Goal: Task Accomplishment & Management: Use online tool/utility

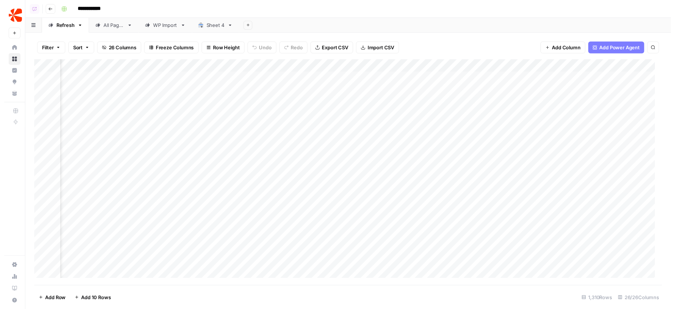
scroll to position [0, 1265]
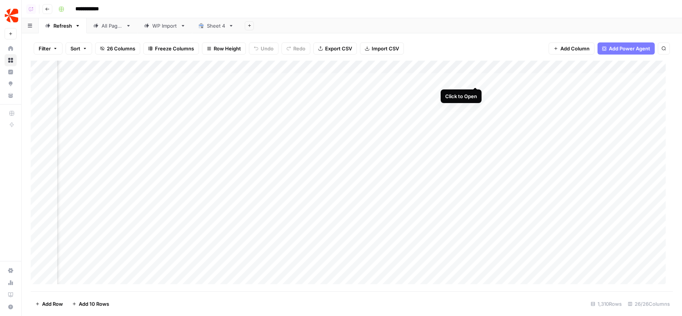
click at [475, 79] on div "Add Column" at bounding box center [352, 176] width 643 height 231
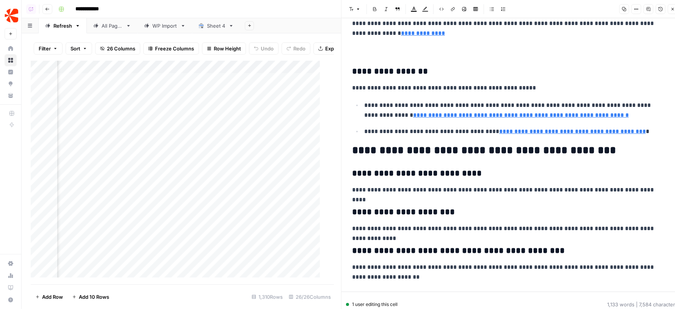
scroll to position [1197, 0]
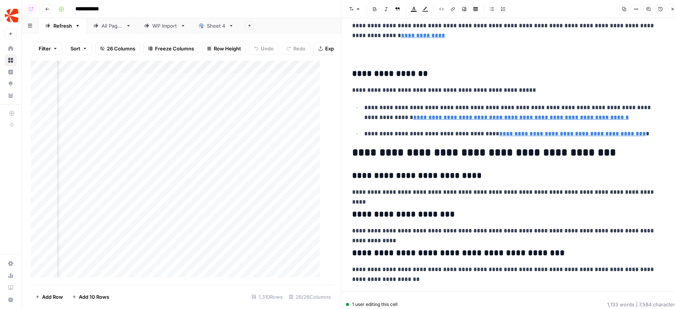
click at [672, 9] on icon "button" at bounding box center [673, 9] width 5 height 5
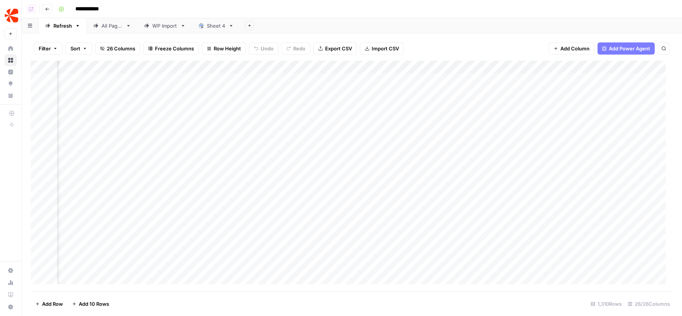
click at [478, 80] on div "Add Column" at bounding box center [352, 176] width 643 height 231
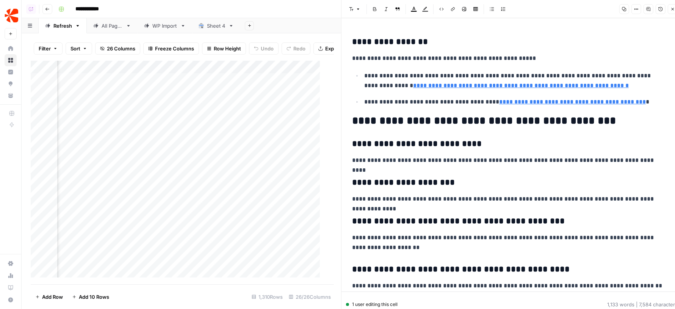
scroll to position [1180, 0]
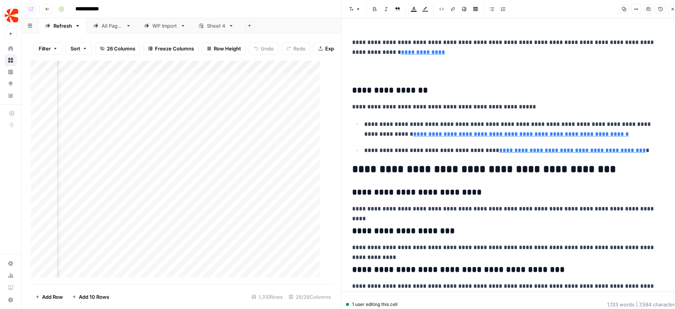
click at [424, 163] on h2 "**********" at bounding box center [508, 169] width 313 height 12
click at [670, 9] on button "Close" at bounding box center [673, 9] width 10 height 10
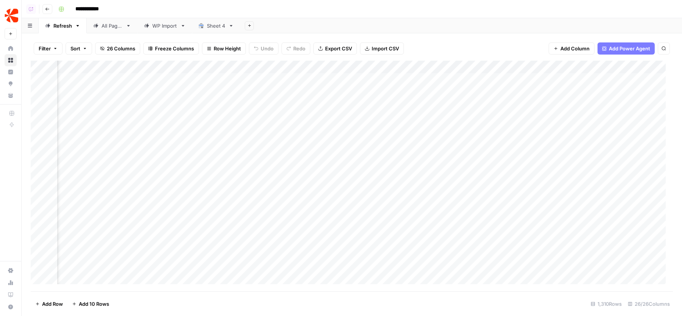
click at [169, 68] on div "Add Column" at bounding box center [352, 176] width 643 height 231
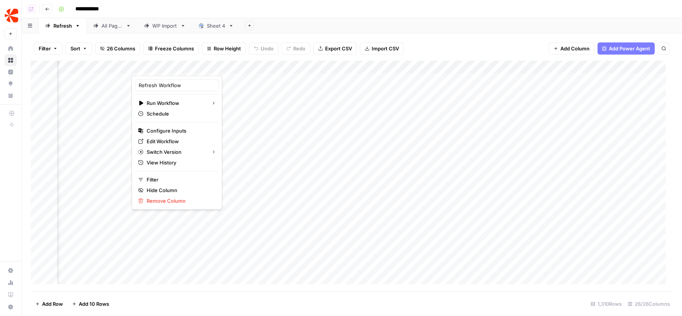
click at [280, 22] on div "Add Sheet" at bounding box center [461, 25] width 442 height 15
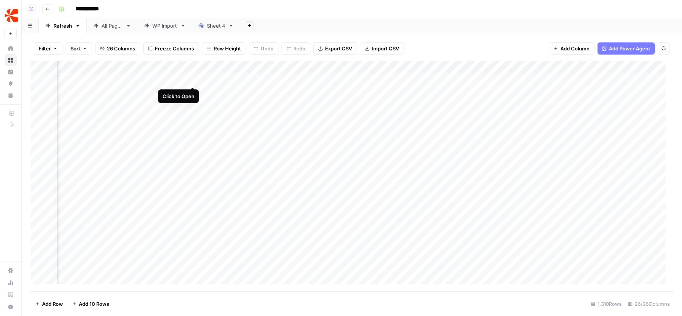
click at [193, 79] on div "Add Column" at bounding box center [352, 176] width 643 height 231
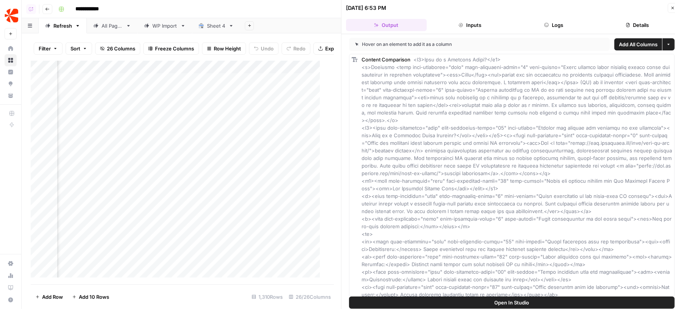
click at [459, 26] on icon "button" at bounding box center [461, 25] width 5 height 5
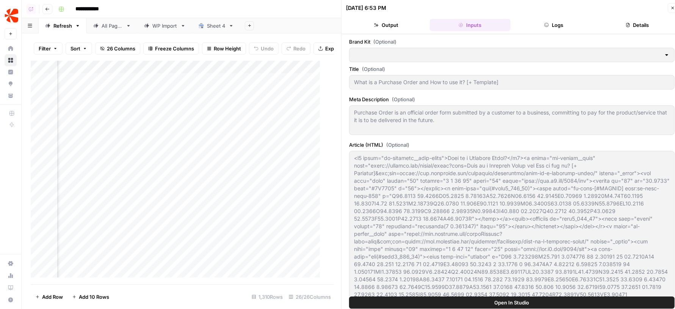
type input "Chargebee"
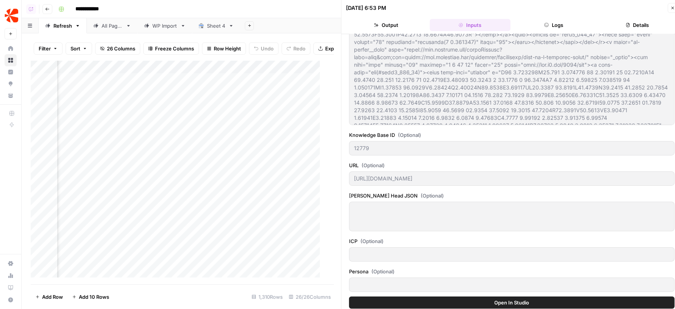
click at [542, 31] on header "10/13/25 at 6:53 PM Close Output Inputs Logs Details" at bounding box center [512, 17] width 341 height 34
click at [533, 24] on button "Logs" at bounding box center [554, 25] width 81 height 12
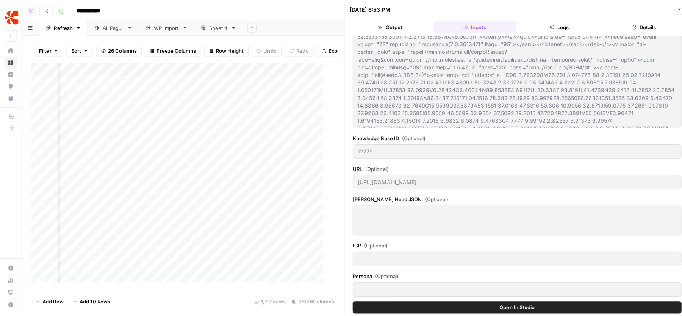
scroll to position [54, 0]
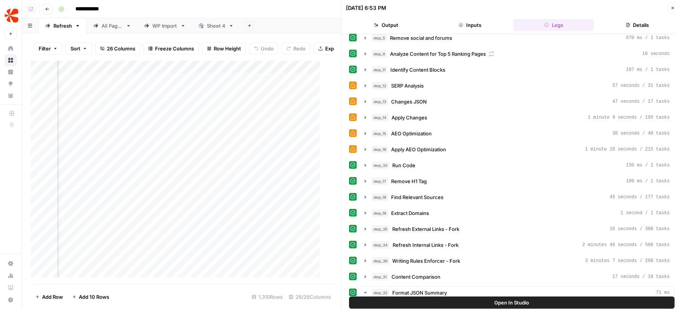
click at [467, 298] on button "Open In Studio" at bounding box center [512, 302] width 326 height 12
click at [675, 11] on button "Close" at bounding box center [673, 8] width 10 height 10
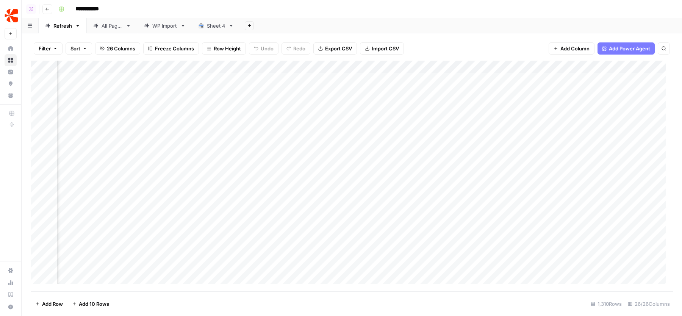
scroll to position [0, 1123]
click at [294, 66] on div "Add Column" at bounding box center [352, 176] width 643 height 231
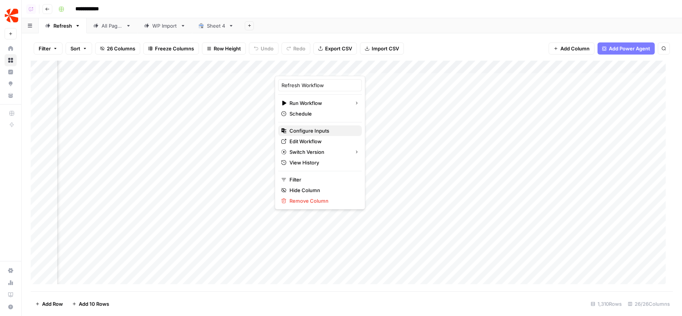
click at [314, 130] on span "Configure Inputs" at bounding box center [323, 131] width 66 height 8
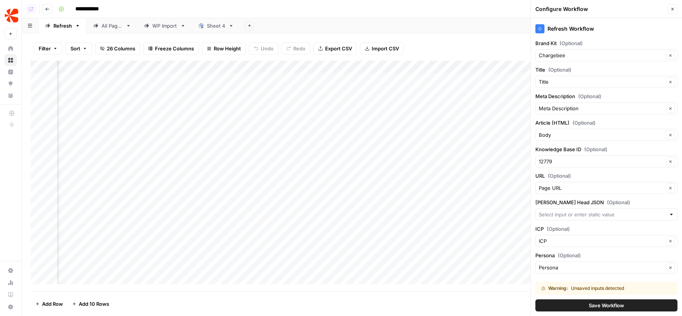
scroll to position [11, 0]
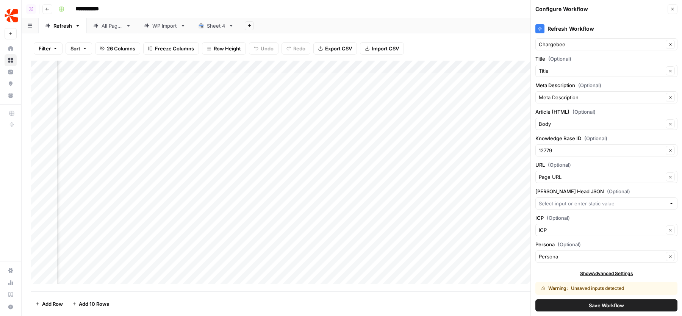
click at [585, 300] on button "Save Workflow" at bounding box center [607, 306] width 142 height 12
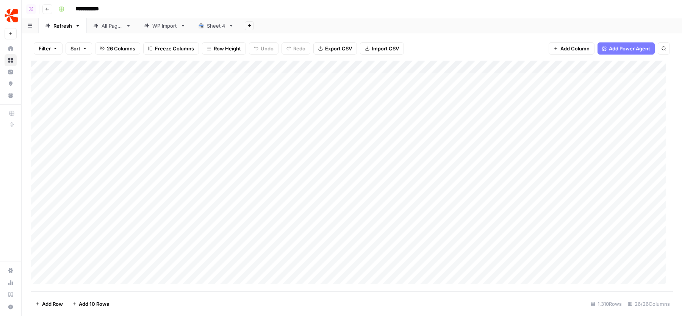
scroll to position [0, 0]
click at [45, 49] on span "Filter" at bounding box center [45, 49] width 12 height 8
click at [85, 82] on button "Add Filter" at bounding box center [184, 86] width 282 height 10
click at [88, 87] on input "text" at bounding box center [89, 89] width 83 height 8
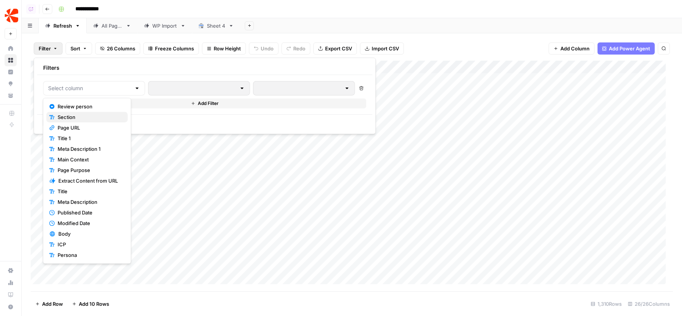
click at [79, 117] on span "Section" at bounding box center [90, 117] width 64 height 8
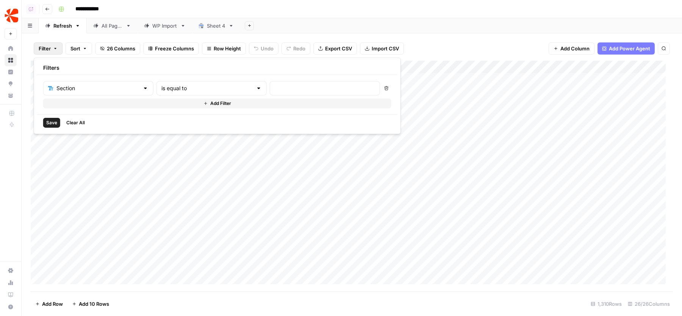
click at [270, 82] on div at bounding box center [325, 88] width 110 height 14
click at [190, 89] on input "text" at bounding box center [207, 89] width 91 height 8
click at [75, 122] on span "Clear All" at bounding box center [75, 122] width 19 height 7
click at [454, 22] on div "Add Sheet" at bounding box center [461, 25] width 442 height 15
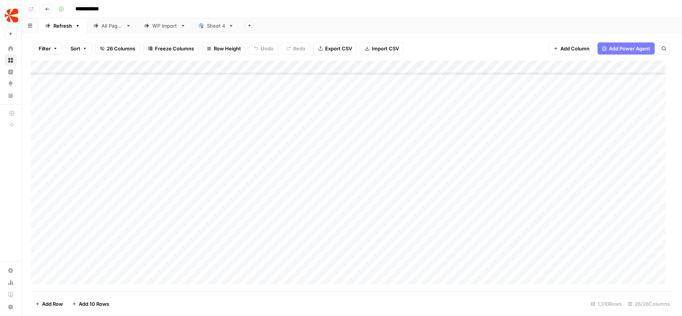
scroll to position [13228, 0]
click at [250, 151] on div "Add Column" at bounding box center [352, 176] width 643 height 231
click at [311, 151] on div "Add Column" at bounding box center [352, 176] width 643 height 231
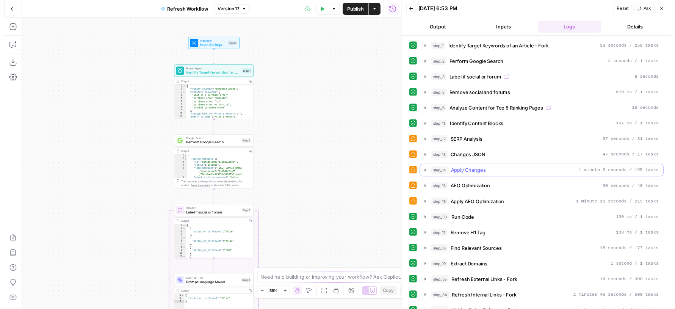
scroll to position [227, 0]
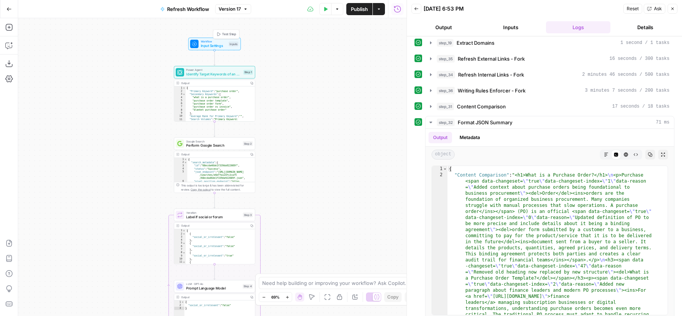
click at [204, 45] on span "Input Settings" at bounding box center [214, 45] width 26 height 5
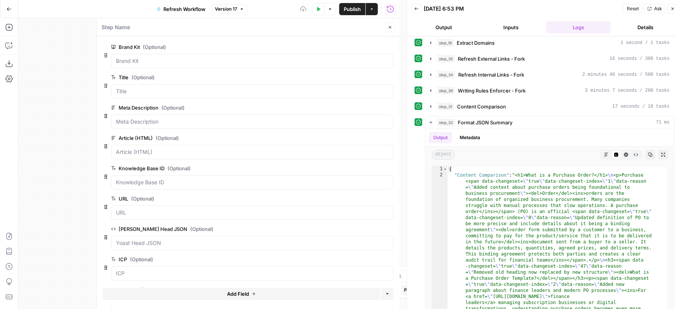
scroll to position [31, 0]
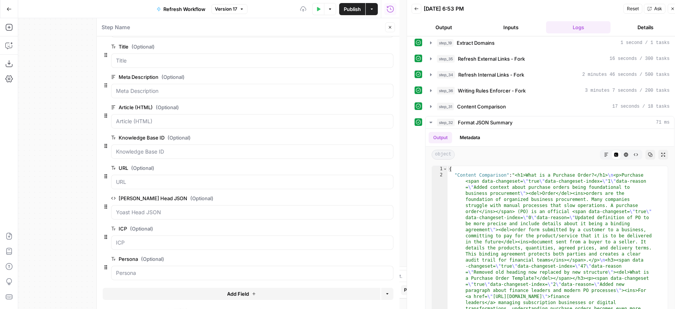
click at [212, 290] on button "Add Field" at bounding box center [242, 294] width 278 height 12
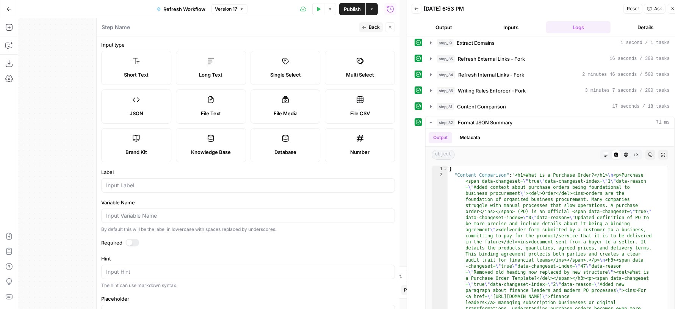
click at [124, 188] on div at bounding box center [248, 185] width 294 height 14
type input "Page Type"
click at [389, 26] on icon "button" at bounding box center [390, 27] width 5 height 5
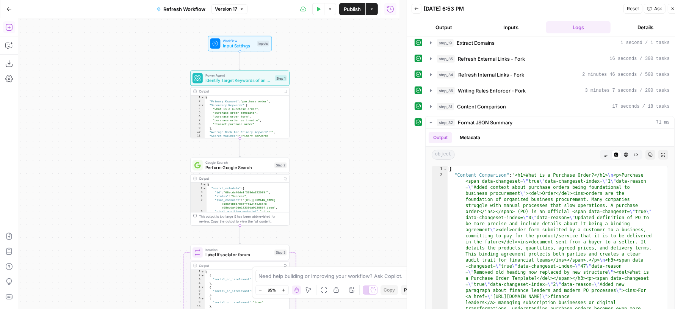
click at [13, 31] on icon "button" at bounding box center [9, 28] width 8 height 8
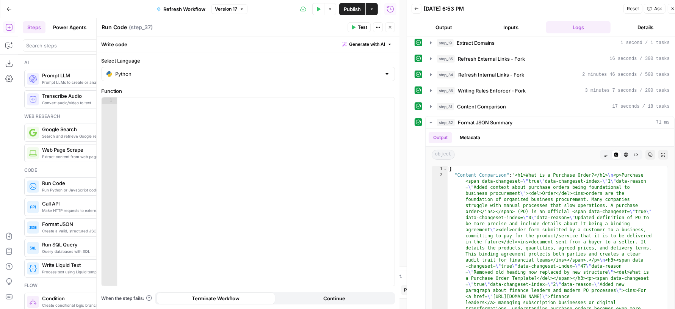
drag, startPoint x: 71, startPoint y: 182, endPoint x: 470, endPoint y: 3, distance: 437.8
click at [361, 42] on span "Generate with AI" at bounding box center [367, 44] width 36 height 7
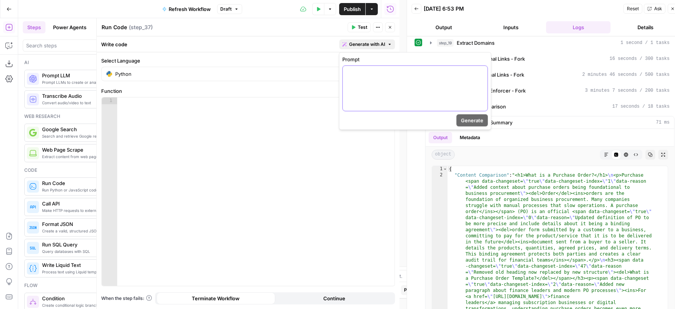
click at [397, 92] on div at bounding box center [415, 88] width 145 height 45
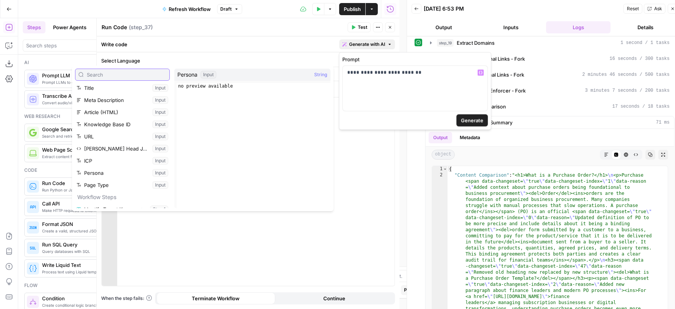
scroll to position [32, 0]
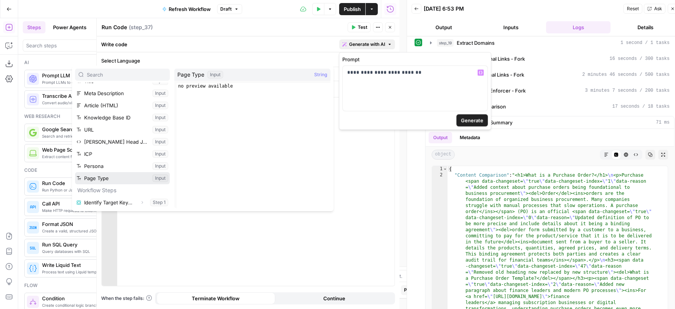
click at [108, 179] on button "Select variable Page Type" at bounding box center [122, 178] width 95 height 12
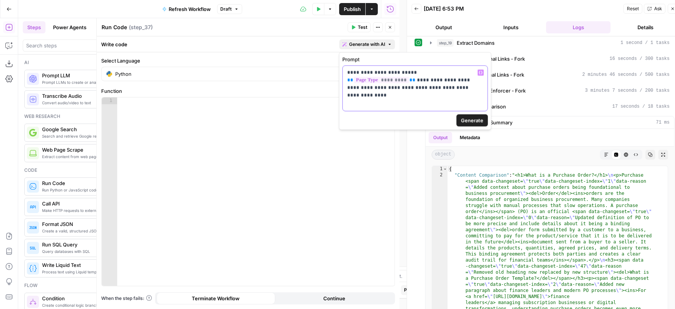
click at [391, 93] on div "**********" at bounding box center [415, 88] width 145 height 45
click at [476, 118] on span "Generate" at bounding box center [472, 121] width 22 height 8
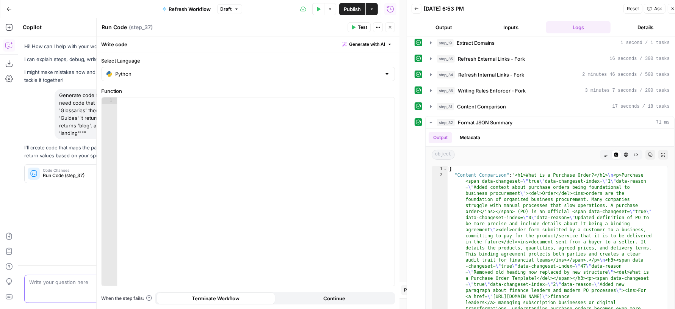
scroll to position [0, 0]
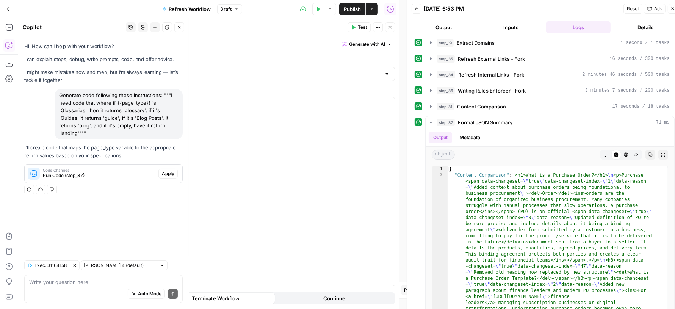
click at [167, 170] on span "Apply" at bounding box center [168, 173] width 13 height 7
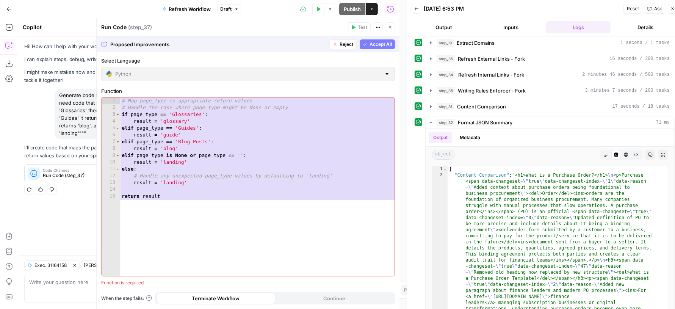
click at [381, 44] on span "Accept All" at bounding box center [381, 44] width 22 height 7
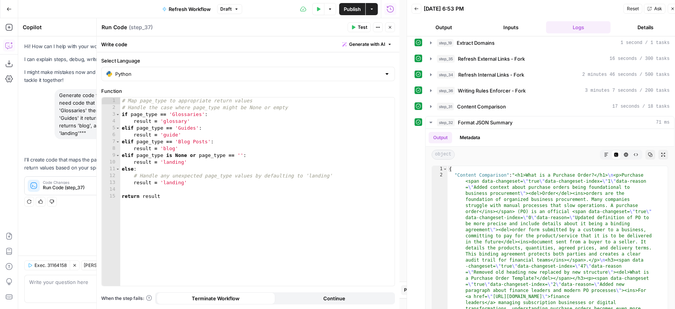
click at [388, 27] on icon "button" at bounding box center [390, 27] width 5 height 5
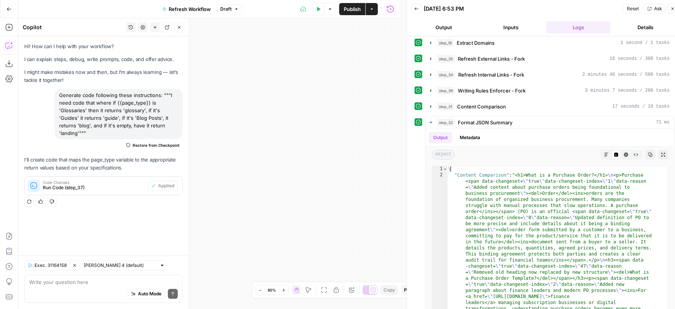
click at [180, 25] on icon "button" at bounding box center [179, 27] width 5 height 5
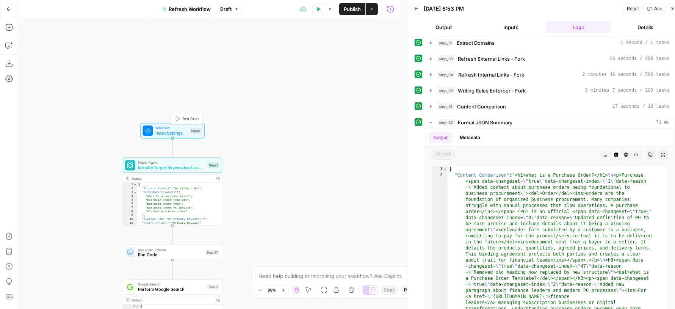
click at [196, 120] on span "Test Step" at bounding box center [190, 119] width 17 height 6
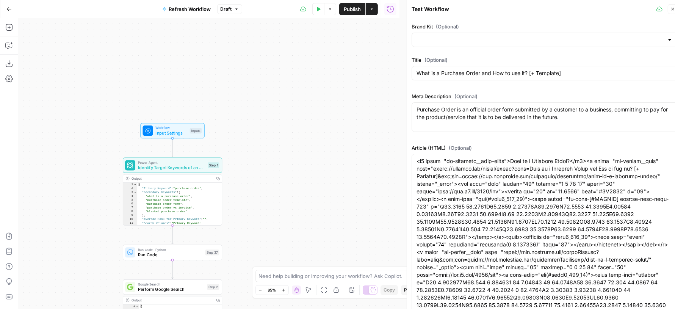
type input "Chargebee"
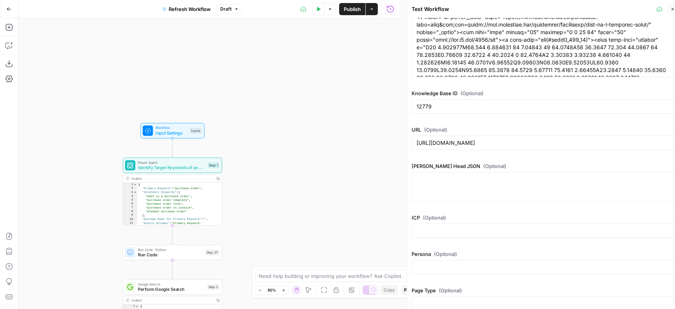
click at [447, 296] on div at bounding box center [545, 303] width 266 height 14
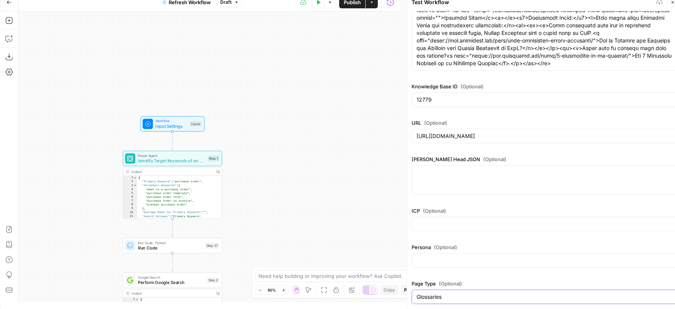
scroll to position [0, 0]
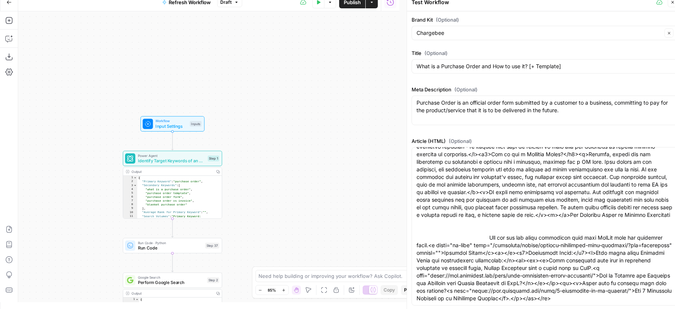
type input "Glossaries"
click at [670, 4] on button "Close" at bounding box center [673, 2] width 10 height 10
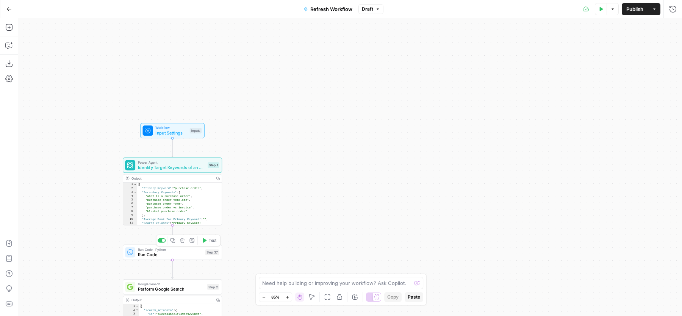
click at [205, 238] on icon "button" at bounding box center [204, 240] width 5 height 5
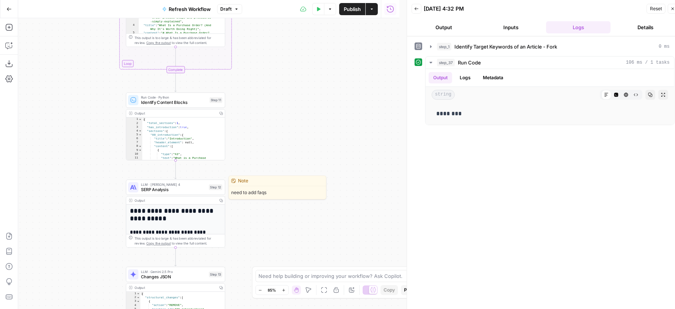
click at [191, 193] on div "LLM · Claude Sonnet 4 SERP Analysis Step 12 Copy step Delete step Edit Note Test" at bounding box center [175, 188] width 99 height 16
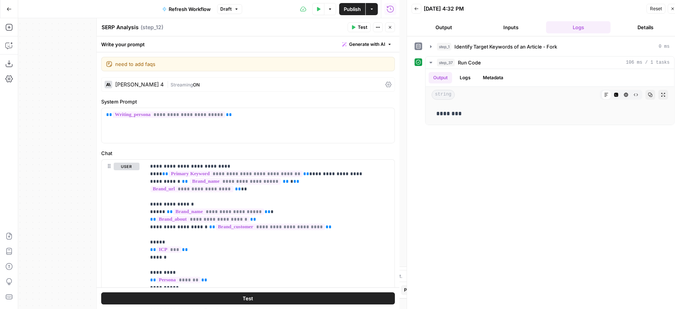
scroll to position [220, 0]
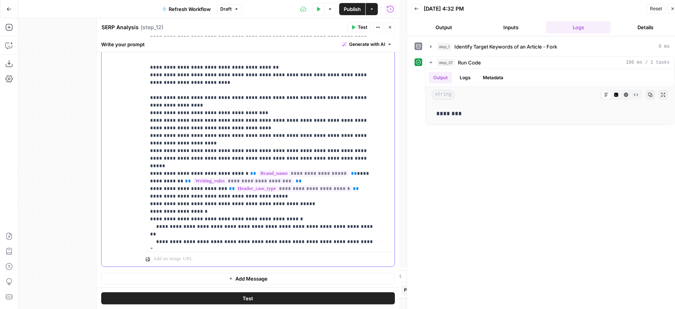
scroll to position [7, 0]
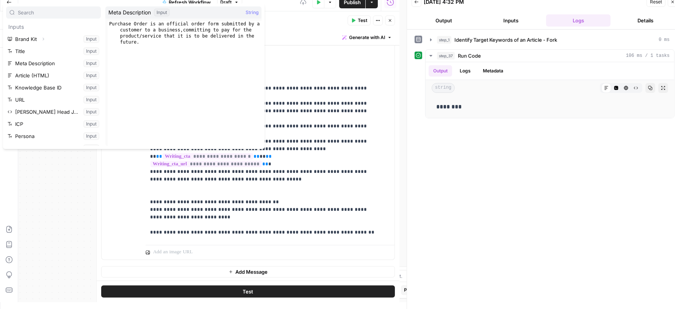
scroll to position [105, 0]
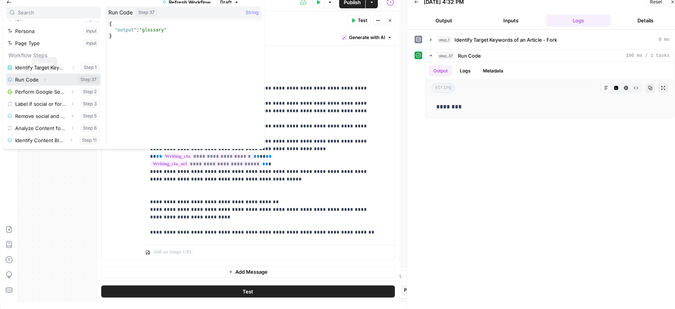
click at [45, 77] on icon "button" at bounding box center [45, 79] width 5 height 5
click at [41, 91] on button "Select variable Output" at bounding box center [57, 92] width 87 height 12
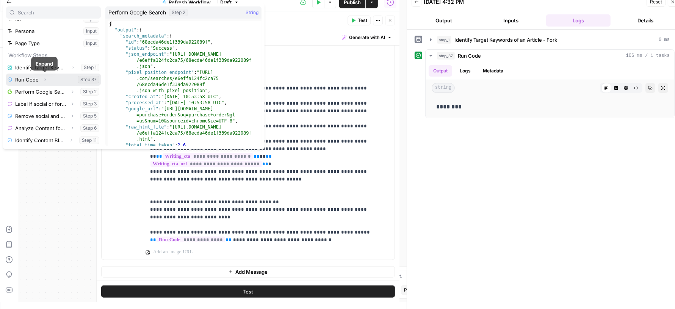
click at [44, 78] on icon "button" at bounding box center [45, 79] width 5 height 5
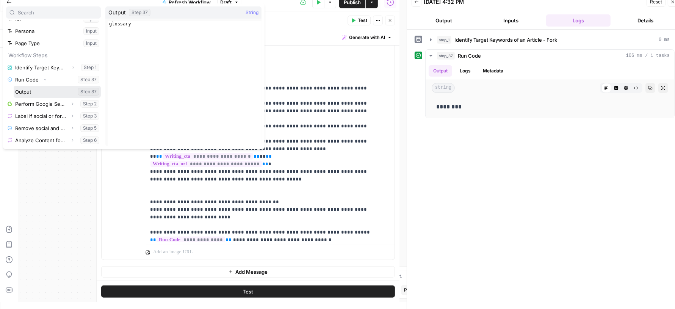
click at [40, 93] on button "Select variable Output" at bounding box center [57, 92] width 87 height 12
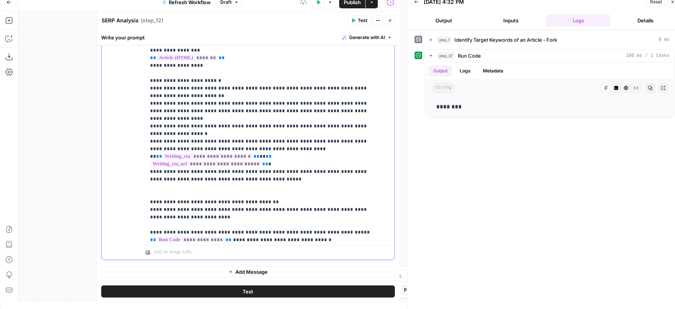
drag, startPoint x: 187, startPoint y: 187, endPoint x: 144, endPoint y: 155, distance: 53.5
click at [144, 155] on div "**********" at bounding box center [248, 96] width 293 height 327
copy p "**********"
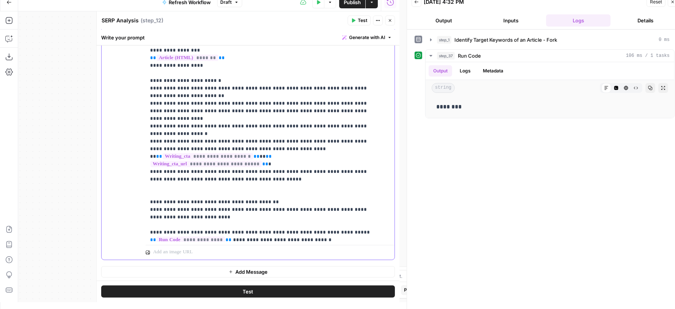
scroll to position [774, 0]
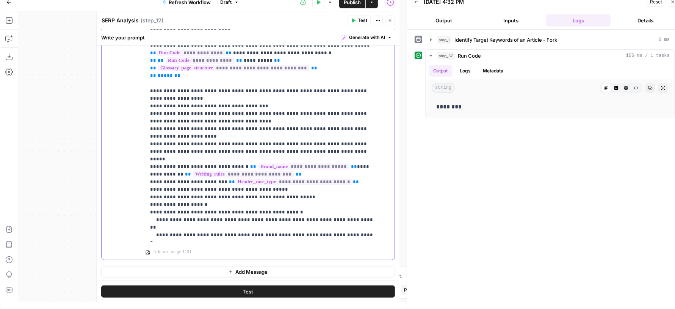
drag, startPoint x: 156, startPoint y: 233, endPoint x: 134, endPoint y: 233, distance: 22.0
click at [134, 233] on div "**********" at bounding box center [248, 96] width 293 height 327
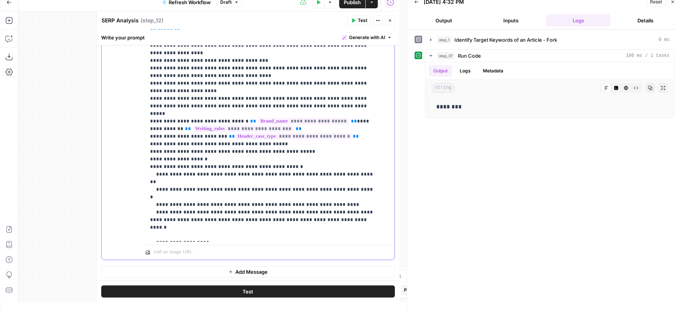
drag, startPoint x: 192, startPoint y: 217, endPoint x: 141, endPoint y: 190, distance: 58.0
click at [141, 190] on div "**********" at bounding box center [248, 96] width 293 height 327
copy p "**********"
click at [390, 20] on icon "button" at bounding box center [390, 20] width 3 height 3
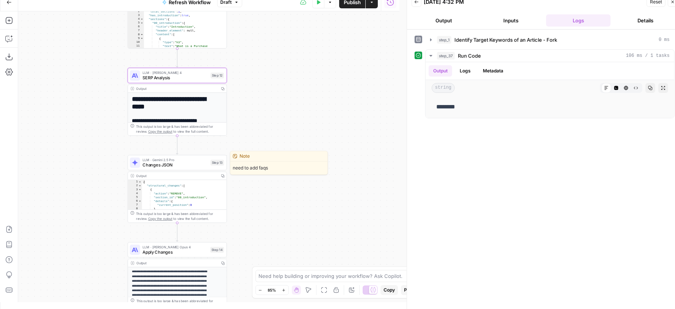
click at [189, 166] on span "Changes JSON" at bounding box center [175, 165] width 65 height 6
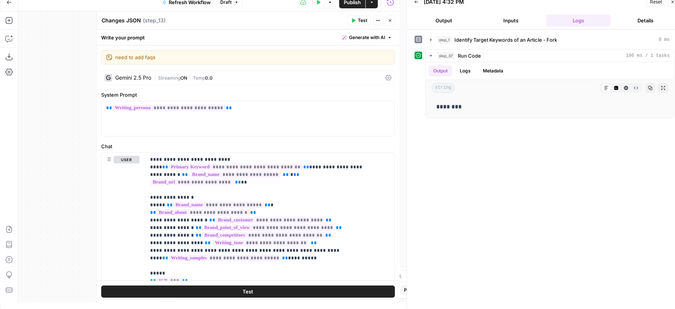
click at [671, 3] on icon "button" at bounding box center [673, 2] width 5 height 5
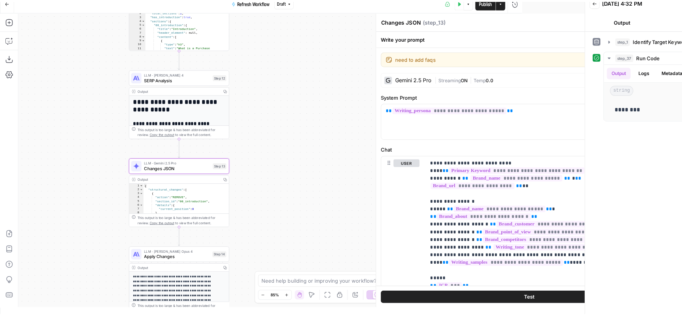
scroll to position [0, 0]
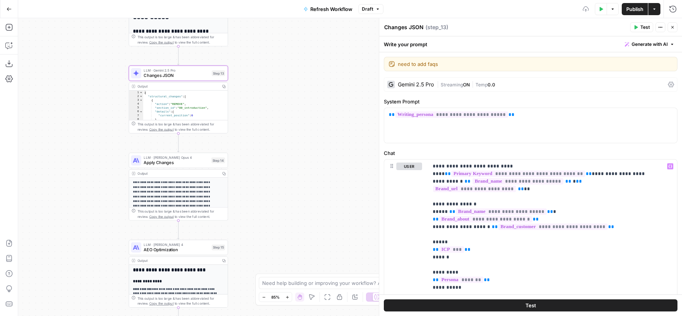
click at [178, 164] on span "Apply Changes" at bounding box center [176, 163] width 65 height 6
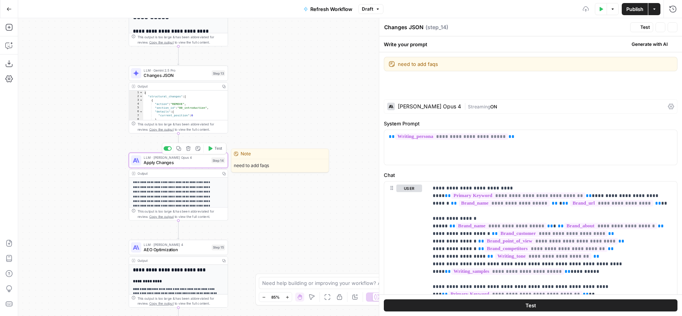
type textarea "Apply Changes"
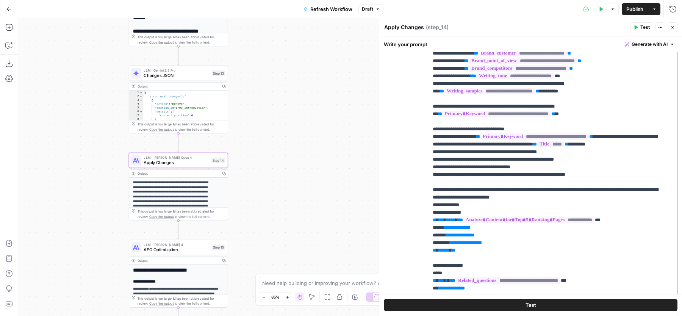
scroll to position [66, 0]
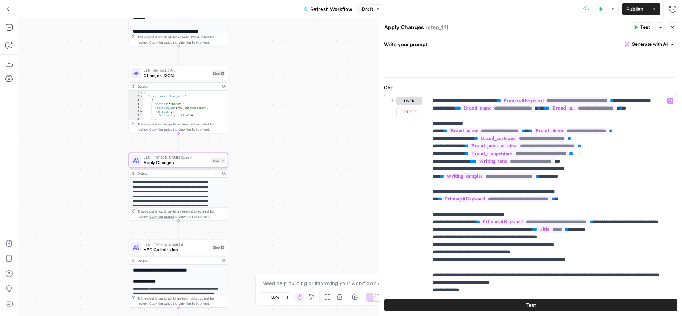
click at [427, 229] on div "**********" at bounding box center [530, 257] width 293 height 327
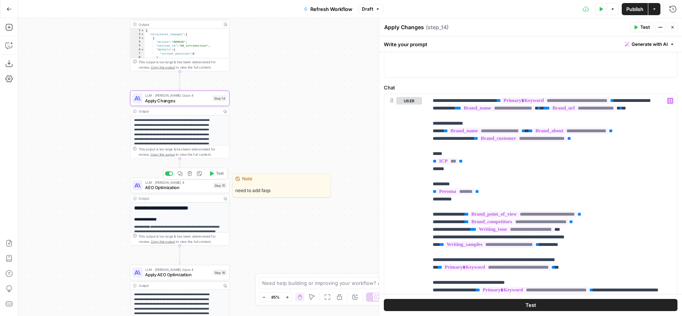
click at [187, 187] on span "AEO Optimization" at bounding box center [177, 188] width 65 height 6
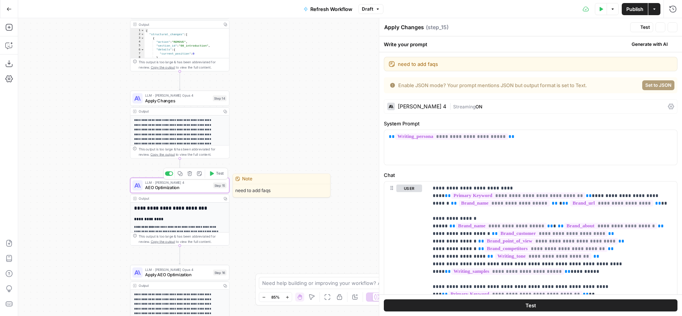
type textarea "AEO Optimization"
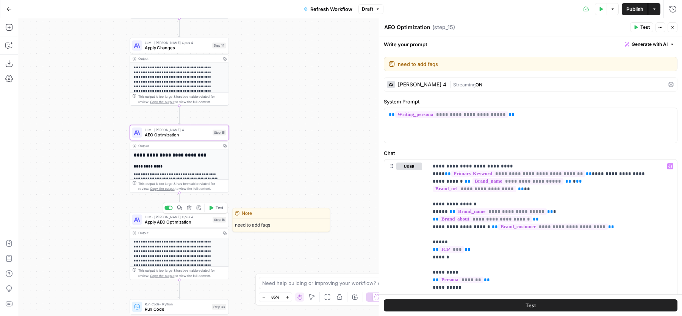
click at [204, 223] on span "Apply AEO Optimization" at bounding box center [177, 222] width 65 height 6
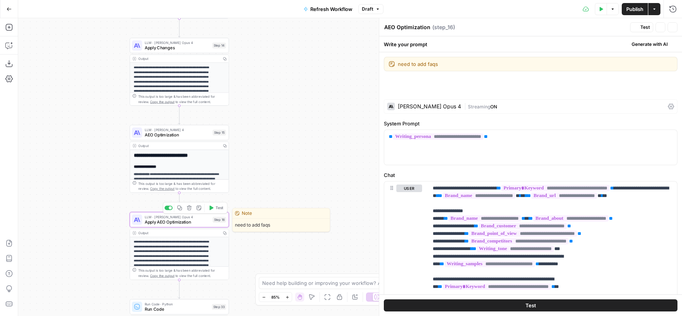
type textarea "Apply AEO Optimization"
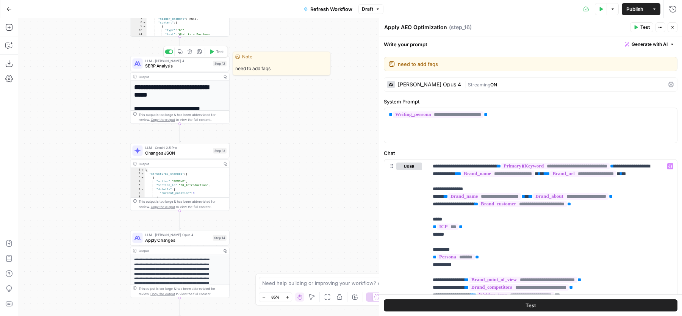
click at [183, 65] on span "SERP Analysis" at bounding box center [177, 66] width 65 height 6
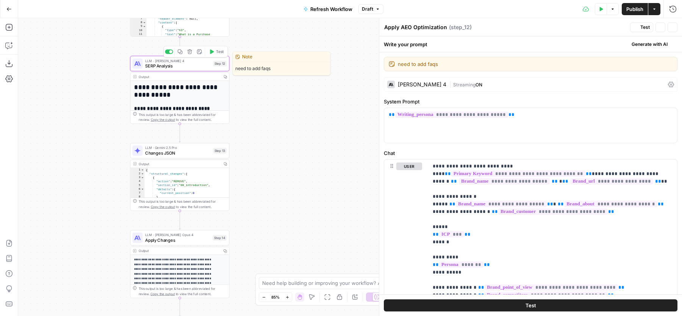
type textarea "SERP Analysis"
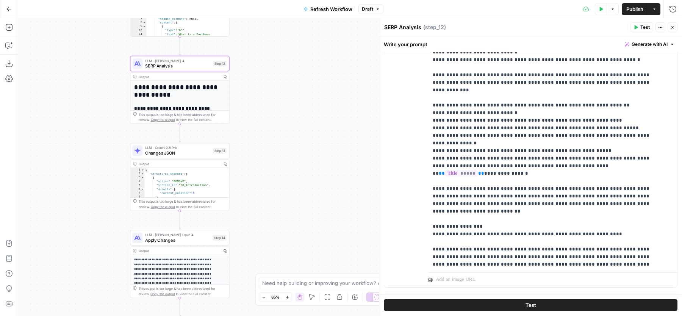
scroll to position [819, 0]
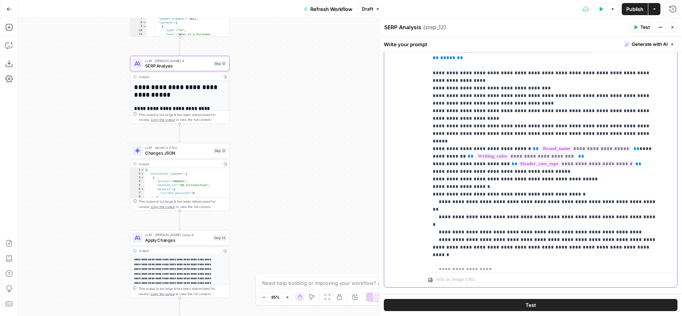
drag, startPoint x: 469, startPoint y: 247, endPoint x: 422, endPoint y: 217, distance: 55.2
click at [422, 217] on div "**********" at bounding box center [530, 124] width 293 height 327
copy p "**********"
click at [178, 154] on span "Changes JSON" at bounding box center [177, 153] width 65 height 6
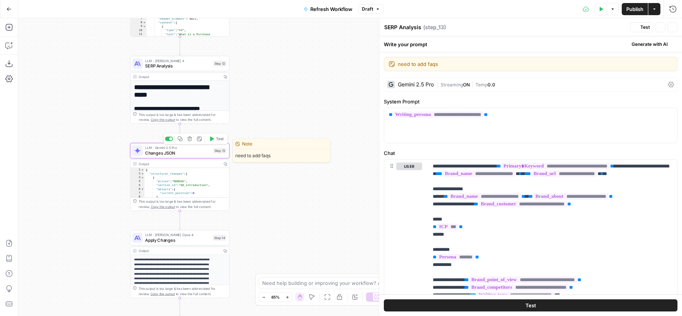
type textarea "Changes JSON"
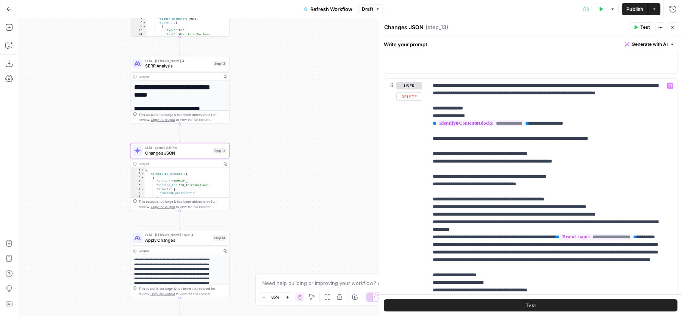
scroll to position [427, 0]
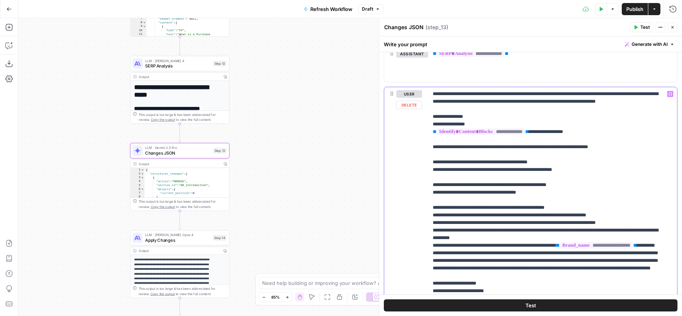
click at [499, 107] on p "**********" at bounding box center [546, 298] width 226 height 417
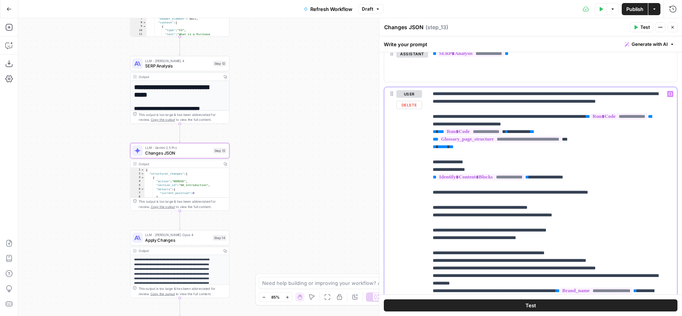
drag, startPoint x: 471, startPoint y: 121, endPoint x: 558, endPoint y: 124, distance: 87.2
click at [558, 124] on p "**********" at bounding box center [546, 321] width 226 height 463
drag, startPoint x: 477, startPoint y: 154, endPoint x: 425, endPoint y: 120, distance: 61.3
click at [425, 120] on div "**********" at bounding box center [530, 241] width 293 height 309
copy p "**********"
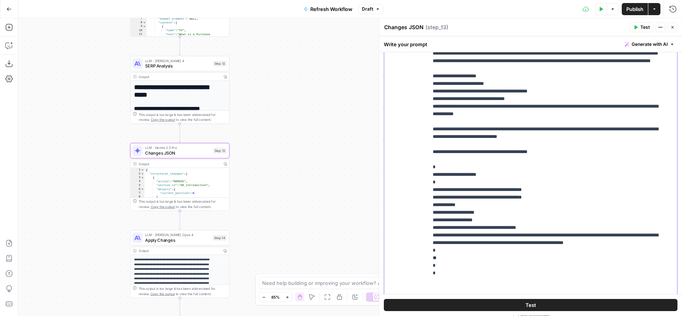
scroll to position [523, 0]
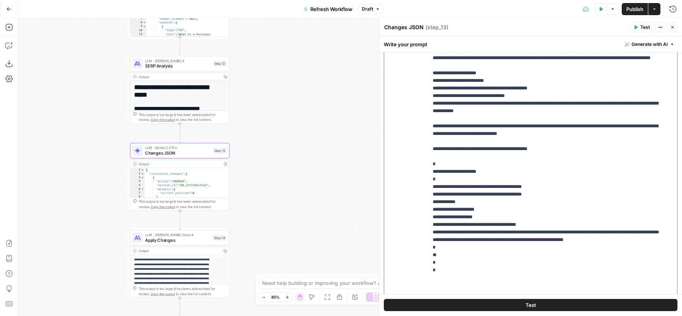
click at [609, 154] on p "**********" at bounding box center [546, 65] width 226 height 463
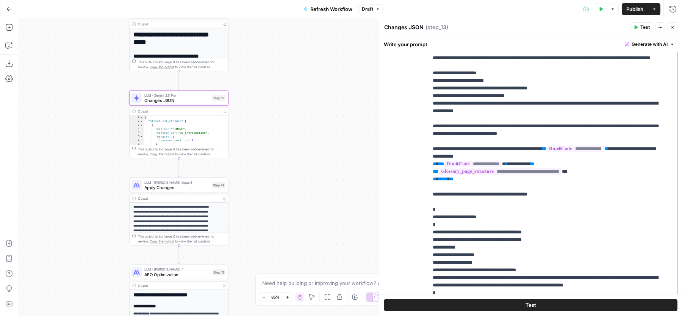
click at [541, 155] on p "**********" at bounding box center [546, 88] width 226 height 508
click at [181, 186] on span "Apply Changes" at bounding box center [176, 187] width 65 height 6
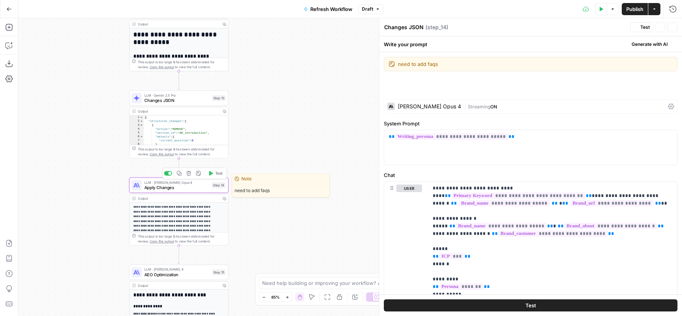
type textarea "Apply Changes"
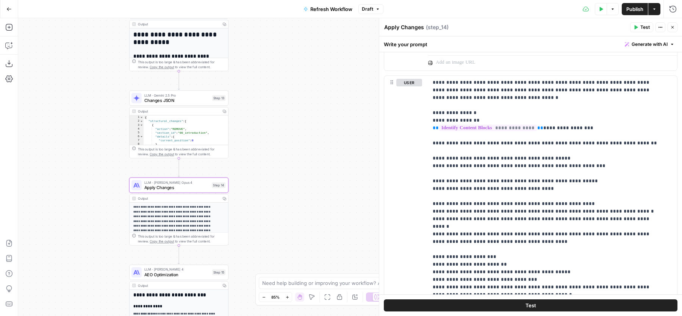
scroll to position [486, 0]
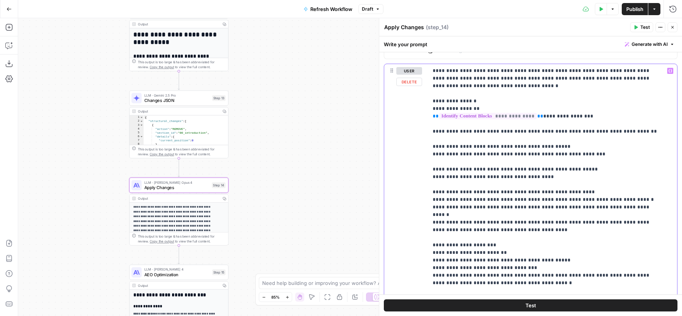
click at [511, 174] on p "**********" at bounding box center [546, 241] width 226 height 349
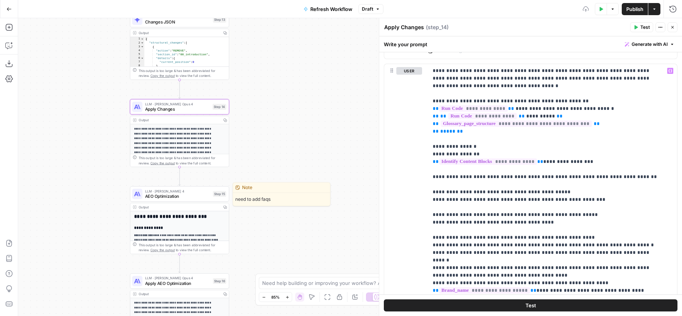
click at [164, 197] on span "AEO Optimization" at bounding box center [177, 196] width 65 height 6
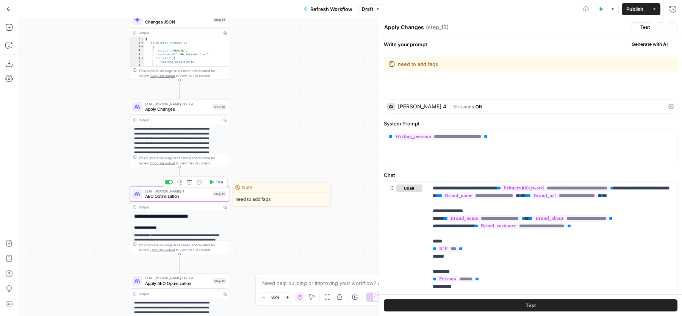
type textarea "AEO Optimization"
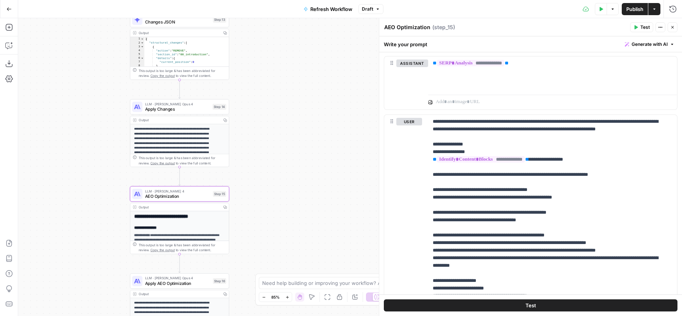
scroll to position [459, 0]
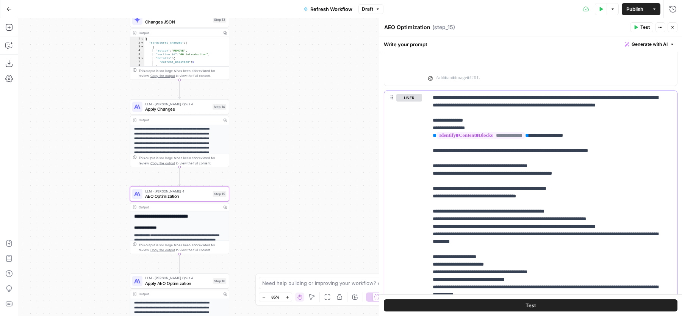
click at [518, 205] on p "**********" at bounding box center [546, 268] width 226 height 349
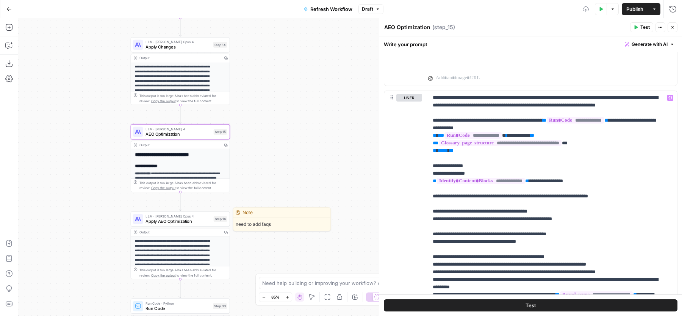
click at [176, 219] on span "Apply AEO Optimization" at bounding box center [178, 221] width 65 height 6
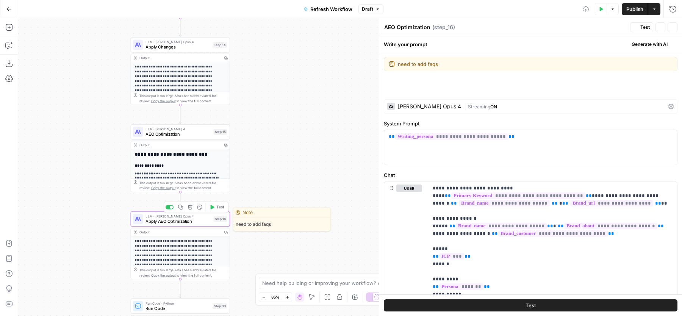
type textarea "Apply AEO Optimization"
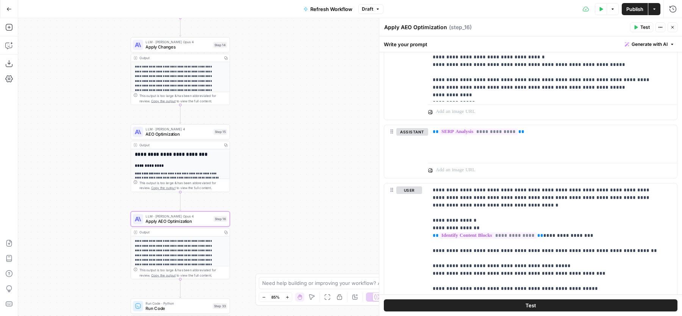
scroll to position [370, 0]
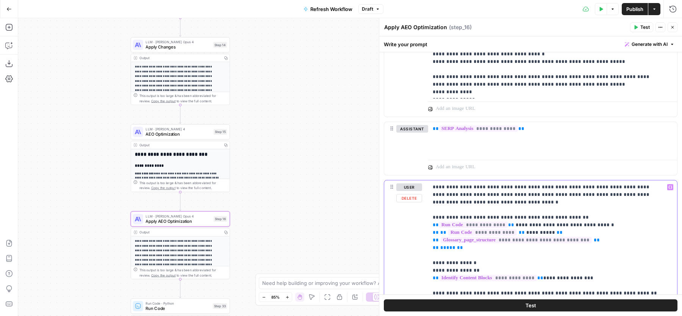
drag, startPoint x: 478, startPoint y: 246, endPoint x: 430, endPoint y: 215, distance: 57.3
copy p "**********"
click at [157, 136] on span "AEO Optimization" at bounding box center [178, 134] width 65 height 6
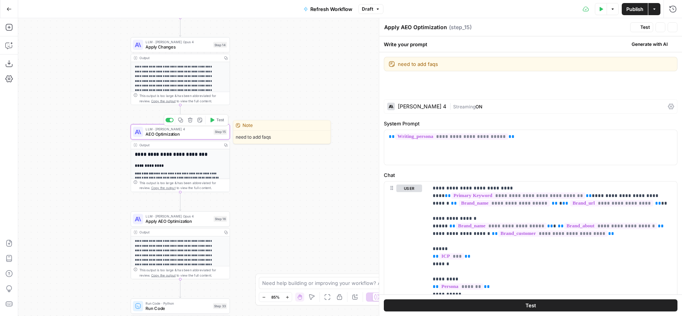
type textarea "AEO Optimization"
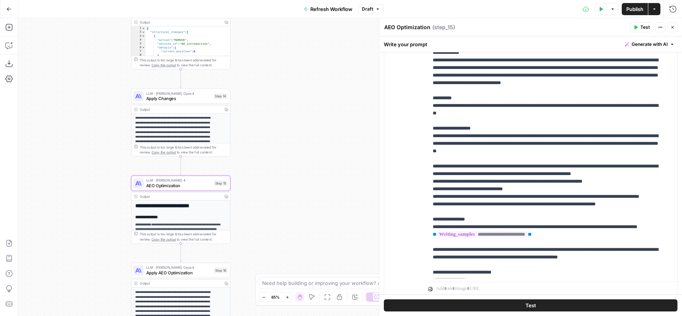
scroll to position [1193, 0]
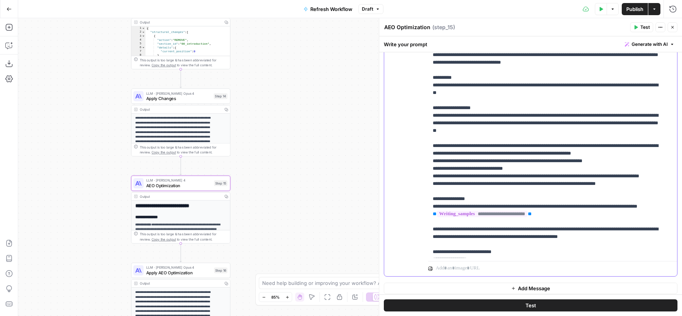
click at [645, 209] on p "**********" at bounding box center [546, 154] width 226 height 402
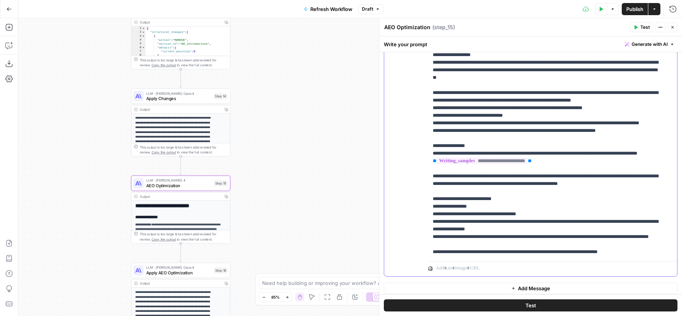
scroll to position [99, 0]
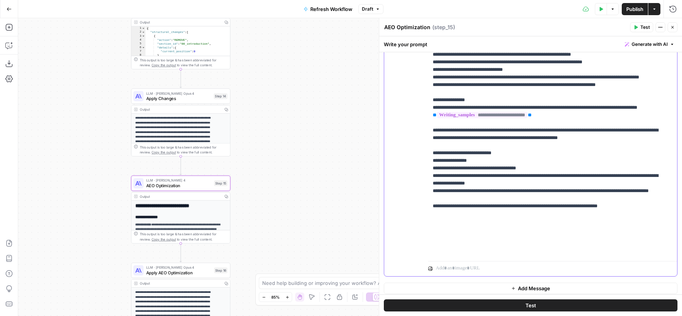
click at [493, 234] on p "**********" at bounding box center [546, 55] width 226 height 402
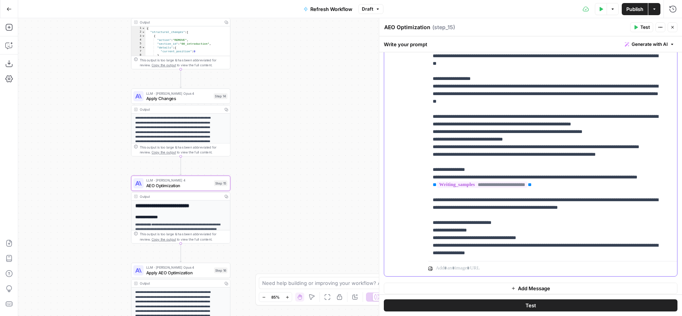
scroll to position [27, 0]
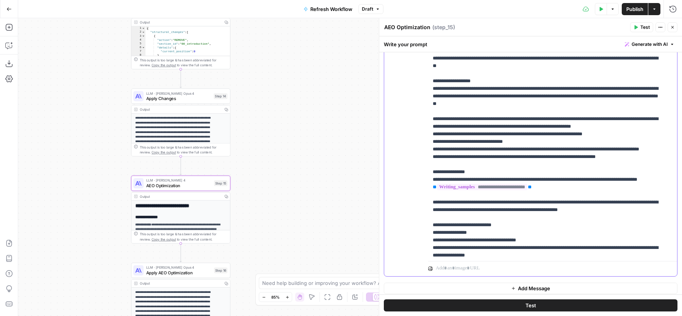
click at [573, 221] on p "**********" at bounding box center [546, 127] width 226 height 402
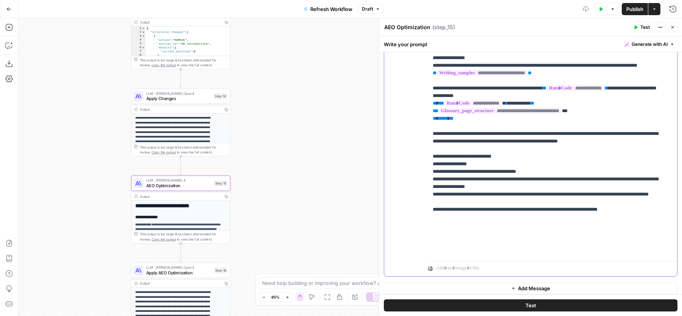
scroll to position [144, 0]
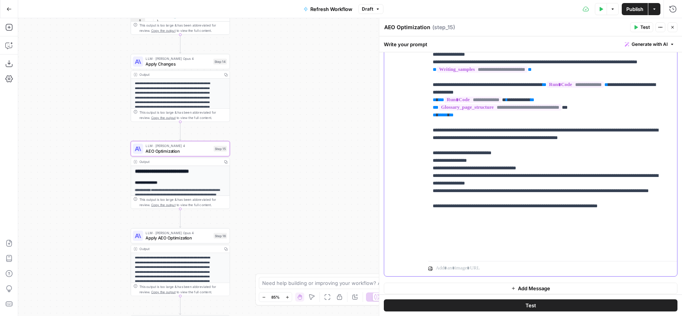
click at [503, 190] on p "**********" at bounding box center [546, 31] width 226 height 447
click at [181, 240] on span "Apply AEO Optimization" at bounding box center [178, 238] width 65 height 6
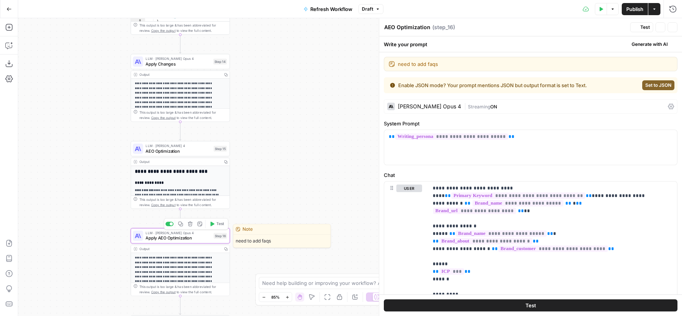
type textarea "Apply AEO Optimization"
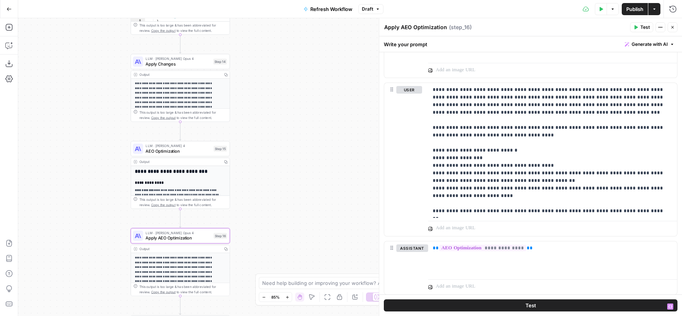
scroll to position [1044, 0]
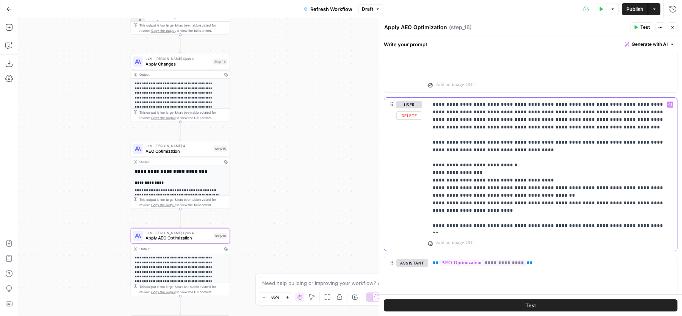
click at [514, 155] on p "**********" at bounding box center [549, 165] width 233 height 129
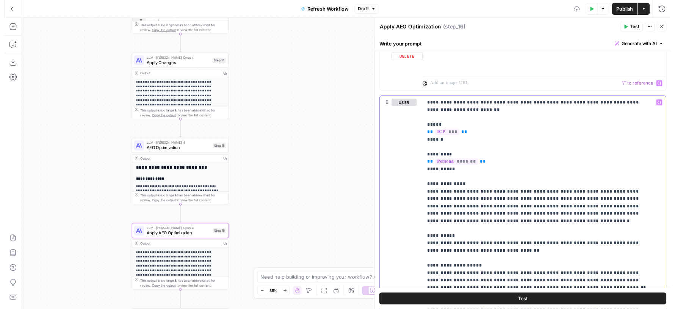
scroll to position [1386, 0]
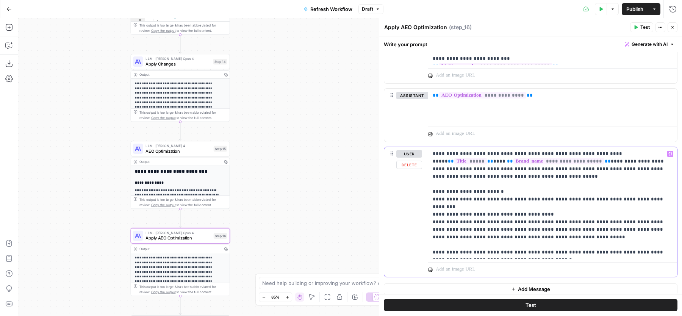
click at [510, 184] on p "**********" at bounding box center [549, 203] width 233 height 106
click at [674, 28] on icon "button" at bounding box center [673, 27] width 5 height 5
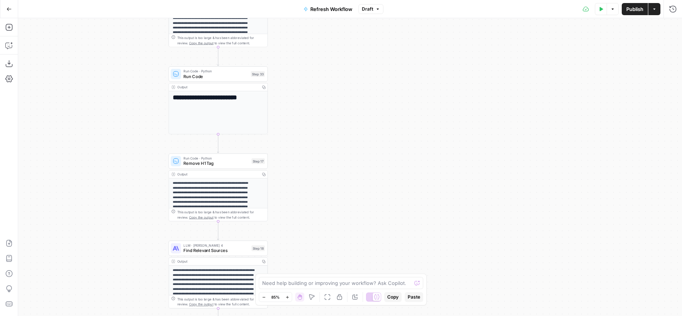
click at [629, 11] on span "Publish" at bounding box center [635, 9] width 17 height 8
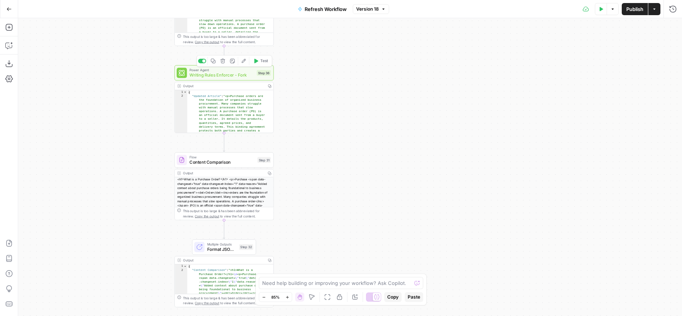
click at [250, 74] on span "Writing Rules Enforcer - Fork" at bounding box center [222, 75] width 65 height 6
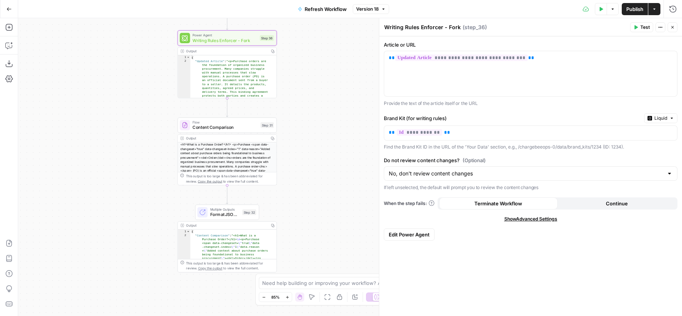
click at [674, 25] on icon "button" at bounding box center [673, 27] width 5 height 5
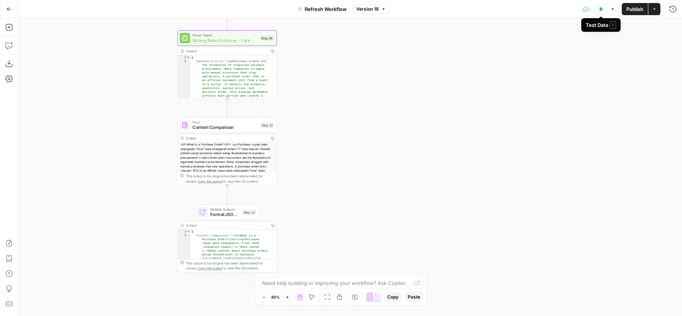
click at [601, 9] on icon "button" at bounding box center [601, 9] width 3 height 4
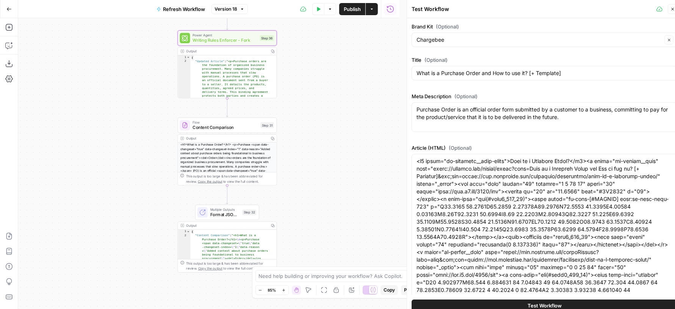
scroll to position [256, 0]
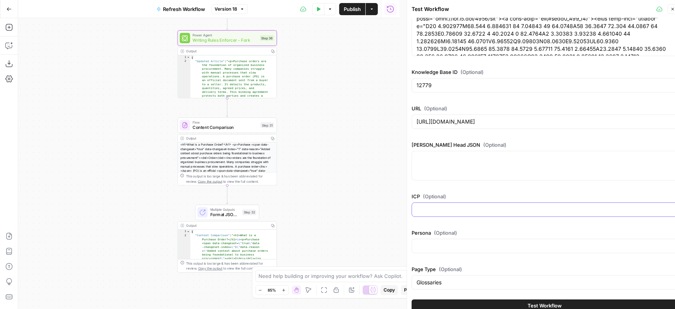
click at [474, 212] on input "ICP (Optional)" at bounding box center [545, 210] width 256 height 8
paste input "ICP #2: SaaS and Subscription-Based Businesses"
type input "ICP #2: SaaS and Subscription-Based Businesses"
click at [472, 243] on input "Persona (Optional)" at bounding box center [545, 246] width 256 height 8
paste input "Finance Leaders (Mid-Market/Enterprise SaaS) - Responsible for financial operat…"
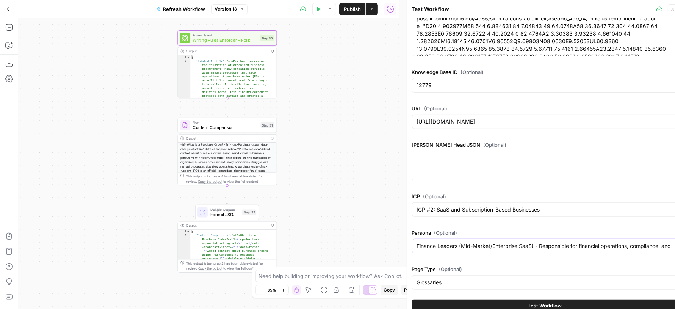
scroll to position [0, 133]
type input "Finance Leaders (Mid-Market/Enterprise SaaS) - Responsible for financial operat…"
click at [483, 308] on button "Test Workflow" at bounding box center [545, 306] width 266 height 12
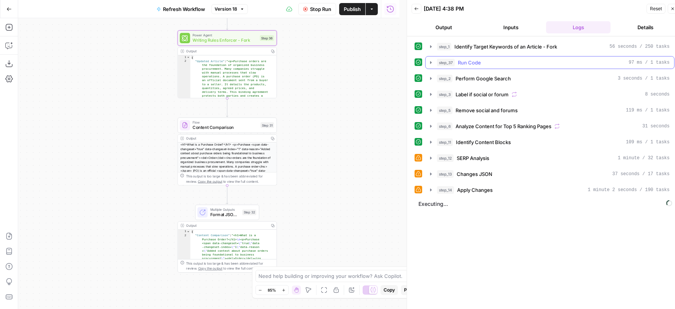
click at [517, 57] on button "step_37 Run Code 97 ms / 1 tasks" at bounding box center [550, 62] width 249 height 12
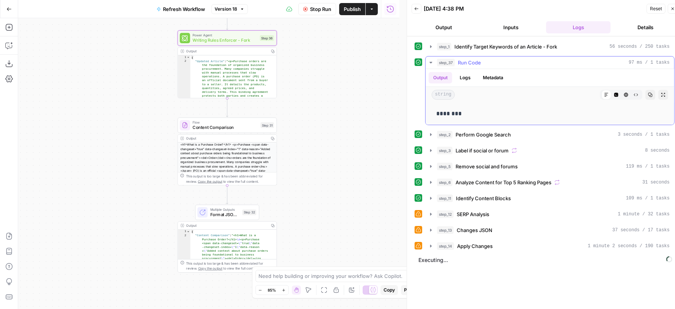
click at [517, 57] on button "step_37 Run Code 97 ms / 1 tasks" at bounding box center [550, 62] width 249 height 12
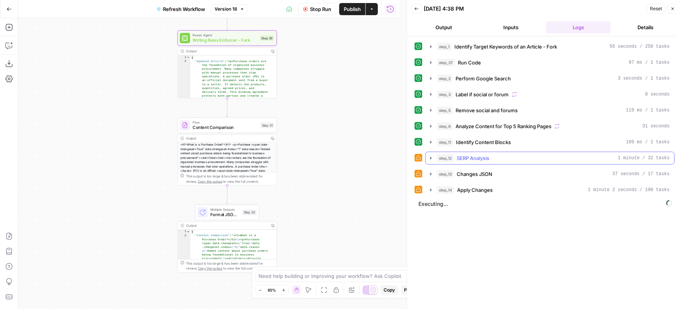
click at [502, 152] on button "step_12 SERP Analysis 1 minute / 32 tasks" at bounding box center [550, 158] width 249 height 12
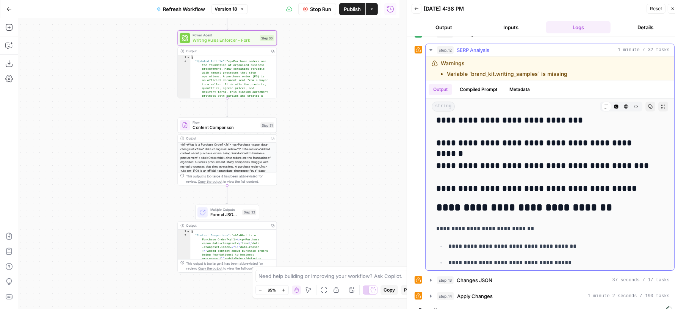
scroll to position [2673, 0]
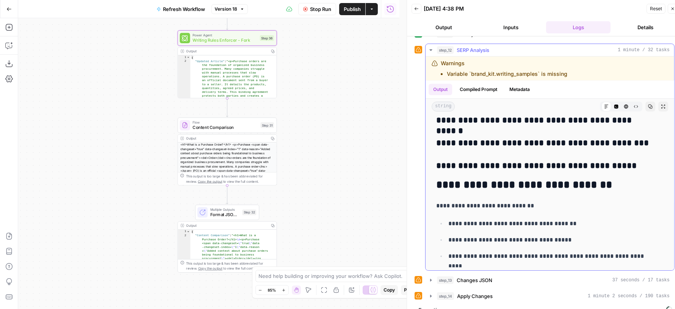
click at [532, 50] on div "step_12 SERP Analysis 1 minute / 32 tasks" at bounding box center [553, 50] width 233 height 8
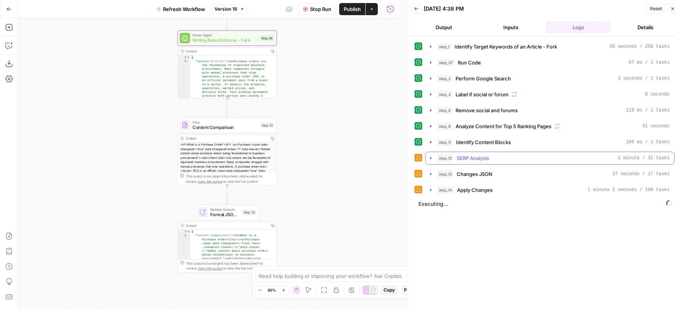
scroll to position [0, 0]
click at [485, 168] on button "step_13 Changes JSON 37 seconds / 17 tasks" at bounding box center [550, 174] width 249 height 12
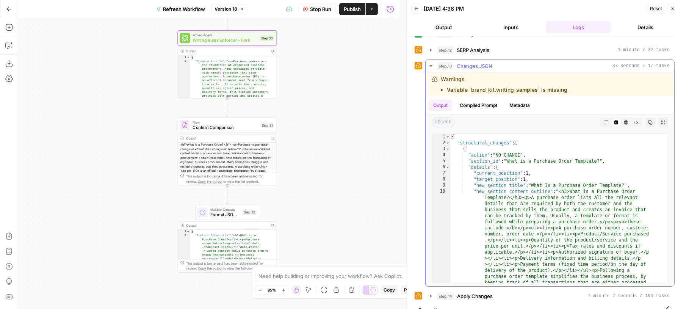
click at [522, 67] on button "step_13 Changes JSON 37 seconds / 17 tasks" at bounding box center [550, 66] width 249 height 12
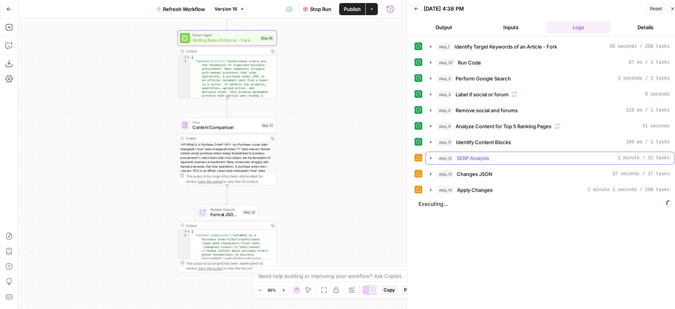
click at [481, 155] on span "SERP Analysis" at bounding box center [473, 158] width 33 height 8
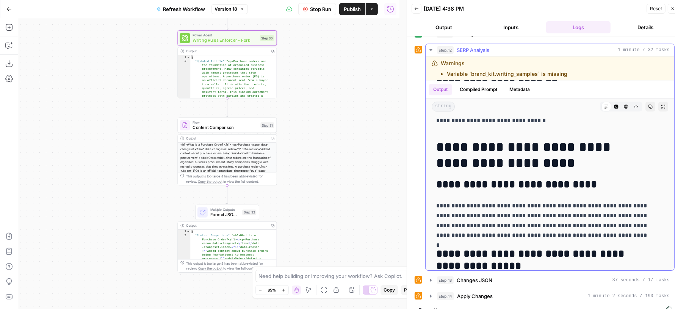
scroll to position [2156, 0]
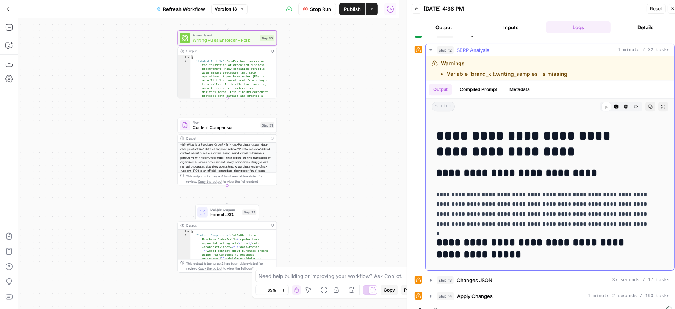
click at [555, 50] on div "step_12 SERP Analysis 1 minute / 32 tasks" at bounding box center [553, 50] width 233 height 8
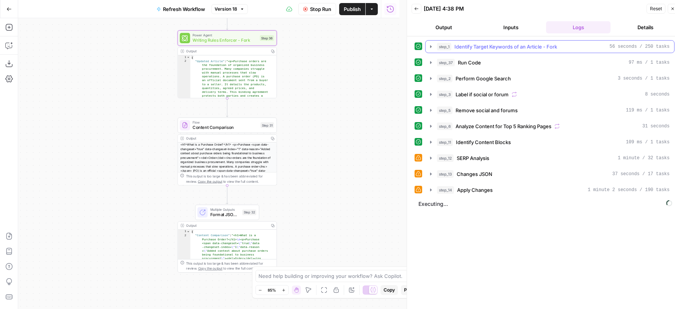
scroll to position [0, 0]
click at [498, 170] on div "step_13 Changes JSON 37 seconds / 17 tasks" at bounding box center [553, 174] width 233 height 8
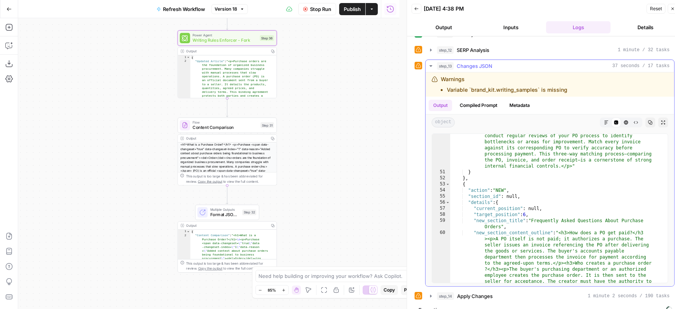
scroll to position [747, 0]
click at [497, 63] on div "step_13 Changes JSON 37 seconds / 17 tasks" at bounding box center [553, 66] width 233 height 8
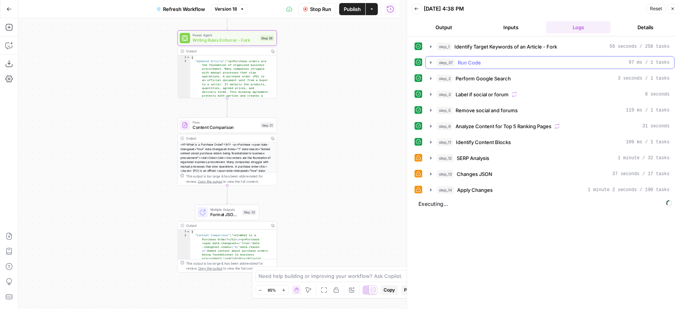
scroll to position [0, 0]
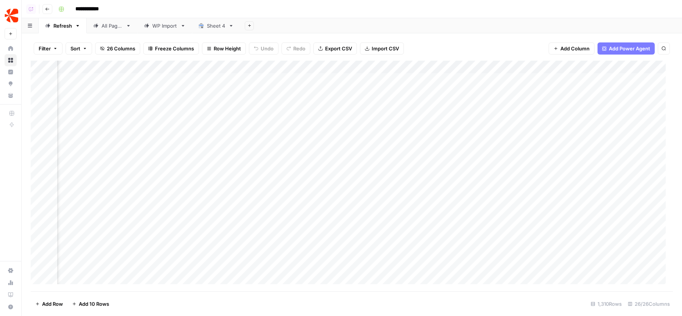
scroll to position [0, 1017]
click at [208, 77] on div "Add Column" at bounding box center [352, 176] width 643 height 231
click at [285, 78] on div "Add Column" at bounding box center [352, 176] width 643 height 231
click at [416, 62] on div "Add Column" at bounding box center [352, 176] width 643 height 231
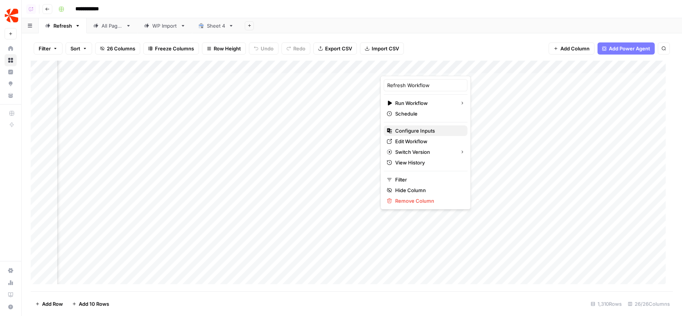
click at [420, 129] on span "Configure Inputs" at bounding box center [428, 131] width 66 height 8
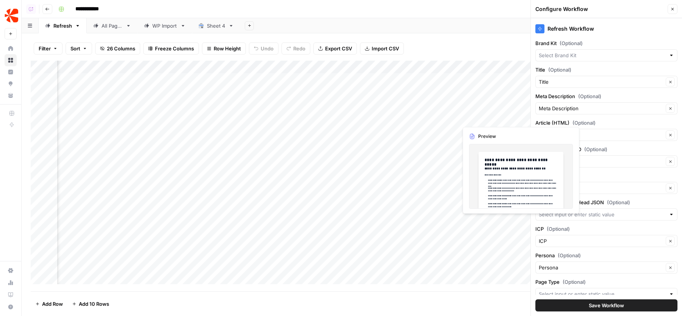
type input "Chargebee"
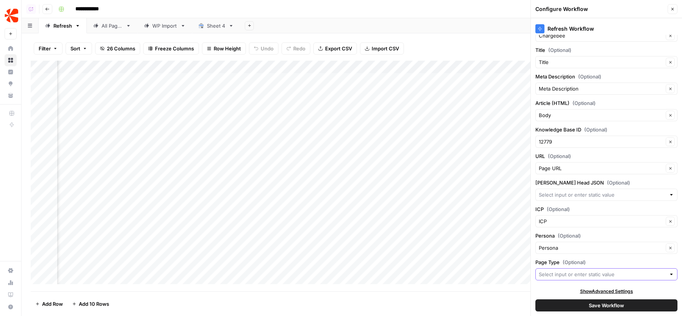
click at [583, 271] on input "Page Type (Optional)" at bounding box center [602, 275] width 127 height 8
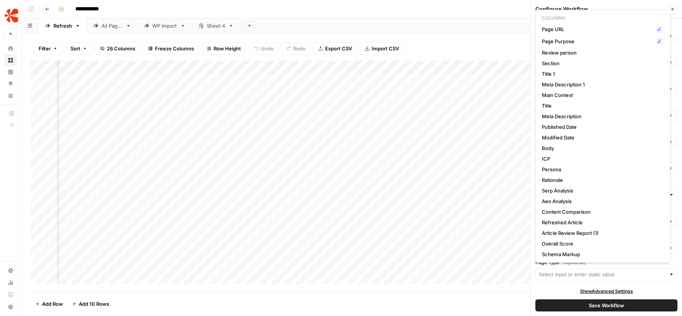
scroll to position [0, 529]
click at [589, 62] on span "Section" at bounding box center [601, 64] width 119 height 8
type input "Section"
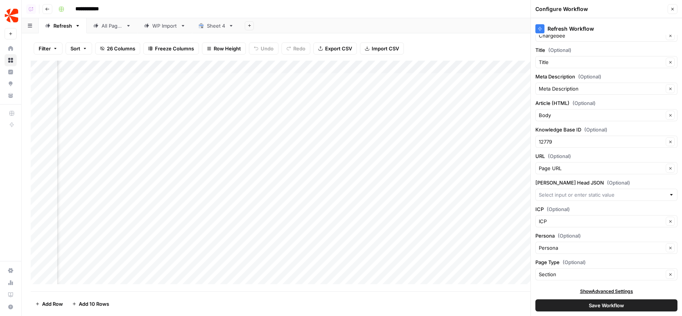
scroll to position [0, 1002]
click at [606, 305] on span "Save Workflow" at bounding box center [606, 306] width 35 height 8
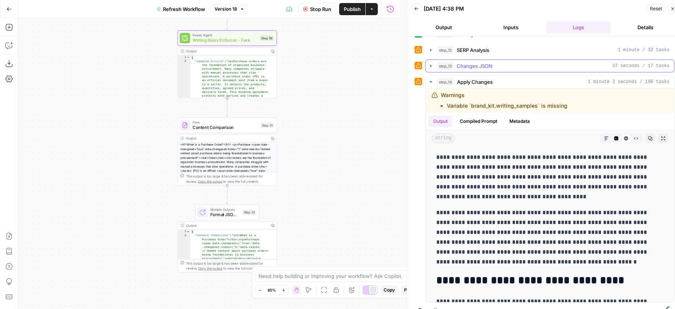
click at [527, 67] on button "step_13 Changes JSON 37 seconds / 17 tasks" at bounding box center [550, 66] width 249 height 12
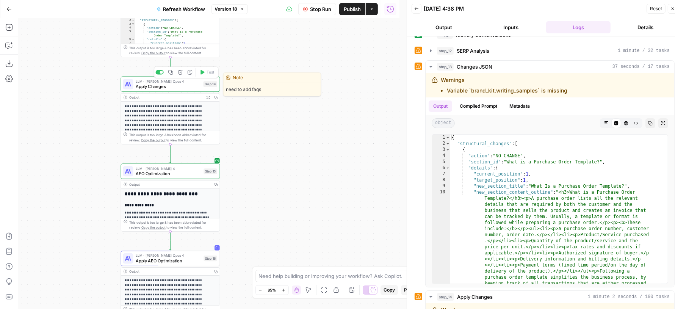
click at [183, 85] on span "Apply Changes" at bounding box center [168, 86] width 65 height 6
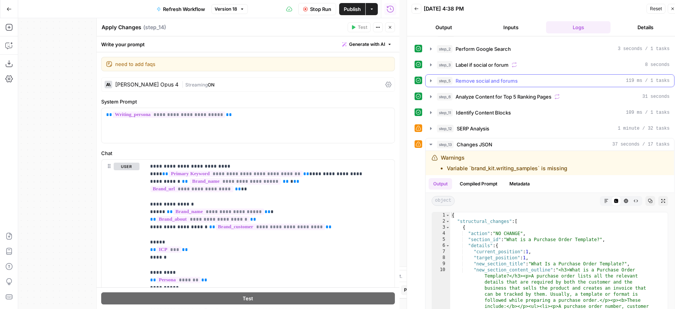
scroll to position [23, 0]
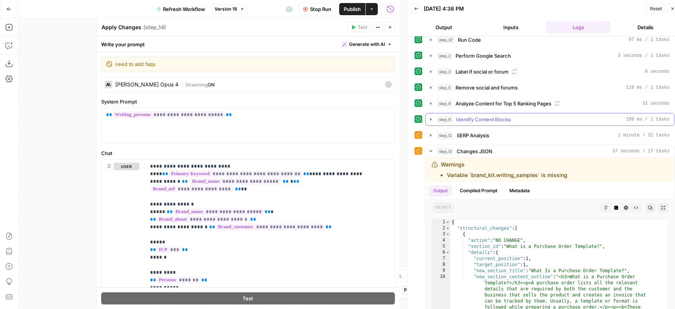
click at [469, 117] on span "Identify Content Blocks" at bounding box center [483, 120] width 55 height 8
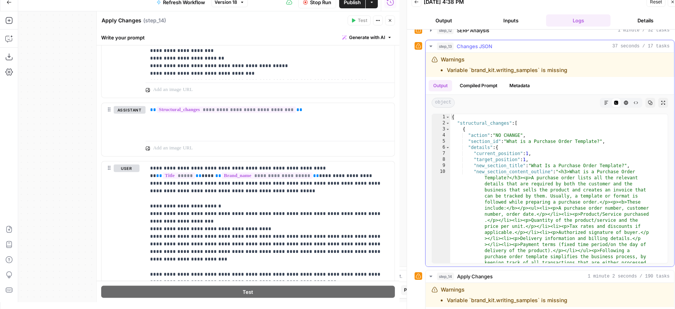
scroll to position [424, 0]
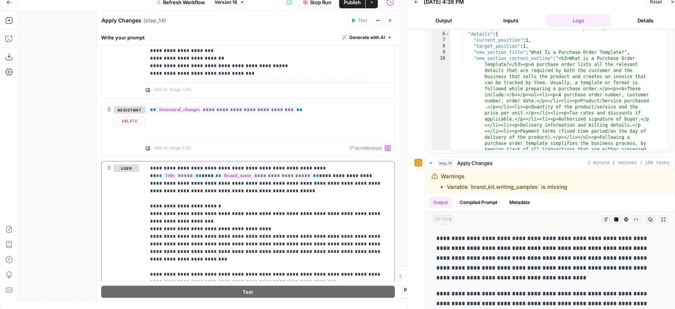
click at [302, 223] on p "**********" at bounding box center [266, 222] width 233 height 114
click at [314, 267] on p "**********" at bounding box center [266, 222] width 233 height 114
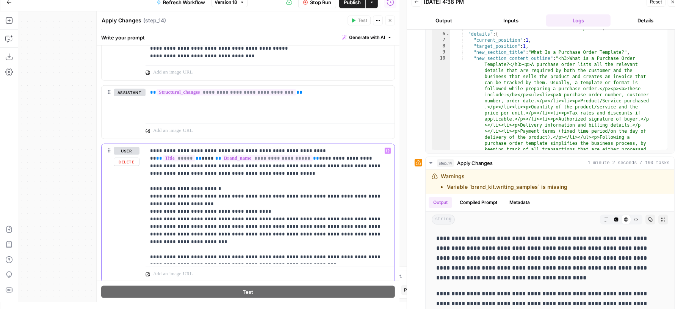
scroll to position [811, 0]
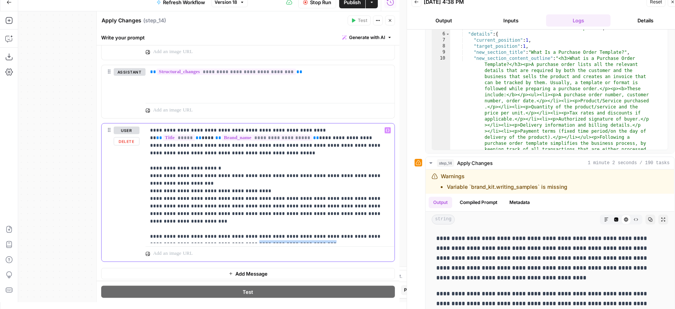
drag, startPoint x: 300, startPoint y: 235, endPoint x: 225, endPoint y: 234, distance: 74.3
click at [225, 234] on p "**********" at bounding box center [266, 184] width 233 height 114
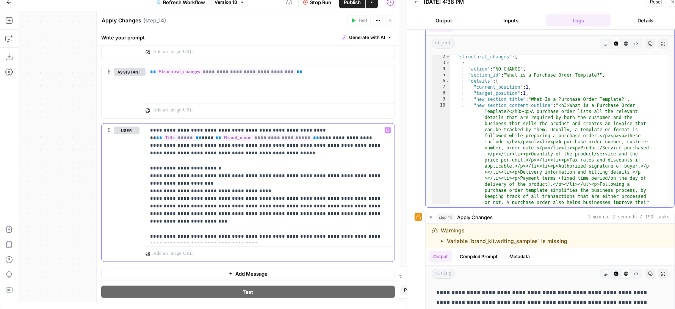
scroll to position [6, 0]
type textarea "**********"
click at [586, 113] on div ""structural_changes" : [ { "action" : "NO CHANGE" , "section_id" : "What is a P…" at bounding box center [555, 193] width 210 height 277
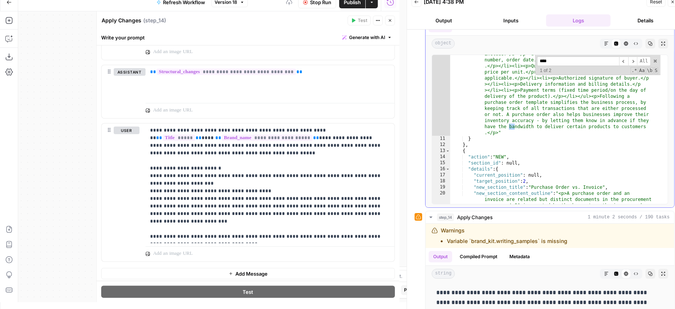
scroll to position [489, 0]
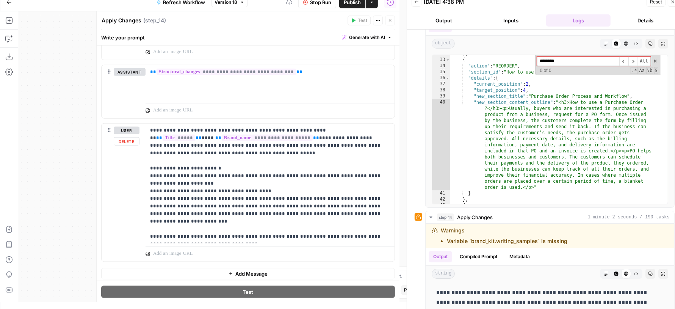
type input "********"
click at [269, 231] on p "**********" at bounding box center [266, 184] width 233 height 114
click at [272, 227] on p "**********" at bounding box center [266, 184] width 233 height 114
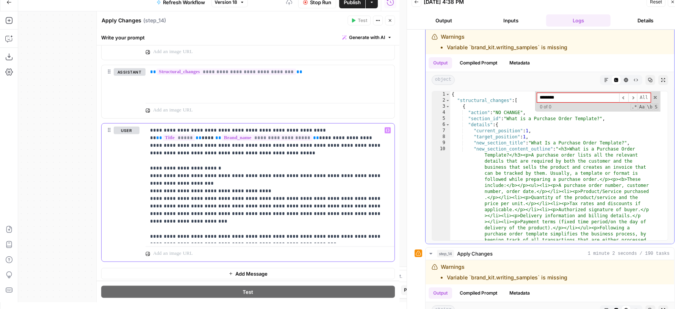
scroll to position [332, 0]
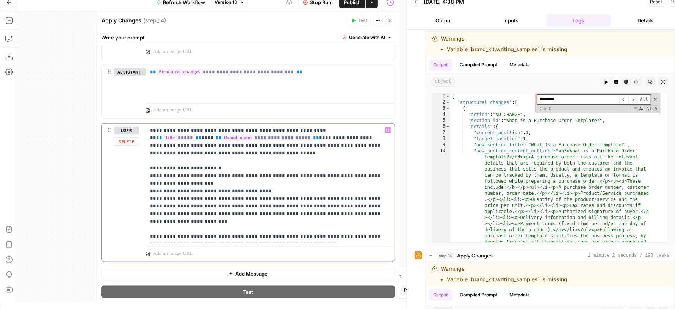
click at [275, 192] on p "**********" at bounding box center [266, 184] width 233 height 114
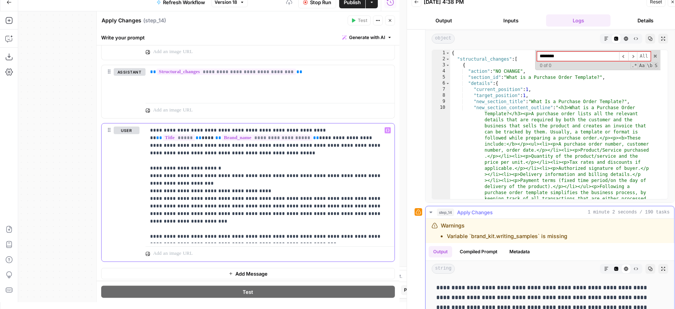
scroll to position [371, 0]
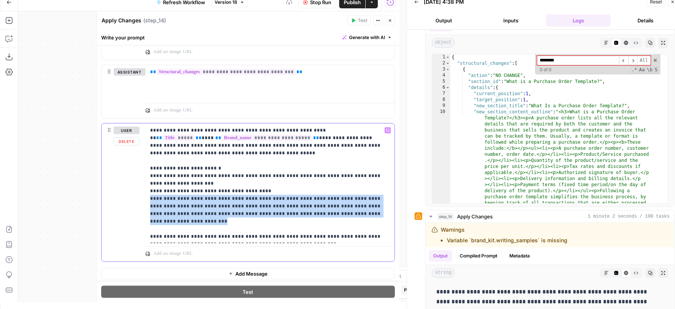
drag, startPoint x: 345, startPoint y: 211, endPoint x: 143, endPoint y: 196, distance: 203.4
click at [143, 196] on div "**********" at bounding box center [248, 193] width 293 height 138
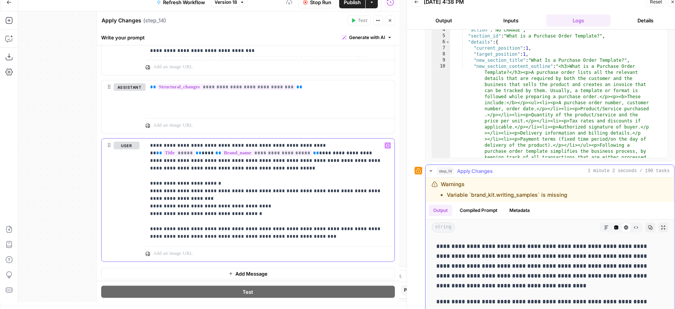
scroll to position [417, 0]
drag, startPoint x: 226, startPoint y: 234, endPoint x: 331, endPoint y: 234, distance: 105.4
click at [331, 234] on p "**********" at bounding box center [266, 191] width 233 height 99
click at [523, 167] on div "step_14 Apply Changes 1 minute 2 seconds / 190 tasks" at bounding box center [553, 171] width 233 height 8
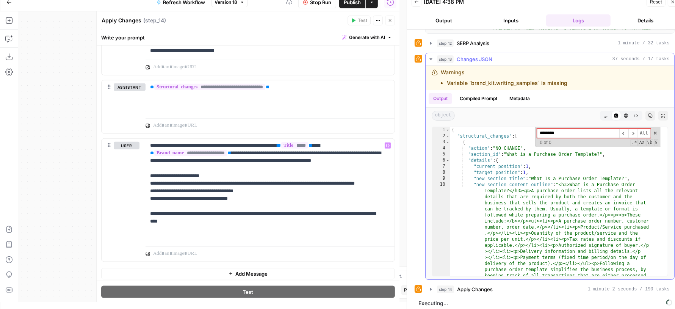
click at [511, 55] on div "step_13 Changes JSON 37 seconds / 17 tasks" at bounding box center [553, 59] width 233 height 8
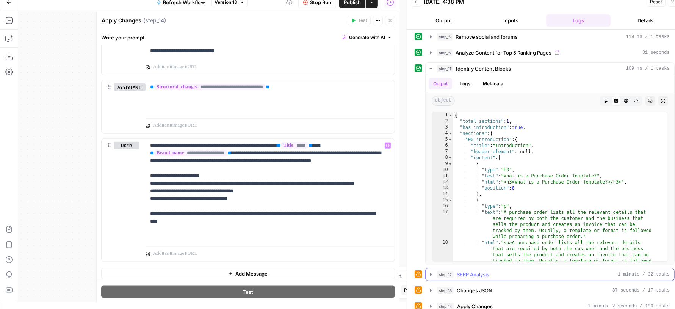
scroll to position [84, 0]
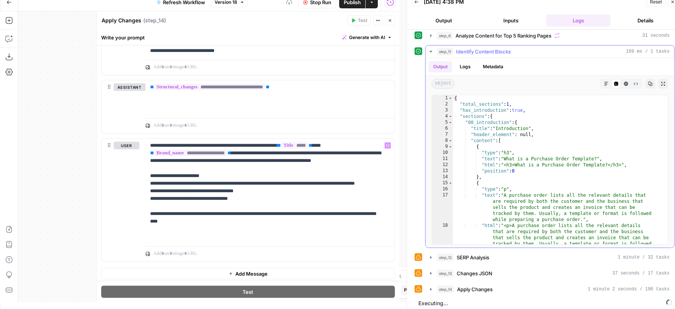
click at [510, 51] on span "Identify Content Blocks" at bounding box center [483, 52] width 55 height 8
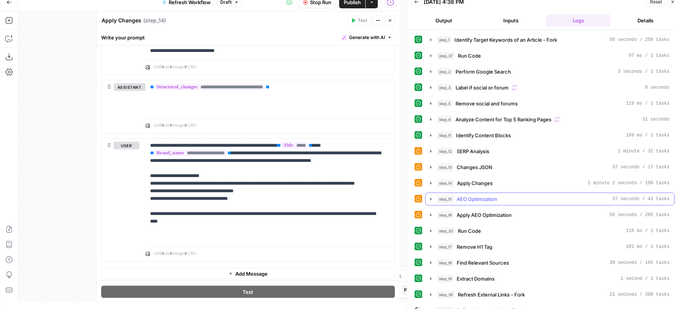
click at [524, 196] on div "step_15 AEO Optimization 37 seconds / 43 tasks" at bounding box center [553, 199] width 233 height 8
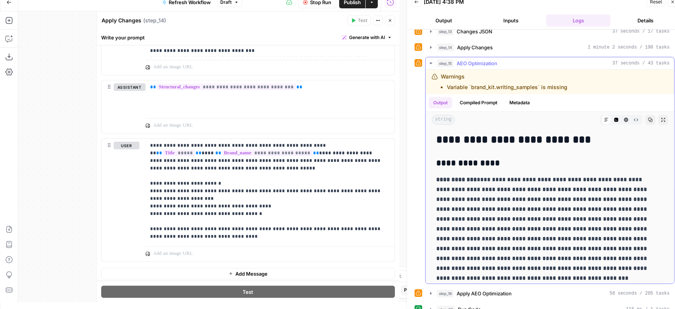
scroll to position [149, 0]
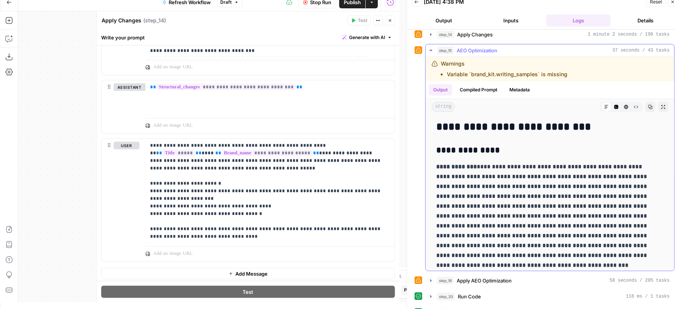
click at [517, 49] on div "step_15 AEO Optimization 37 seconds / 43 tasks" at bounding box center [553, 51] width 233 height 8
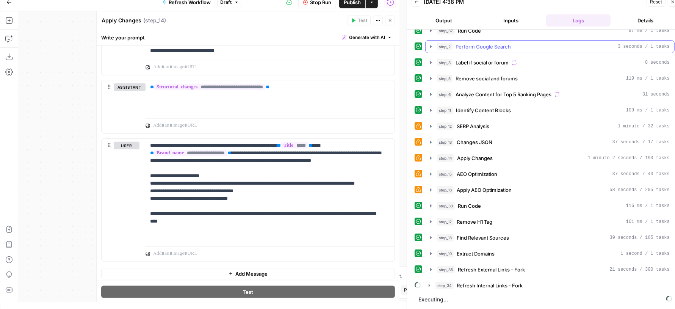
scroll to position [19, 0]
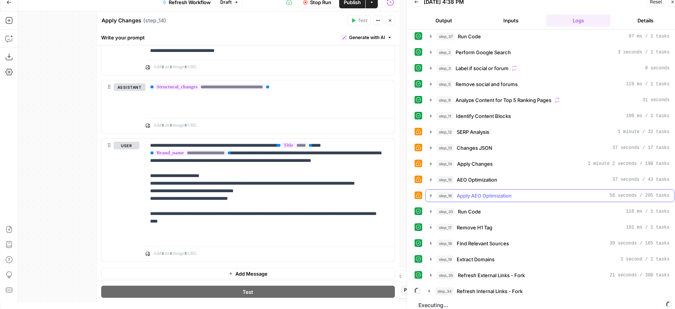
click at [488, 192] on span "Apply AEO Optimization" at bounding box center [484, 196] width 55 height 8
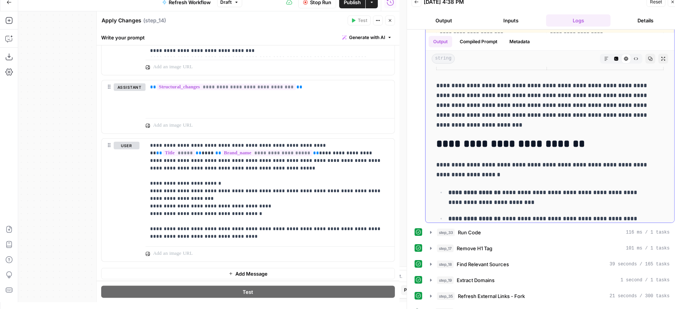
scroll to position [0, 0]
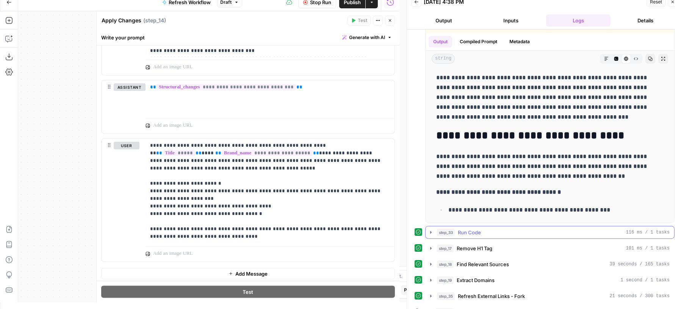
click at [489, 229] on div "step_33 Run Code 116 ms / 1 tasks" at bounding box center [553, 233] width 233 height 8
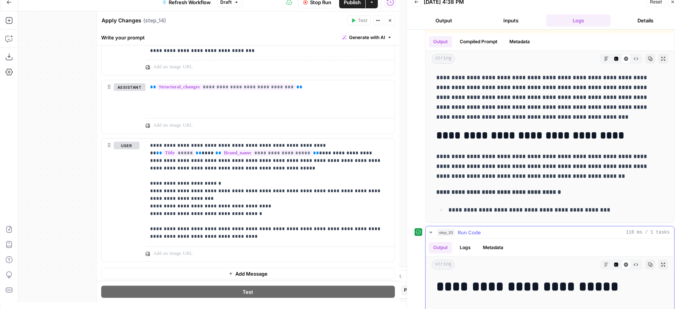
click at [489, 229] on div "step_33 Run Code 116 ms / 1 tasks" at bounding box center [553, 233] width 233 height 8
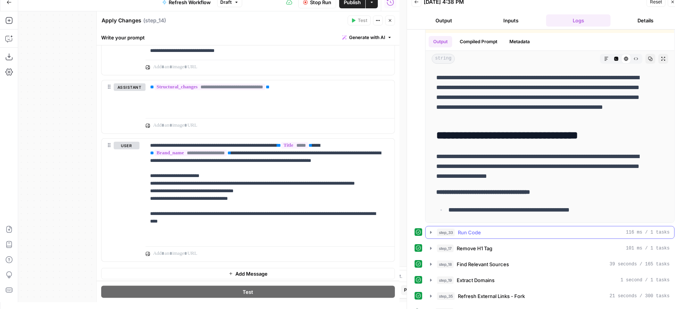
click at [489, 229] on div "step_33 Run Code 116 ms / 1 tasks" at bounding box center [553, 233] width 233 height 8
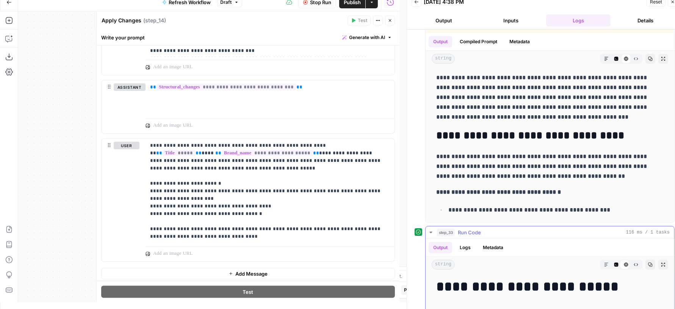
scroll to position [310, 0]
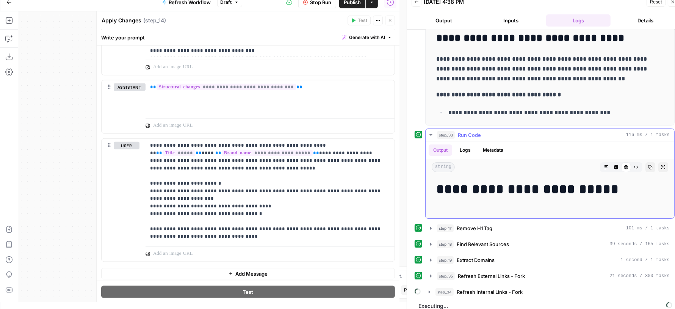
click at [492, 131] on div "step_33 Run Code 116 ms / 1 tasks" at bounding box center [553, 135] width 233 height 8
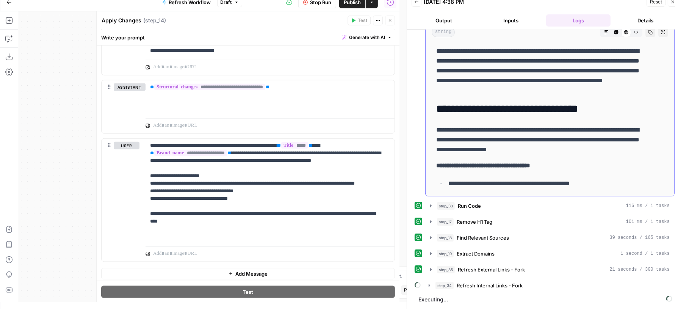
scroll to position [233, 0]
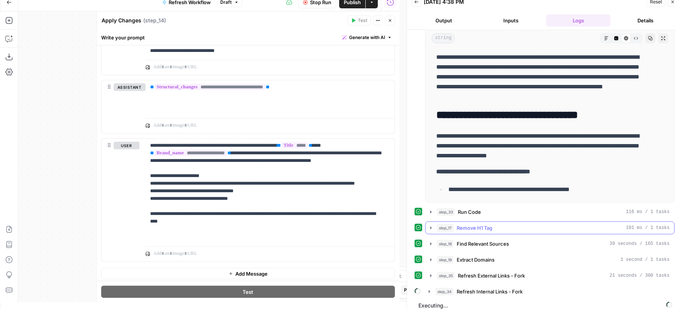
click at [478, 222] on button "step_17 Remove H1 Tag 101 ms / 1 tasks" at bounding box center [550, 228] width 249 height 12
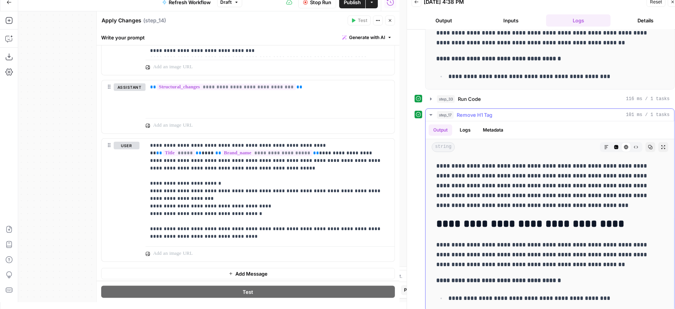
scroll to position [348, 0]
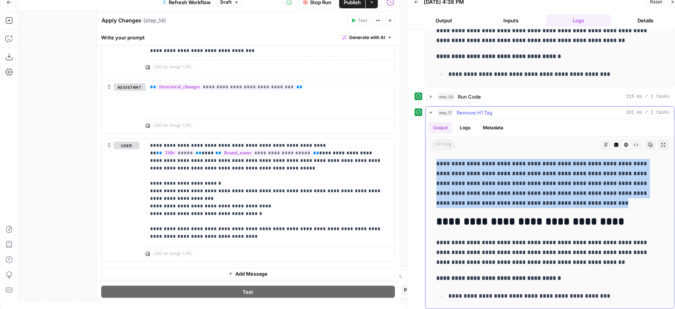
drag, startPoint x: 622, startPoint y: 199, endPoint x: 433, endPoint y: 158, distance: 193.4
copy p "**********"
click at [256, 221] on p "**********" at bounding box center [266, 191] width 233 height 99
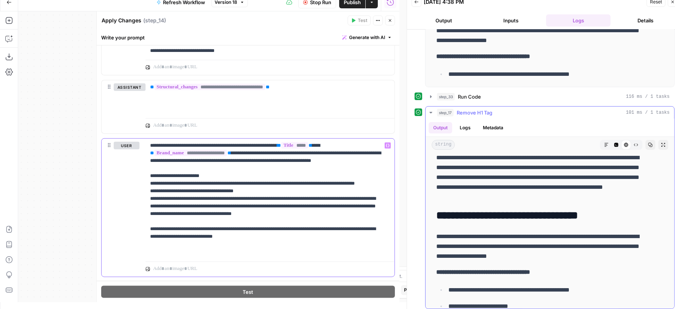
scroll to position [0, 0]
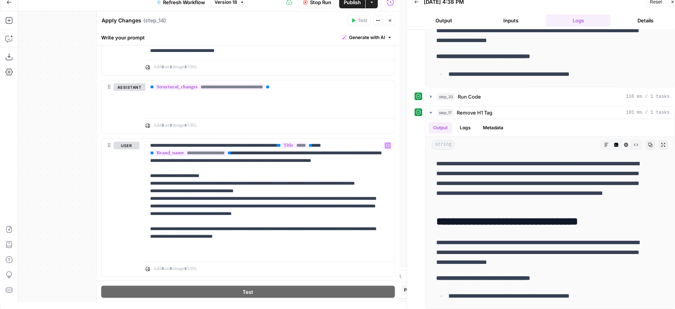
click at [505, 22] on button "Inputs" at bounding box center [511, 20] width 64 height 12
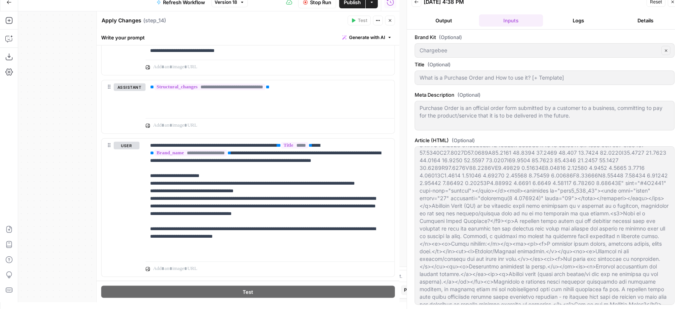
scroll to position [216, 0]
click at [568, 17] on button "Logs" at bounding box center [578, 20] width 64 height 12
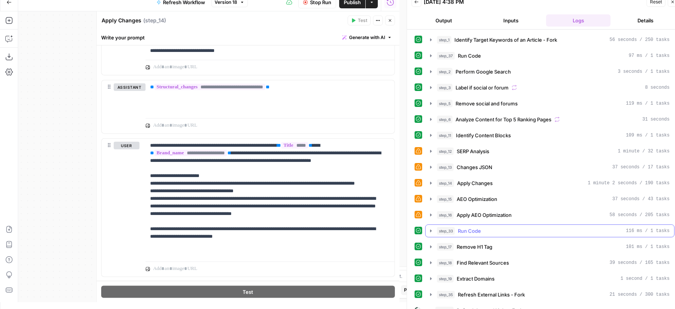
scroll to position [12, 0]
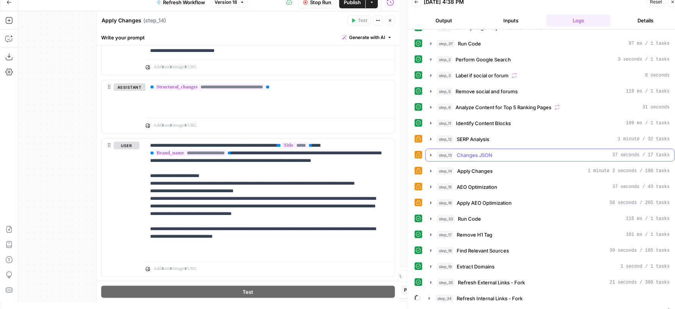
click at [490, 152] on span "Changes JSON" at bounding box center [475, 155] width 36 height 8
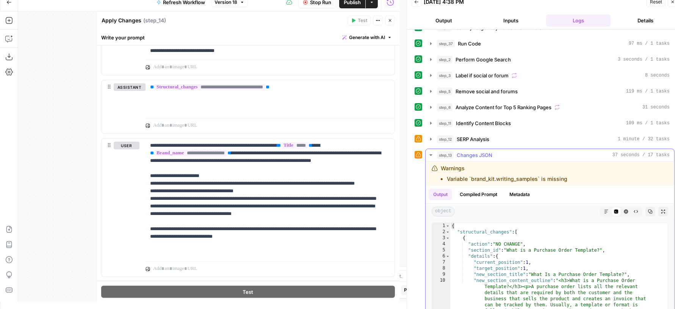
click at [490, 152] on span "Changes JSON" at bounding box center [475, 155] width 36 height 8
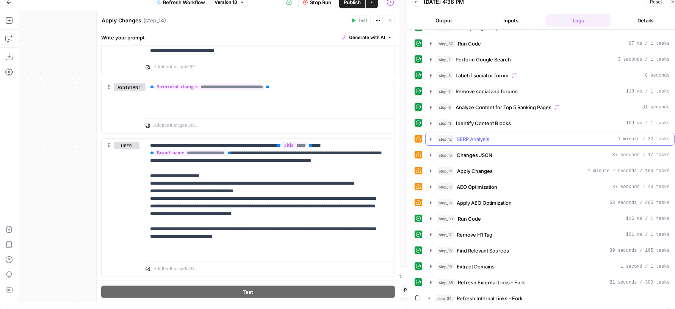
click at [500, 139] on div "step_12 SERP Analysis 1 minute / 32 tasks" at bounding box center [553, 139] width 233 height 8
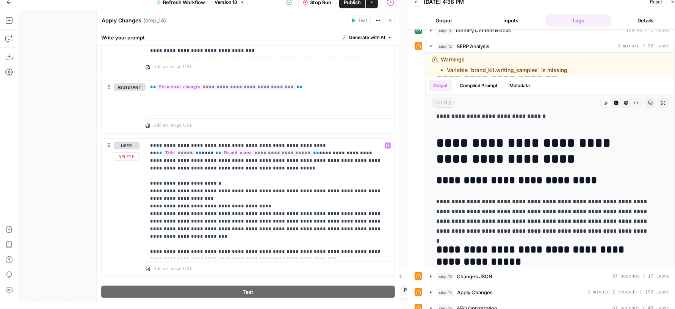
scroll to position [726, 0]
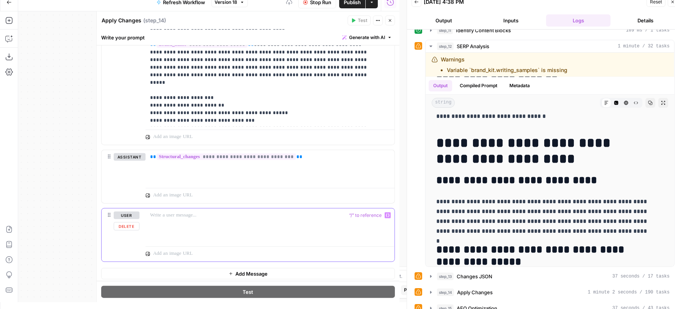
click at [298, 221] on div at bounding box center [270, 226] width 249 height 35
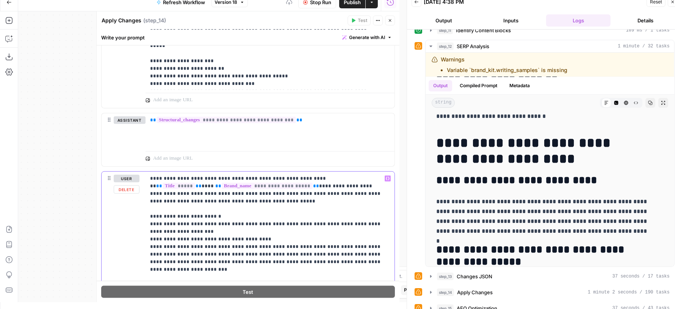
scroll to position [782, 0]
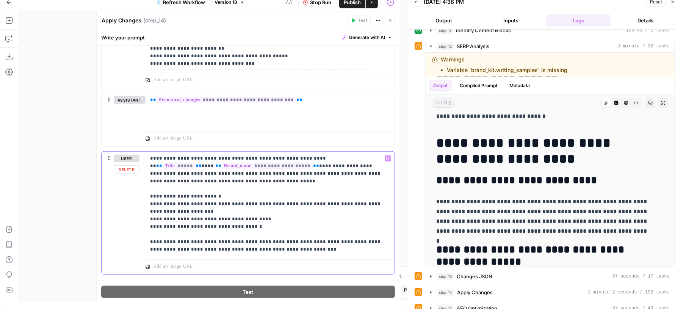
click at [319, 245] on p "**********" at bounding box center [266, 204] width 233 height 99
click at [391, 22] on icon "button" at bounding box center [390, 20] width 5 height 5
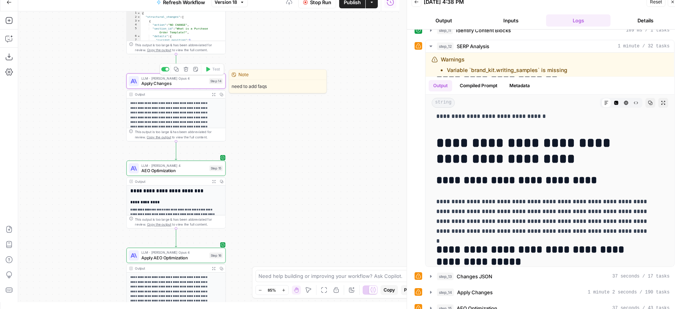
click at [173, 82] on span "Apply Changes" at bounding box center [173, 83] width 65 height 6
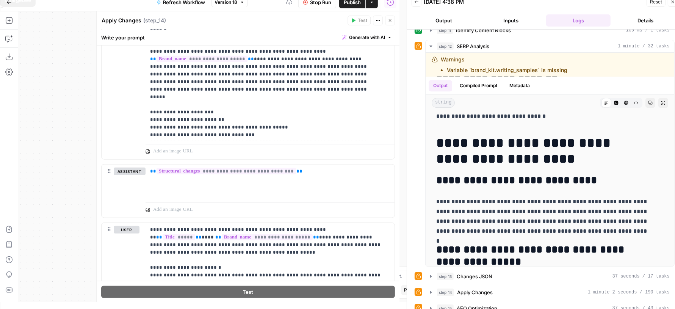
scroll to position [795, 0]
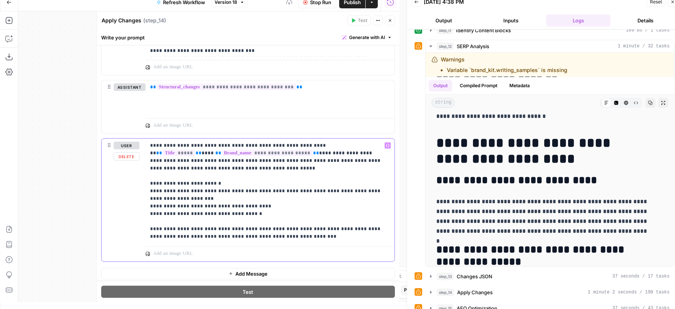
drag, startPoint x: 226, startPoint y: 231, endPoint x: 338, endPoint y: 231, distance: 112.2
click at [339, 231] on p "**********" at bounding box center [266, 191] width 233 height 99
click at [392, 21] on icon "button" at bounding box center [390, 20] width 5 height 5
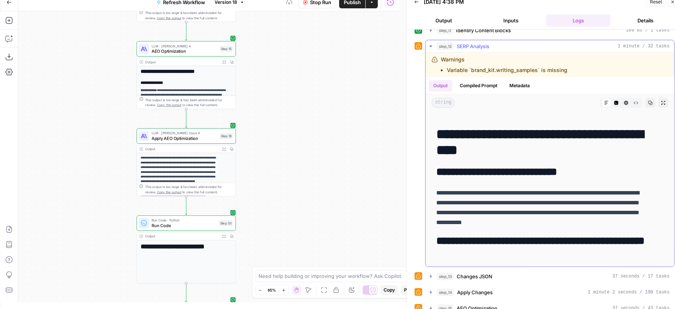
click at [497, 45] on div "step_12 SERP Analysis 1 minute / 32 tasks" at bounding box center [553, 46] width 233 height 8
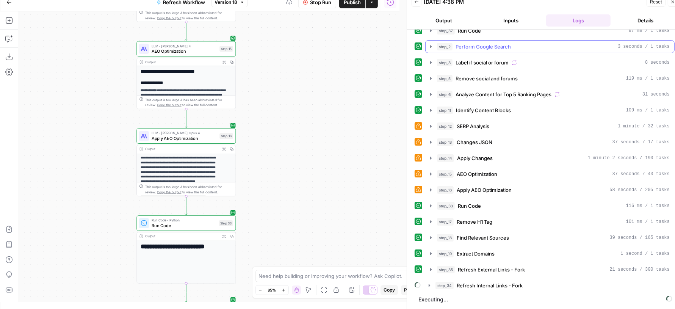
scroll to position [19, 0]
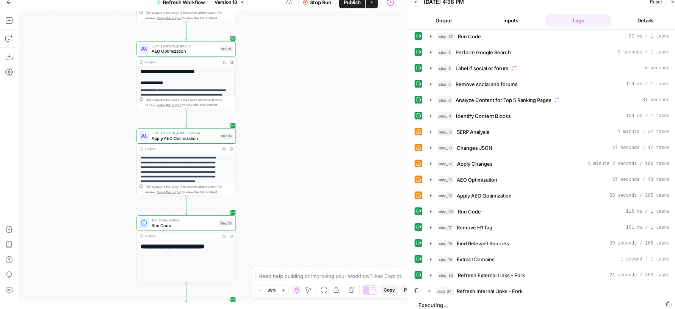
click at [315, 4] on span "Stop Run" at bounding box center [320, 2] width 21 height 8
click at [671, 3] on icon "button" at bounding box center [673, 2] width 5 height 5
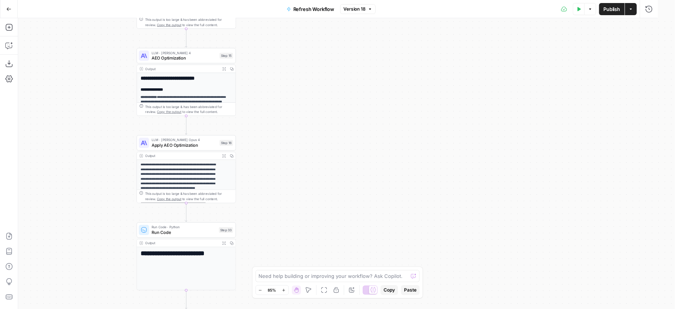
scroll to position [0, 0]
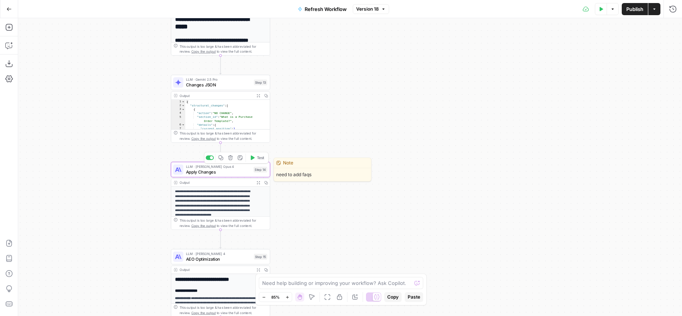
click at [254, 158] on icon "button" at bounding box center [253, 157] width 4 height 5
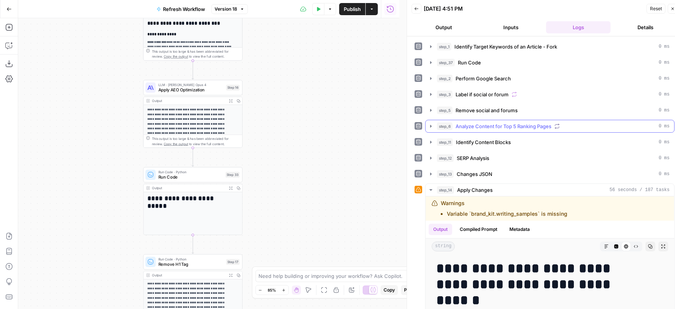
scroll to position [94, 0]
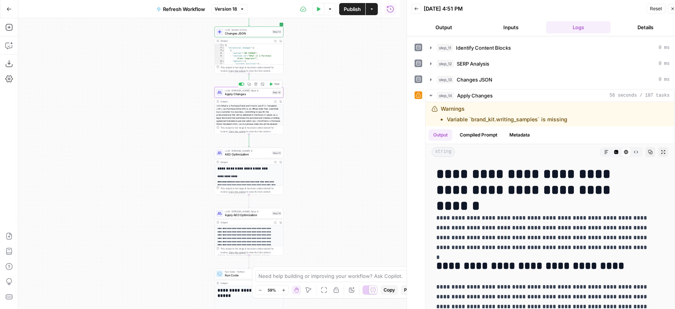
click at [510, 28] on button "Inputs" at bounding box center [511, 27] width 64 height 12
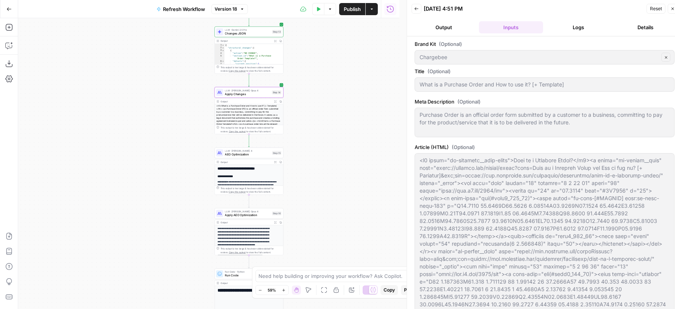
scroll to position [197, 0]
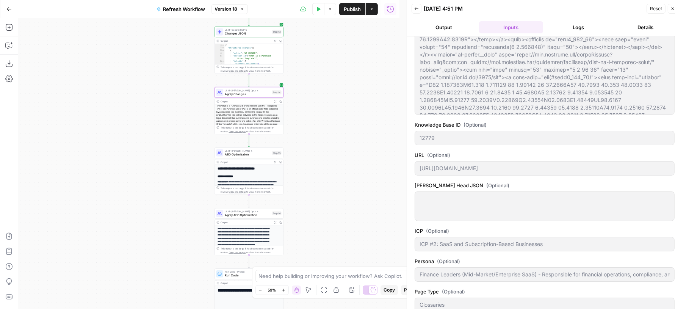
click at [570, 29] on button "Logs" at bounding box center [578, 27] width 64 height 12
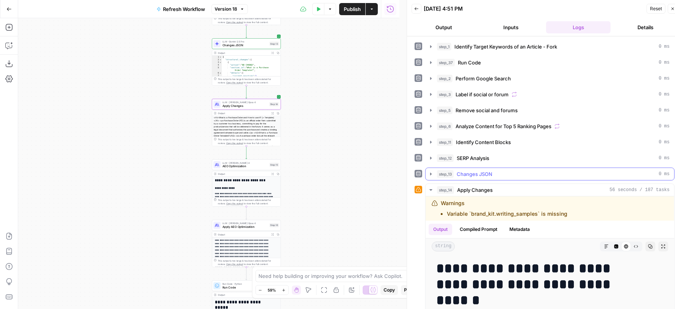
click at [482, 174] on span "Changes JSON" at bounding box center [475, 174] width 36 height 8
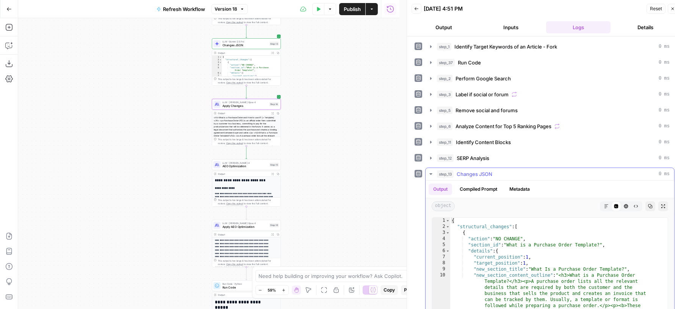
click at [482, 174] on span "Changes JSON" at bounding box center [475, 174] width 36 height 8
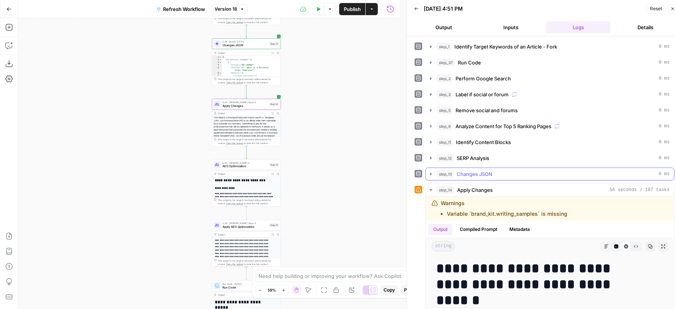
click at [482, 174] on span "Changes JSON" at bounding box center [475, 174] width 36 height 8
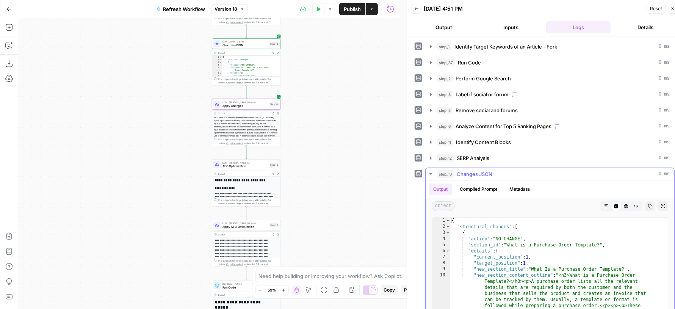
click at [482, 174] on span "Changes JSON" at bounding box center [475, 174] width 36 height 8
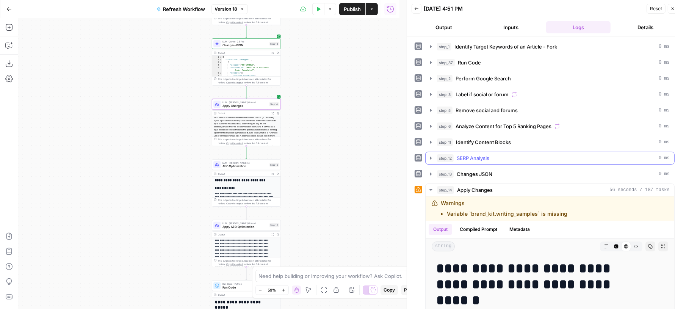
click at [487, 161] on button "step_12 SERP Analysis 0 ms" at bounding box center [550, 158] width 249 height 12
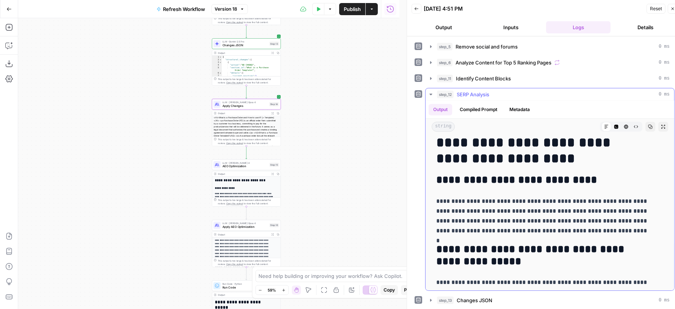
scroll to position [2139, 0]
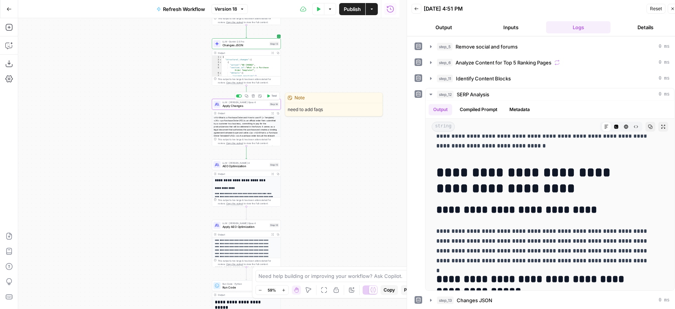
click at [252, 105] on span "Apply Changes" at bounding box center [245, 105] width 45 height 5
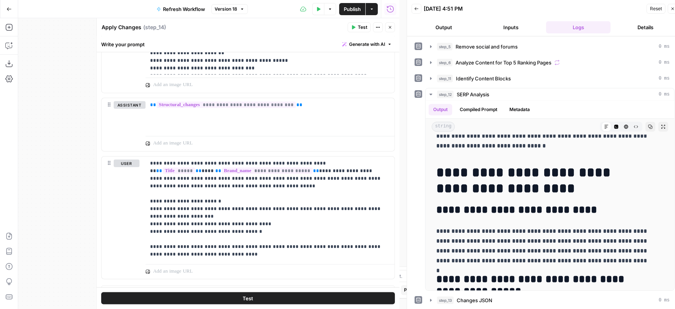
scroll to position [795, 0]
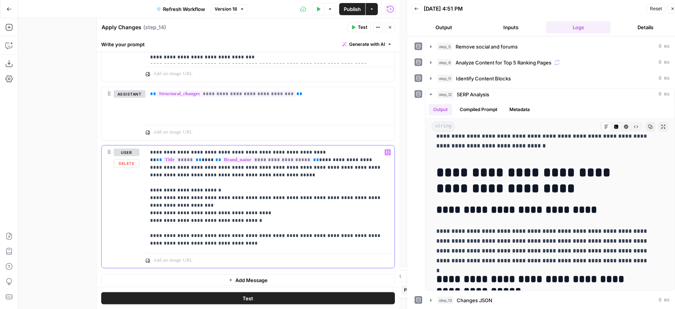
drag, startPoint x: 302, startPoint y: 149, endPoint x: 337, endPoint y: 151, distance: 35.7
click at [337, 151] on p "**********" at bounding box center [266, 198] width 233 height 99
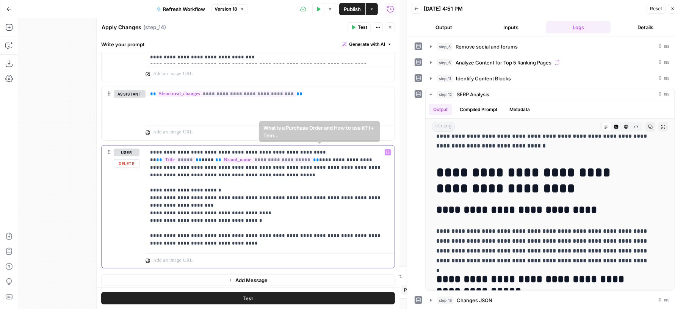
click at [285, 162] on p "**********" at bounding box center [266, 198] width 233 height 99
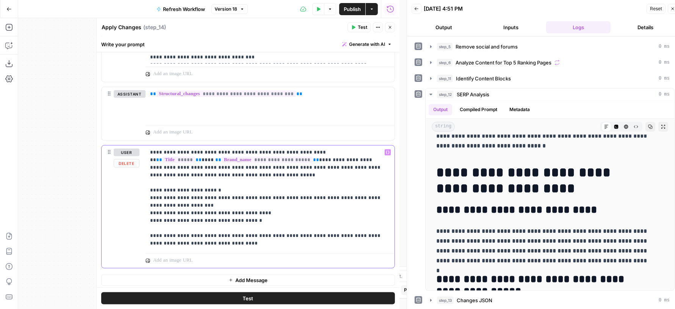
drag, startPoint x: 286, startPoint y: 149, endPoint x: 340, endPoint y: 150, distance: 53.8
click at [340, 150] on p "**********" at bounding box center [266, 198] width 233 height 99
click at [300, 180] on p "**********" at bounding box center [266, 198] width 233 height 99
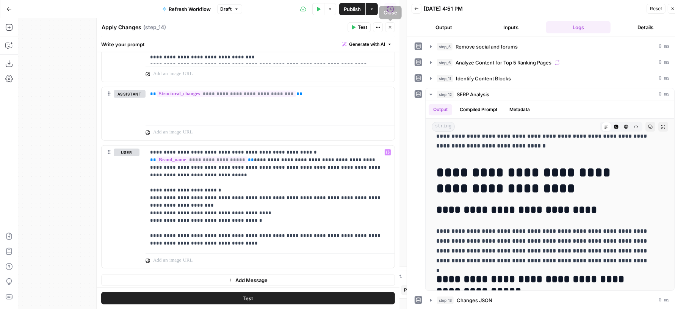
click at [390, 23] on button "Close" at bounding box center [390, 27] width 10 height 10
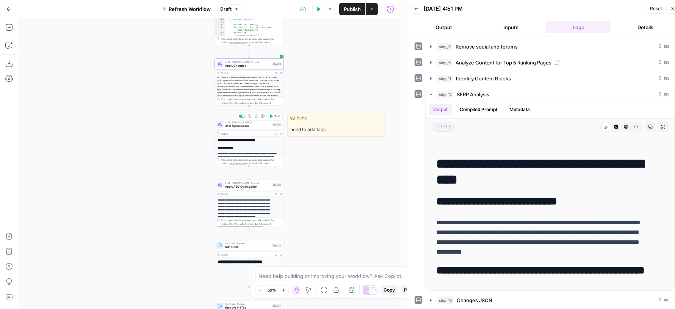
click at [247, 127] on span "AEO Optimization" at bounding box center [247, 126] width 45 height 5
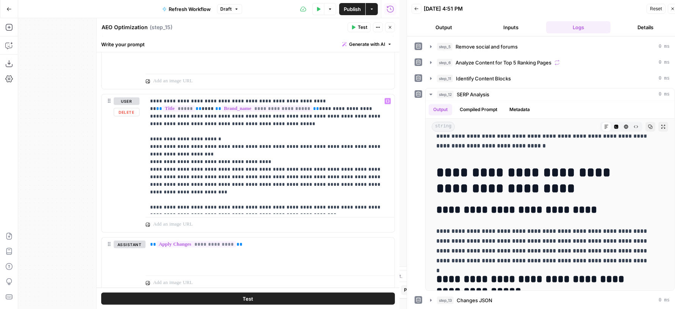
scroll to position [787, 0]
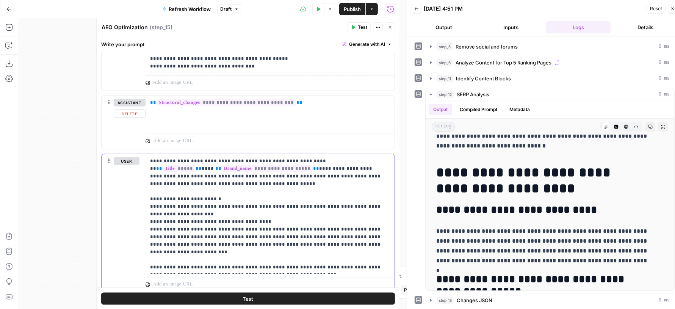
click at [321, 190] on p "**********" at bounding box center [266, 214] width 233 height 114
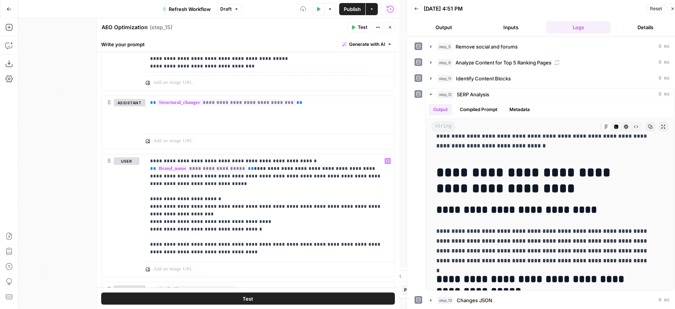
click at [391, 28] on icon "button" at bounding box center [390, 27] width 3 height 3
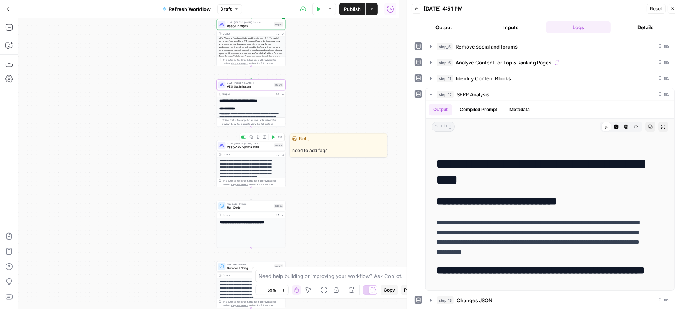
click at [261, 147] on span "Apply AEO Optimization" at bounding box center [249, 147] width 45 height 5
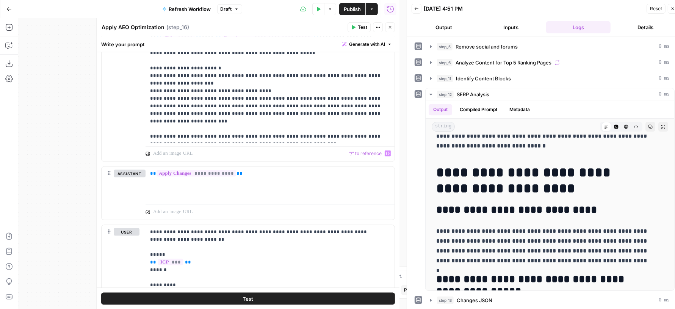
scroll to position [824, 0]
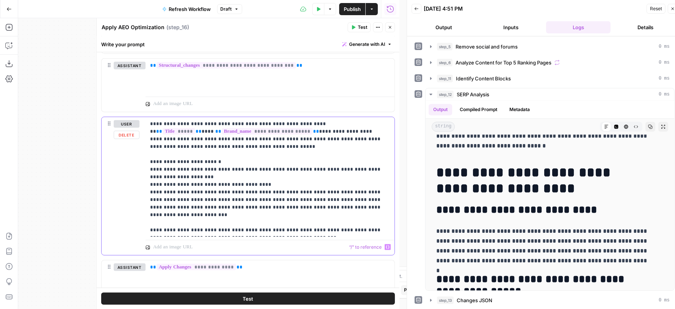
click at [318, 165] on p "**********" at bounding box center [266, 177] width 233 height 114
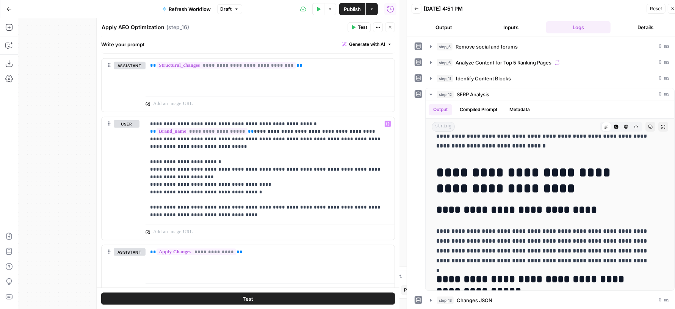
click at [395, 32] on header "Apply AEO Optimization Apply AEO Optimization ( step_16 ) Test Actions Close" at bounding box center [248, 27] width 303 height 18
click at [391, 29] on icon "button" at bounding box center [390, 27] width 5 height 5
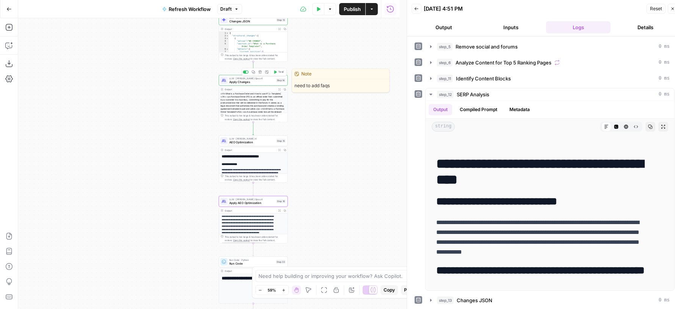
click at [280, 71] on span "Test" at bounding box center [280, 72] width 5 height 4
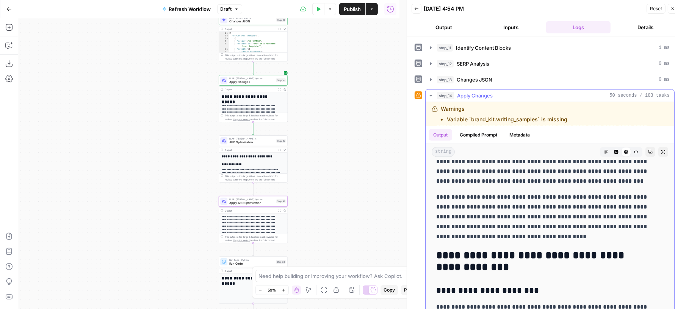
scroll to position [1327, 0]
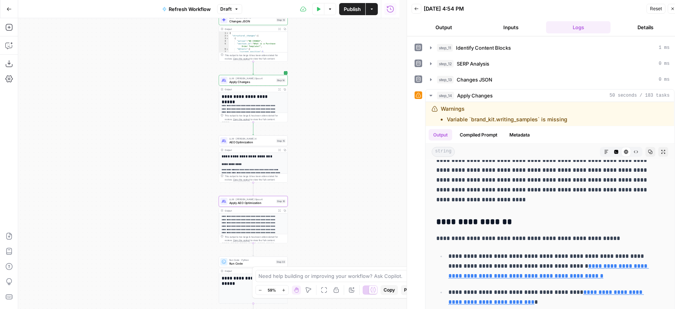
click at [535, 24] on button "Inputs" at bounding box center [511, 27] width 64 height 12
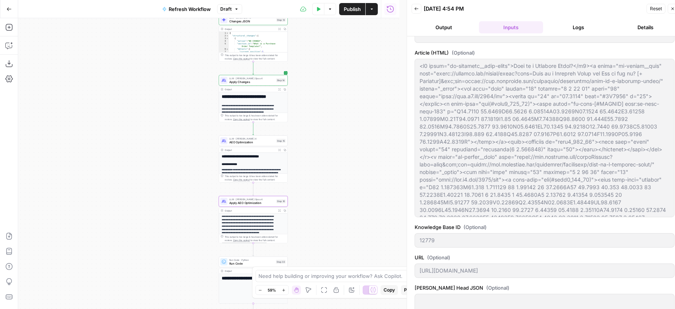
click at [496, 274] on div "https://www.chargebee.com/resources/glossaries/what-is-a-purchase-order/" at bounding box center [545, 270] width 260 height 14
click at [580, 27] on button "Logs" at bounding box center [578, 27] width 64 height 12
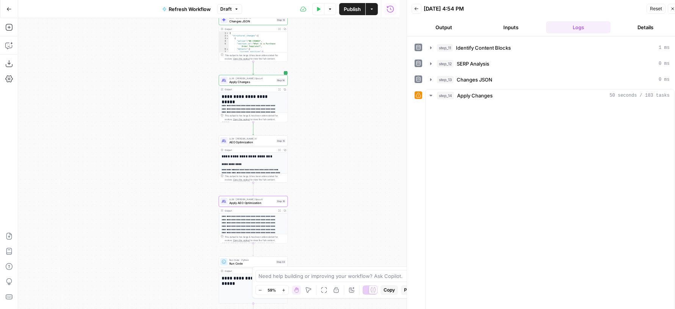
scroll to position [0, 0]
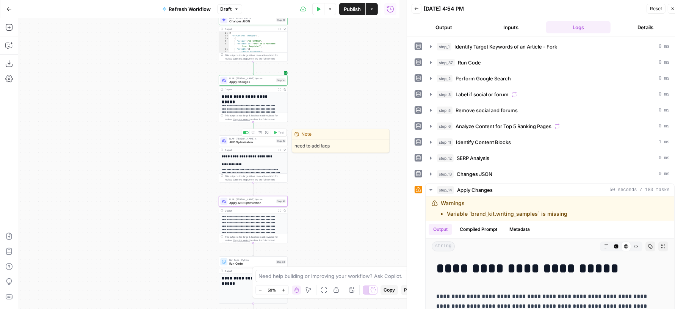
click at [280, 132] on span "Test" at bounding box center [280, 132] width 5 height 4
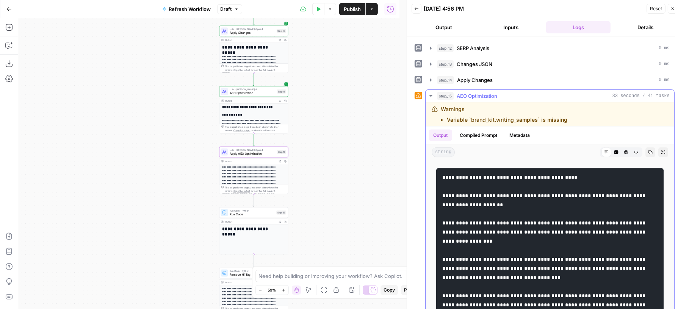
scroll to position [1749, 0]
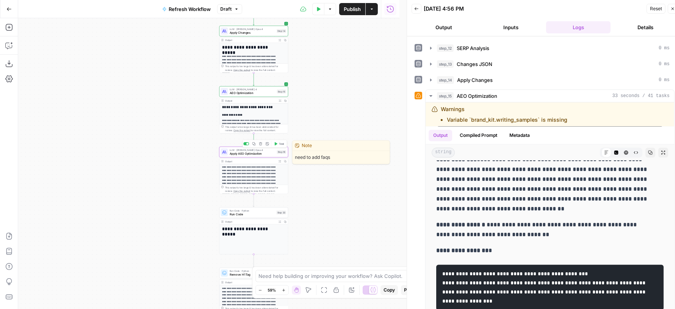
click at [282, 145] on span "Test" at bounding box center [281, 144] width 5 height 4
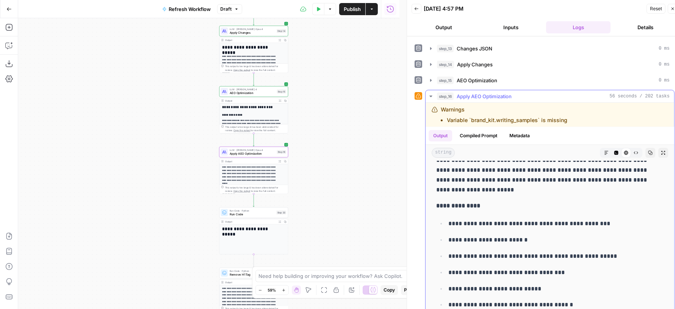
scroll to position [0, 0]
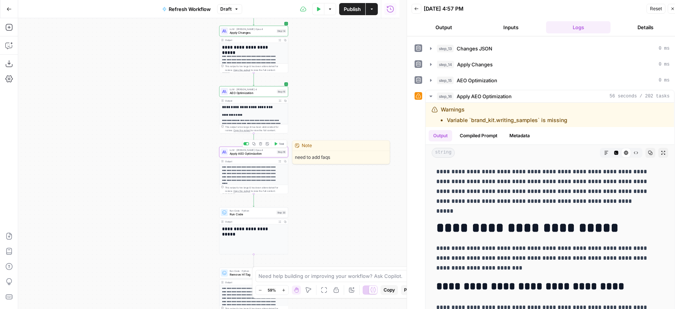
click at [228, 155] on div "LLM · Claude Opus 4 Apply AEO Optimization Step 16 Copy step Delete step Edit N…" at bounding box center [254, 152] width 66 height 8
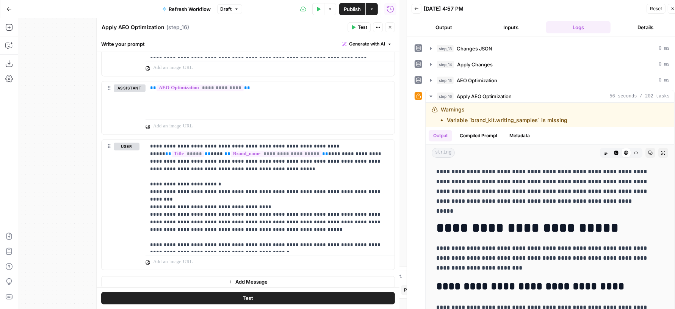
scroll to position [7, 0]
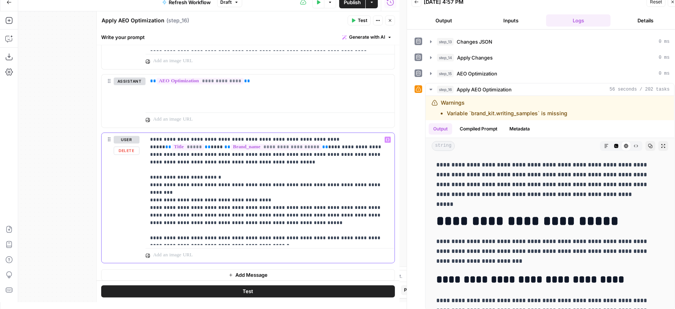
drag, startPoint x: 177, startPoint y: 234, endPoint x: 272, endPoint y: 234, distance: 95.5
click at [272, 234] on p "**********" at bounding box center [266, 189] width 233 height 106
click at [389, 20] on icon "button" at bounding box center [390, 20] width 5 height 5
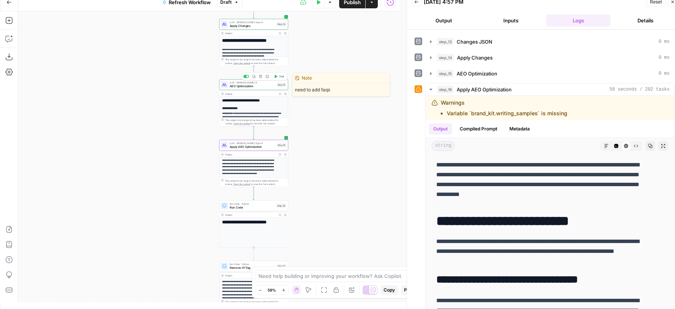
click at [241, 88] on div "LLM · Claude Sonnet 4 AEO Optimization Step 15 Copy step Delete step Edit Note …" at bounding box center [253, 84] width 69 height 11
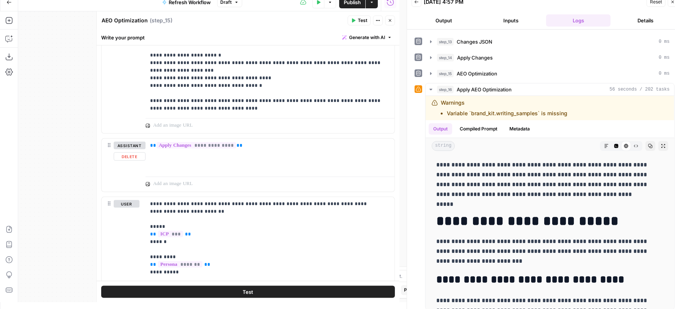
scroll to position [923, 0]
drag, startPoint x: 252, startPoint y: 84, endPoint x: 145, endPoint y: 84, distance: 107.7
click at [145, 84] on div "**********" at bounding box center [248, 72] width 293 height 123
copy p "**********"
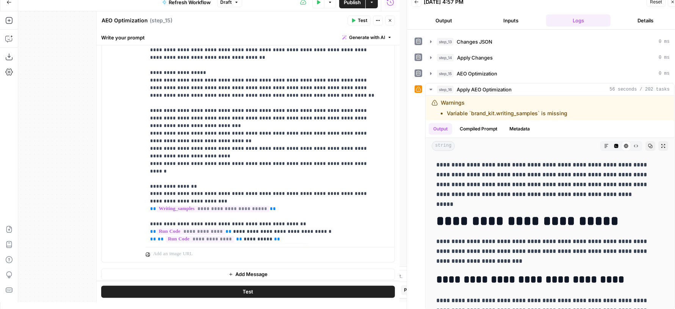
scroll to position [152, 0]
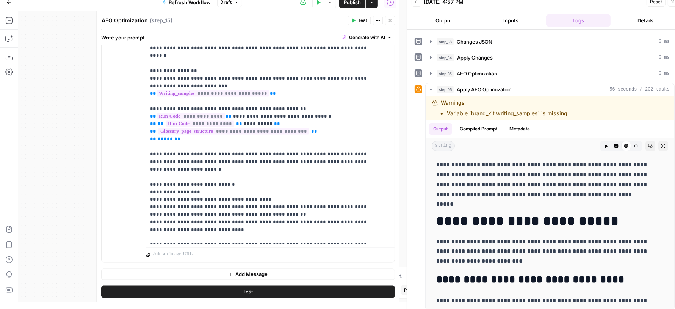
click at [390, 20] on icon "button" at bounding box center [390, 20] width 5 height 5
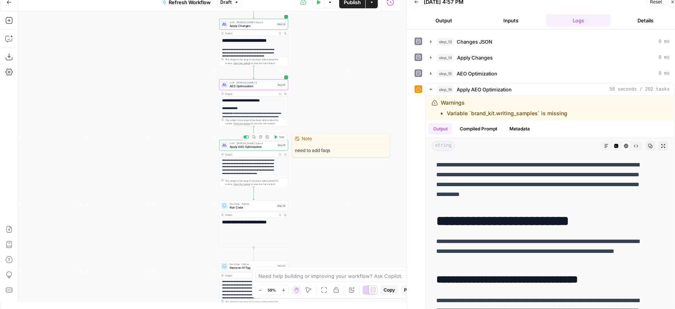
click at [238, 147] on span "Apply AEO Optimization" at bounding box center [252, 146] width 45 height 5
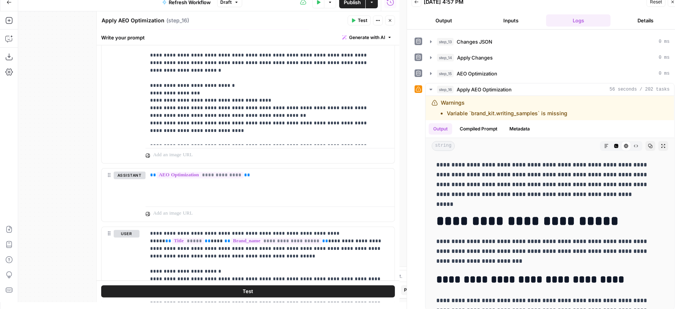
scroll to position [1378, 0]
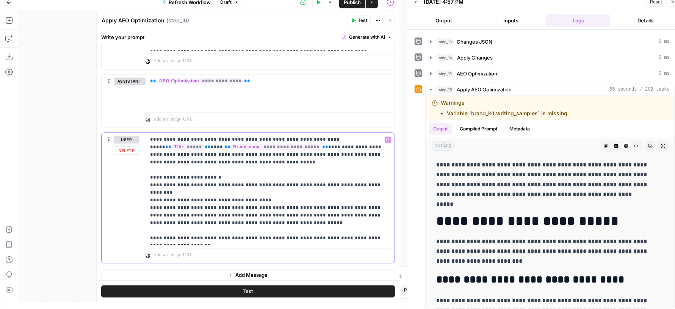
drag, startPoint x: 253, startPoint y: 211, endPoint x: 144, endPoint y: 197, distance: 109.7
click at [144, 197] on div "**********" at bounding box center [248, 198] width 293 height 130
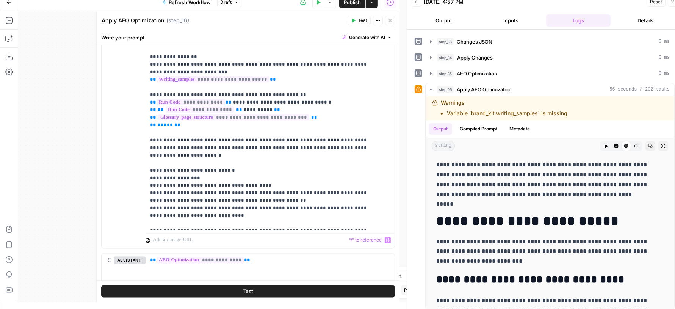
scroll to position [1198, 0]
click at [497, 70] on span "AEO Optimization" at bounding box center [477, 74] width 41 height 8
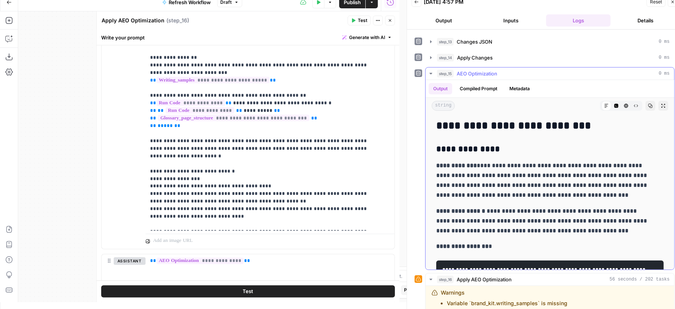
click at [497, 70] on span "AEO Optimization" at bounding box center [477, 74] width 41 height 8
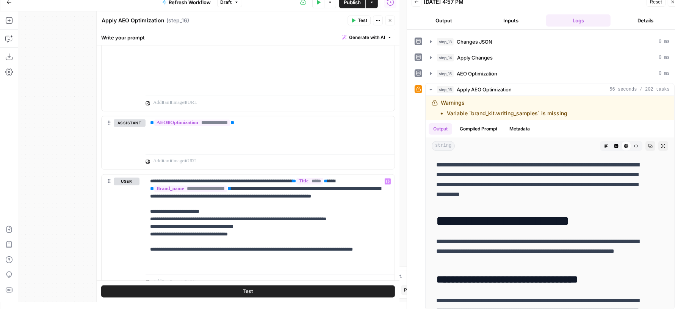
scroll to position [1363, 0]
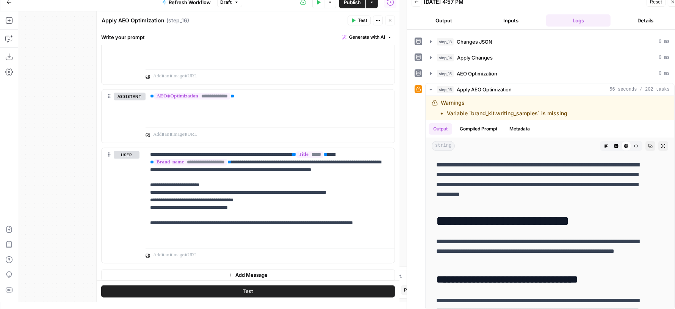
click at [361, 22] on span "Test" at bounding box center [362, 20] width 9 height 7
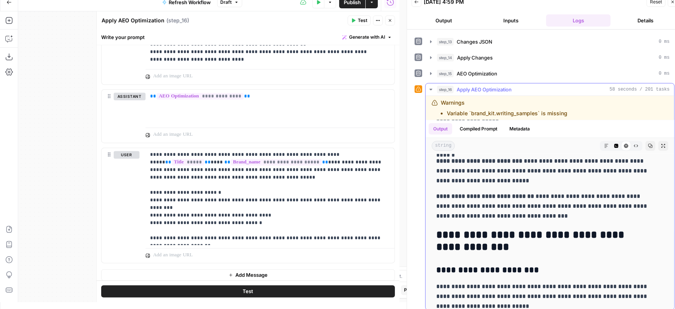
scroll to position [1234, 0]
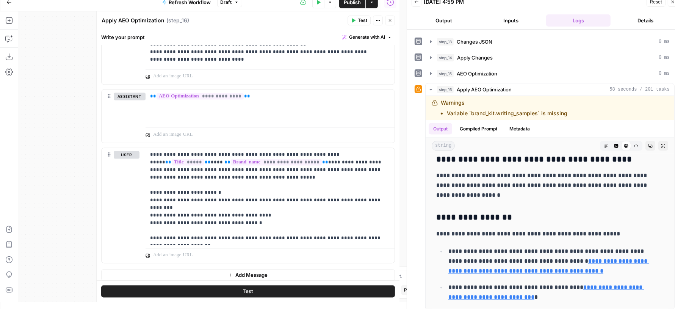
click at [390, 20] on icon "button" at bounding box center [390, 20] width 5 height 5
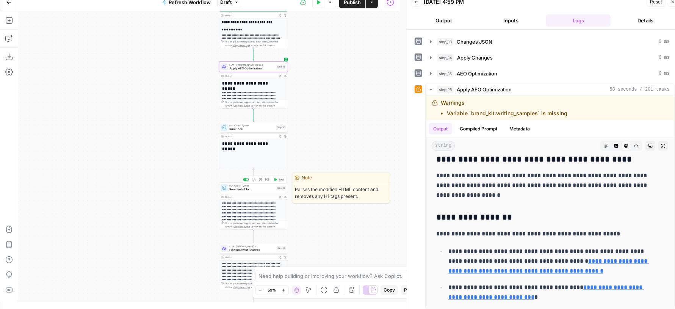
click at [277, 179] on icon "button" at bounding box center [275, 179] width 3 height 3
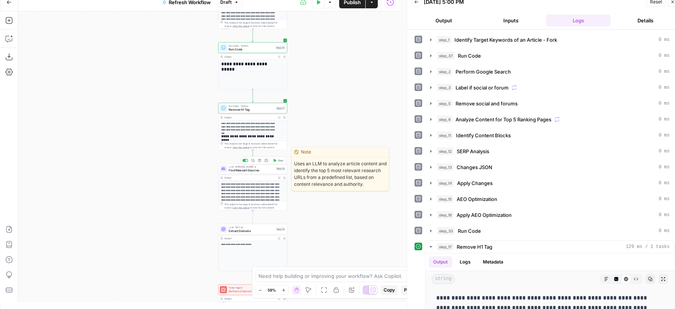
click at [279, 162] on span "Test" at bounding box center [280, 160] width 5 height 4
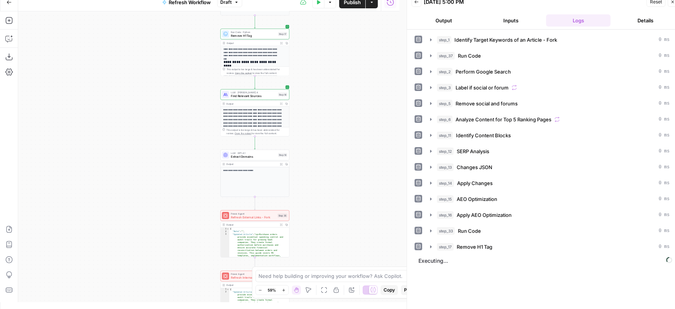
scroll to position [0, 0]
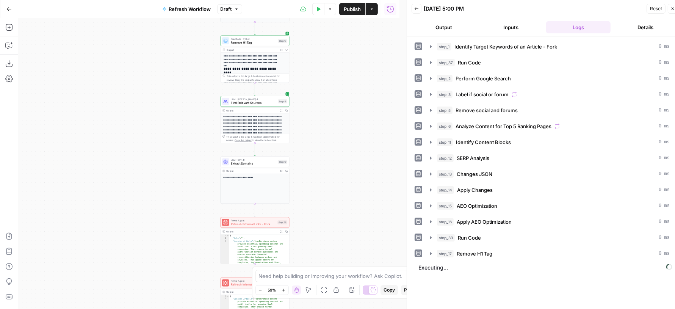
click at [350, 8] on span "Publish" at bounding box center [352, 9] width 17 height 8
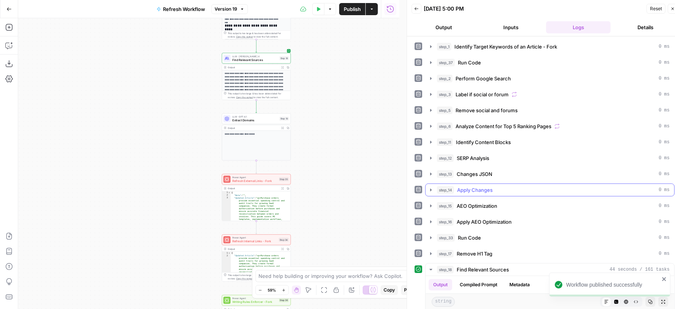
scroll to position [148, 0]
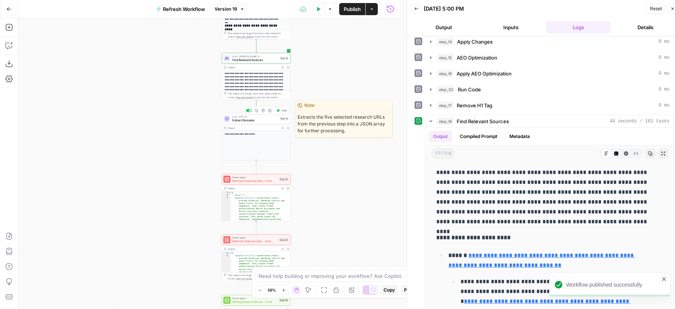
click at [281, 109] on button "Test" at bounding box center [282, 111] width 14 height 6
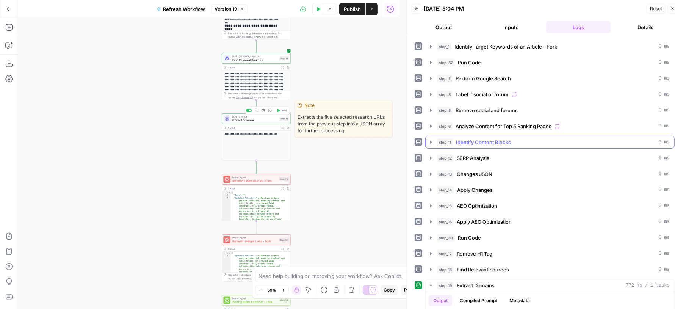
scroll to position [30, 0]
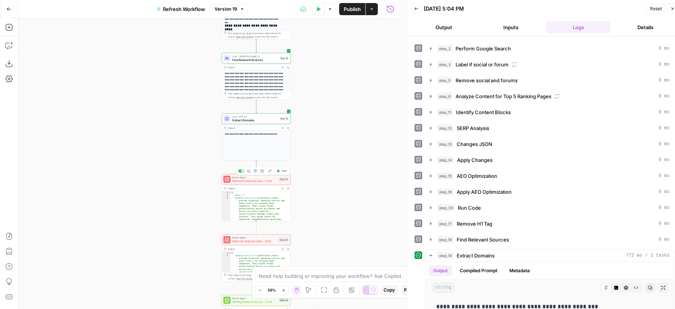
click at [282, 171] on span "Test" at bounding box center [284, 171] width 5 height 4
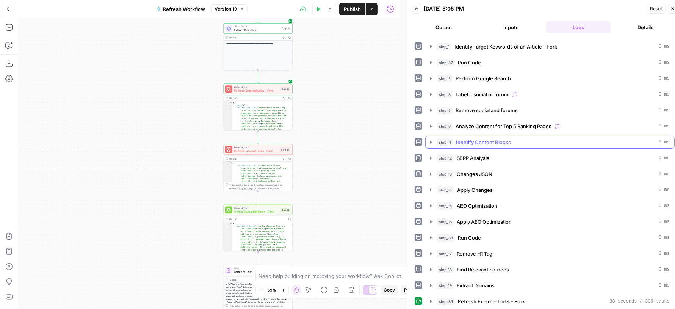
scroll to position [7, 0]
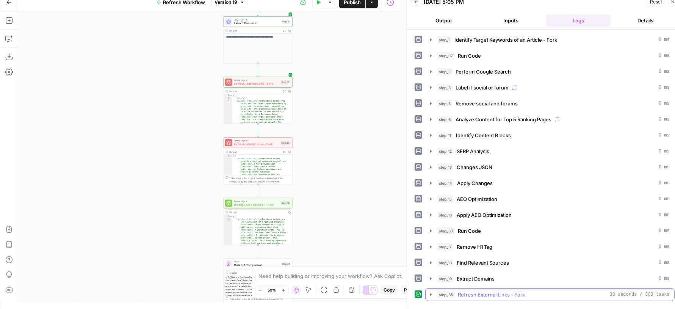
click at [428, 292] on icon "button" at bounding box center [431, 295] width 6 height 6
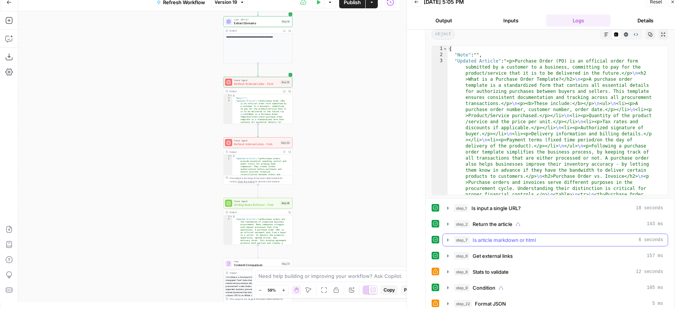
scroll to position [280, 0]
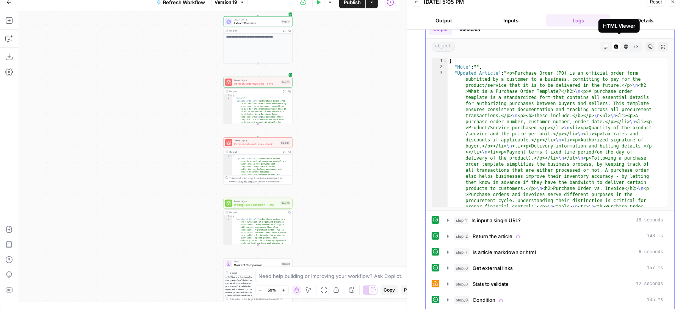
click at [624, 45] on icon "button" at bounding box center [626, 47] width 4 height 4
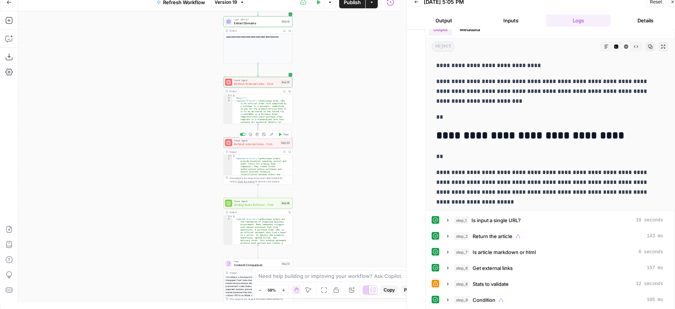
click at [284, 134] on span "Test" at bounding box center [285, 134] width 5 height 4
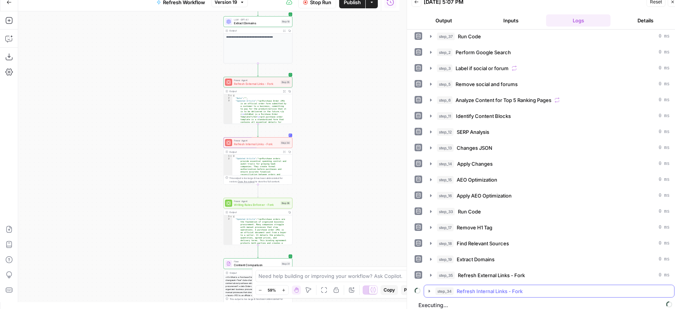
scroll to position [6, 0]
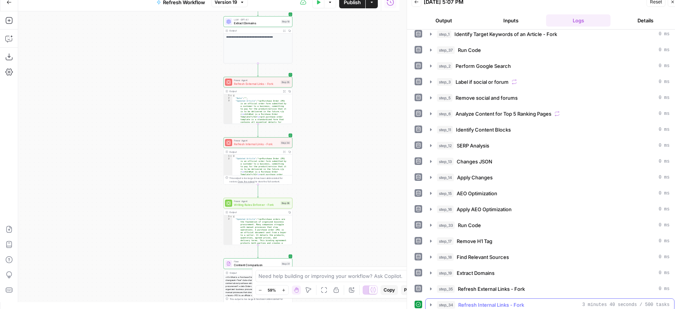
click at [433, 302] on icon "button" at bounding box center [431, 305] width 6 height 6
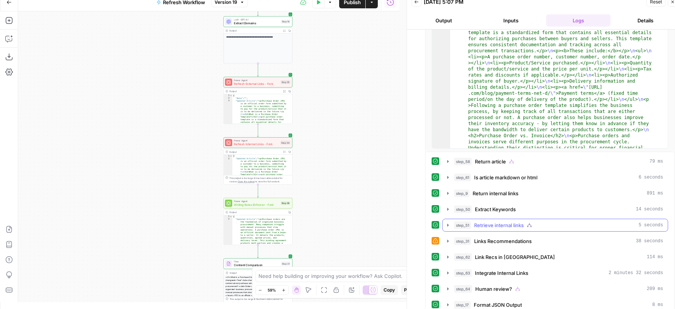
scroll to position [259, 0]
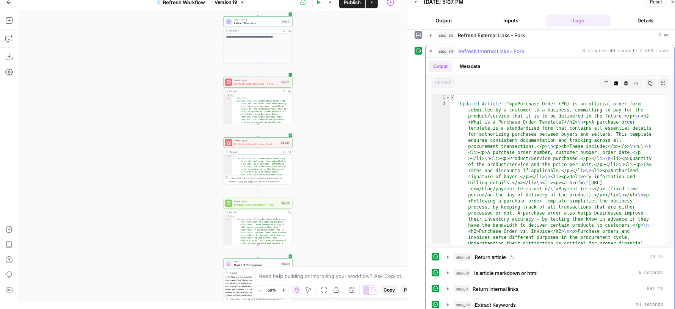
click at [604, 81] on icon "button" at bounding box center [606, 83] width 5 height 5
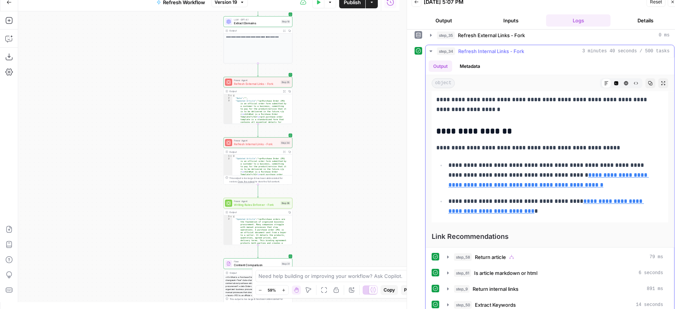
scroll to position [1260, 0]
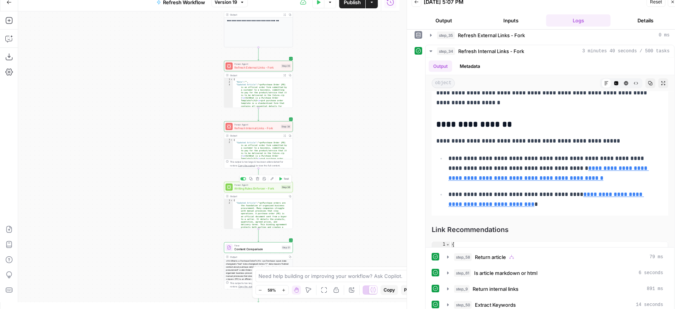
click at [285, 179] on span "Test" at bounding box center [286, 179] width 5 height 4
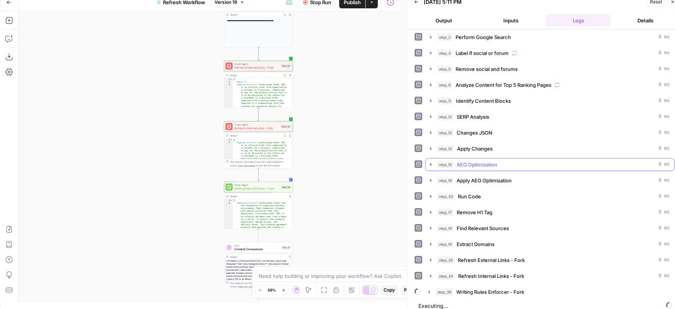
scroll to position [21, 0]
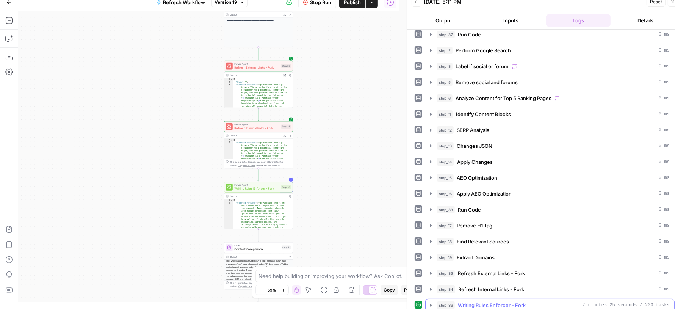
click at [433, 302] on icon "button" at bounding box center [431, 305] width 6 height 6
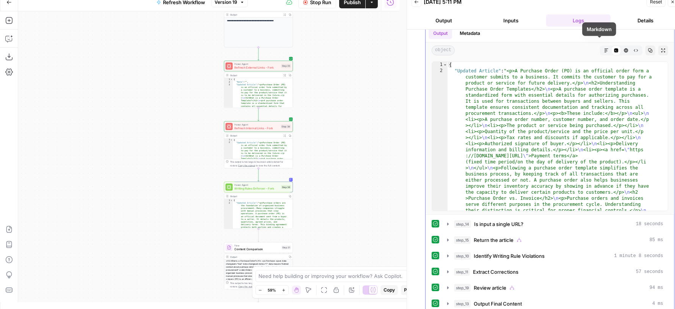
click at [604, 48] on icon "button" at bounding box center [606, 50] width 5 height 5
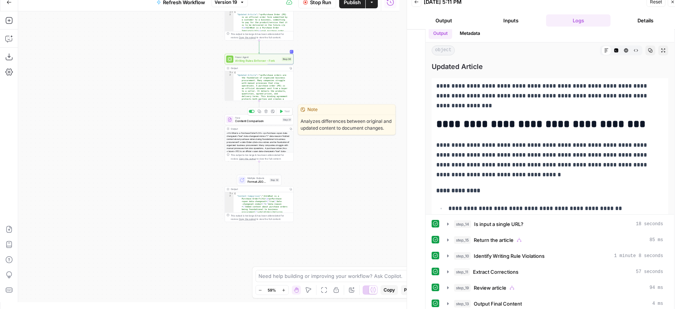
click at [249, 119] on span "Content Comparison" at bounding box center [257, 121] width 45 height 5
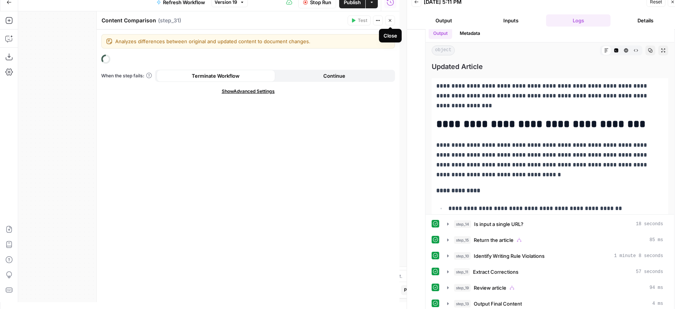
click at [389, 23] on button "Close" at bounding box center [390, 21] width 10 height 10
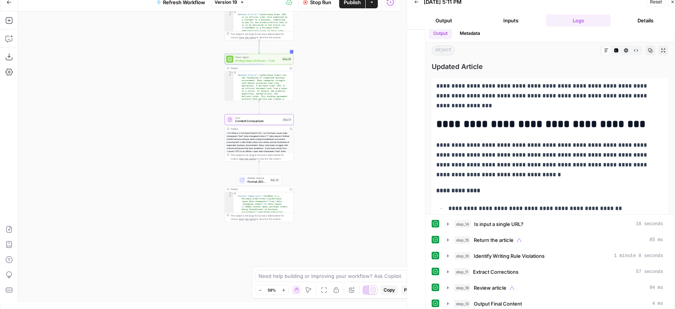
click at [252, 181] on span "Format JSON Summary" at bounding box center [258, 181] width 20 height 5
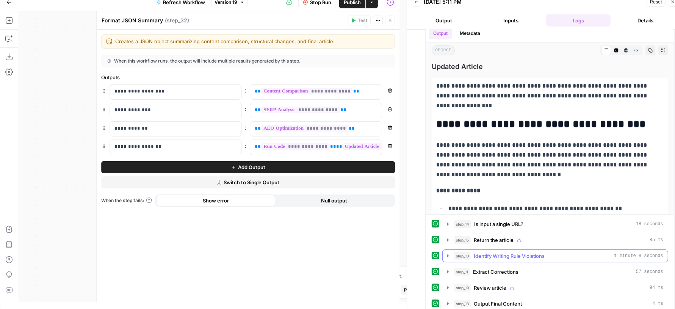
scroll to position [217, 0]
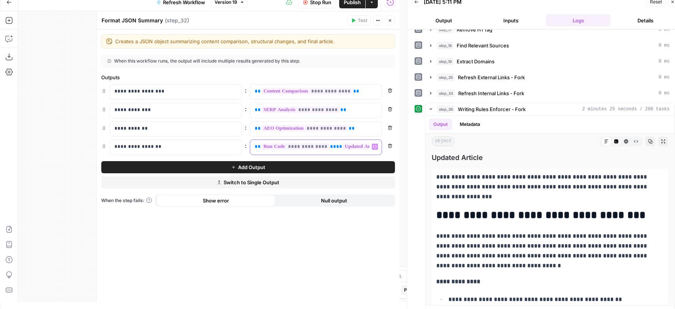
click at [336, 144] on span "**" at bounding box center [339, 146] width 6 height 5
click at [615, 140] on icon "button" at bounding box center [617, 142] width 4 height 4
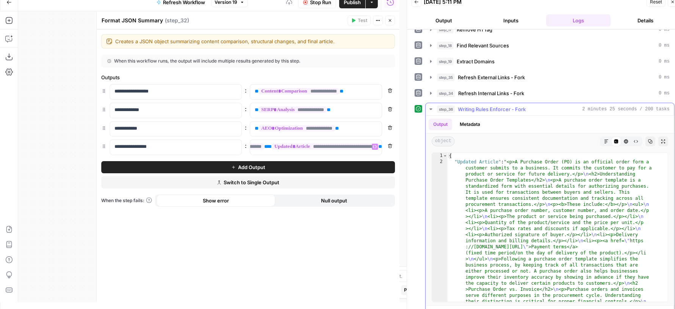
click at [530, 108] on button "step_36 Writing Rules Enforcer - Fork 2 minutes 25 seconds / 200 tasks" at bounding box center [550, 109] width 249 height 12
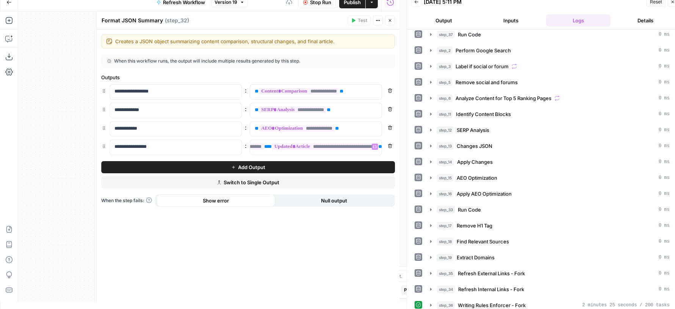
click at [390, 19] on icon "button" at bounding box center [390, 20] width 5 height 5
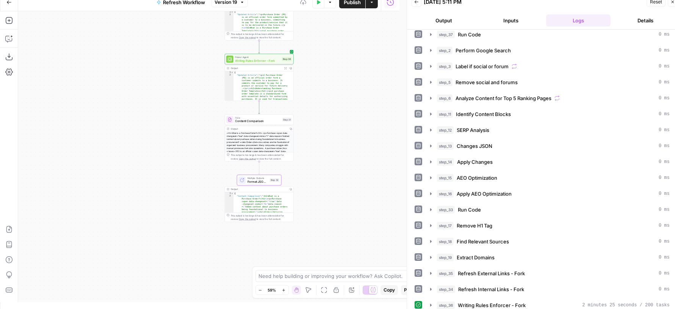
click at [673, 2] on icon "button" at bounding box center [673, 2] width 5 height 5
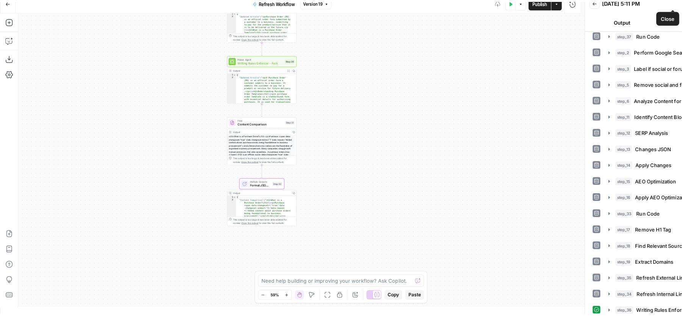
scroll to position [0, 0]
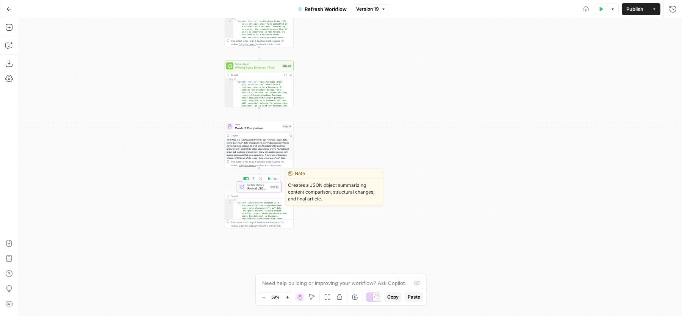
click at [245, 186] on div at bounding box center [241, 186] width 7 height 7
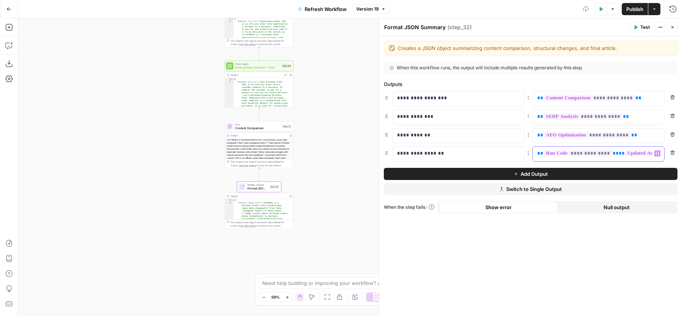
click at [613, 154] on span "**" at bounding box center [616, 153] width 6 height 5
click at [675, 27] on button "Close" at bounding box center [673, 27] width 10 height 10
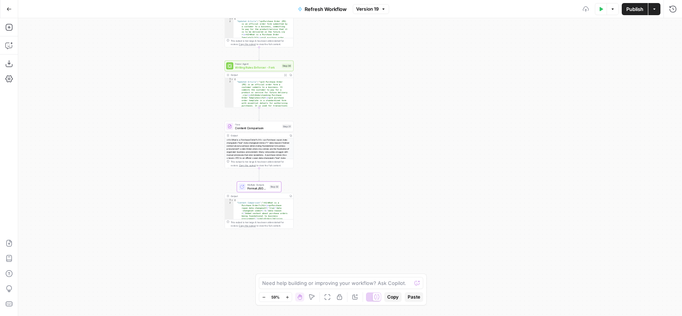
click at [256, 68] on span "Writing Rules Enforcer - Fork" at bounding box center [257, 67] width 45 height 5
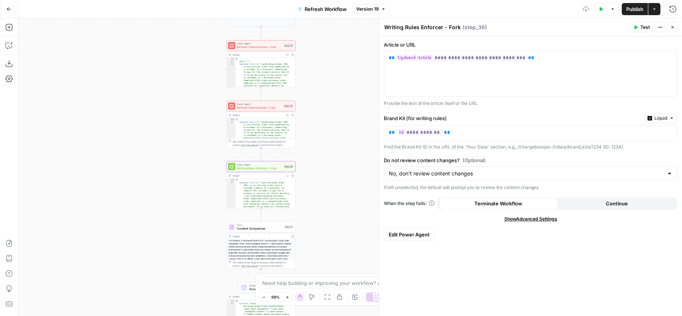
click at [248, 106] on span "Refresh Internal Links - Fork" at bounding box center [259, 107] width 45 height 5
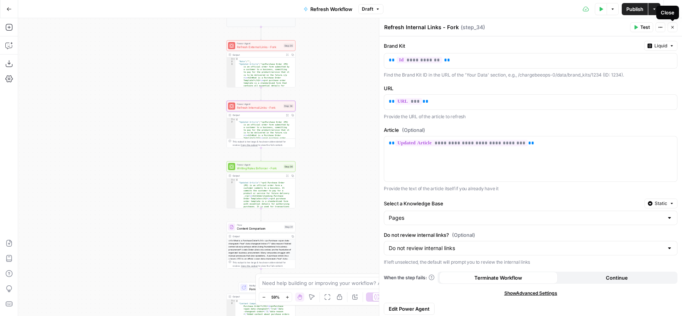
click at [672, 25] on icon "button" at bounding box center [673, 27] width 5 height 5
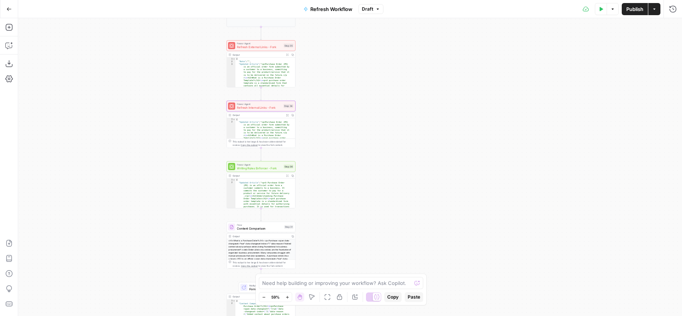
click at [632, 6] on span "Publish" at bounding box center [635, 9] width 17 height 8
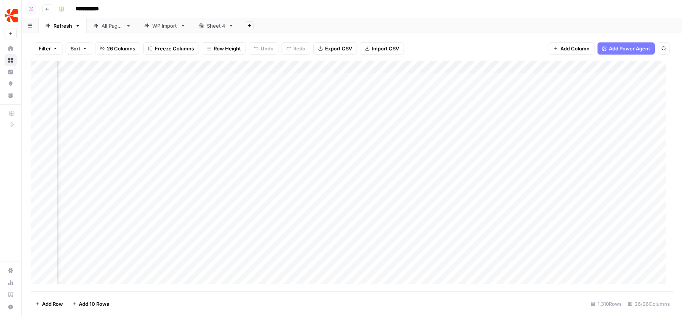
scroll to position [0, 1143]
click at [315, 67] on div "Add Column" at bounding box center [352, 176] width 643 height 231
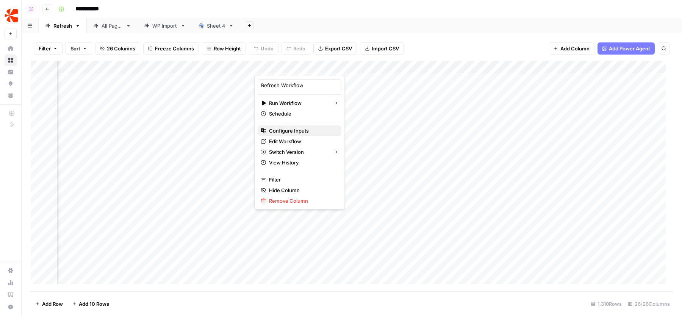
click at [292, 130] on span "Configure Inputs" at bounding box center [302, 131] width 66 height 8
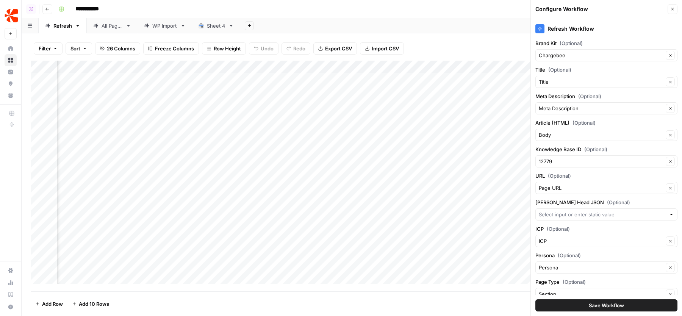
scroll to position [20, 0]
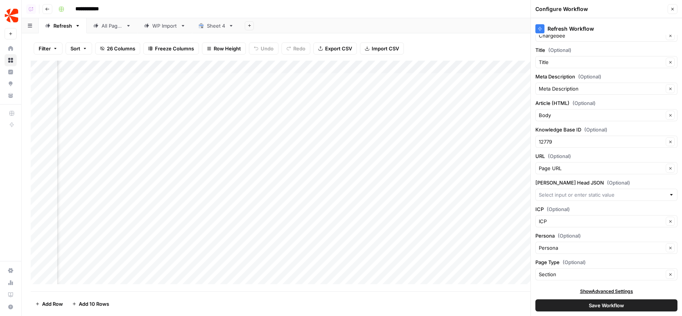
click at [588, 301] on button "Save Workflow" at bounding box center [607, 306] width 142 height 12
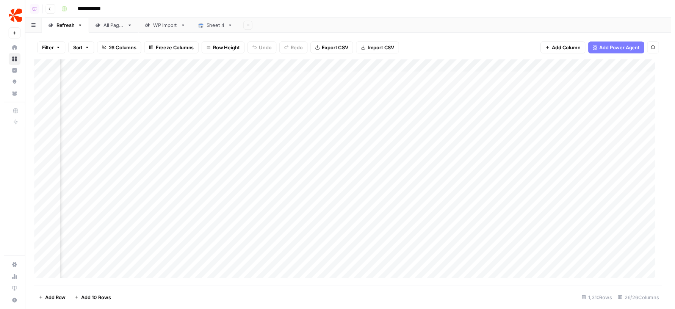
scroll to position [0, 1229]
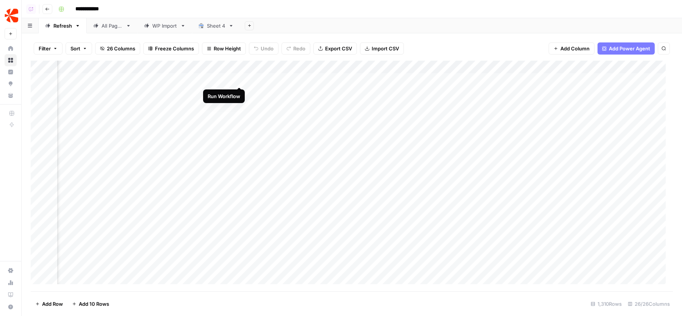
click at [240, 79] on div "Add Column" at bounding box center [352, 176] width 643 height 231
click at [239, 92] on div "Add Column" at bounding box center [352, 176] width 643 height 231
click at [231, 78] on div "Add Column" at bounding box center [352, 176] width 643 height 231
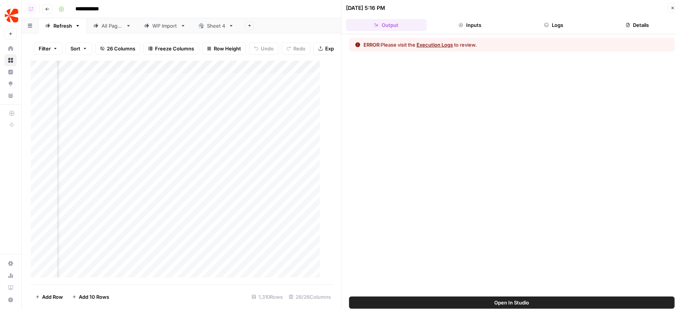
click at [560, 29] on button "Logs" at bounding box center [554, 25] width 81 height 12
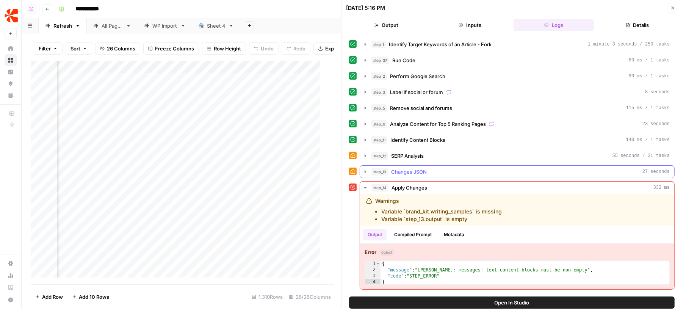
click at [483, 166] on button "step_13 Changes JSON 27 seconds" at bounding box center [517, 172] width 314 height 12
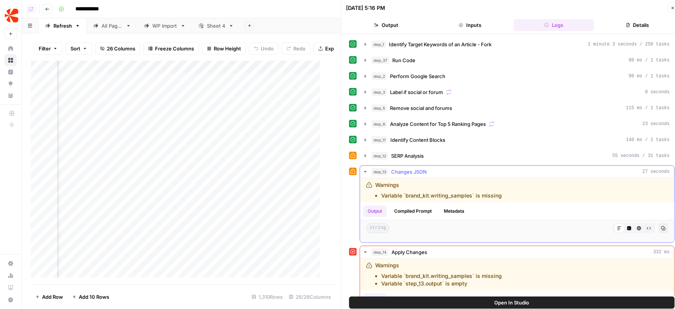
click at [416, 209] on button "Compiled Prompt" at bounding box center [413, 210] width 47 height 11
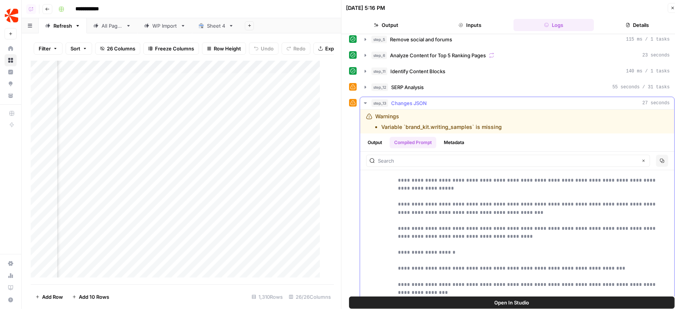
scroll to position [144, 0]
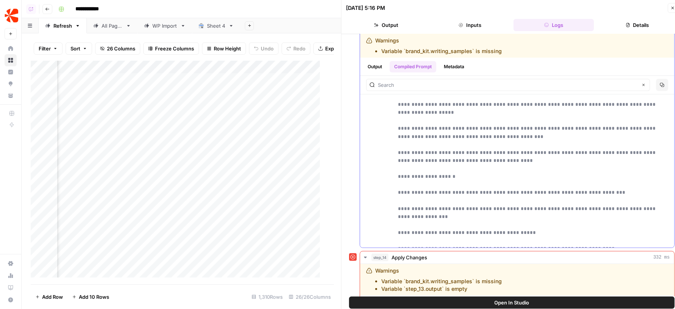
click at [456, 65] on button "Metadata" at bounding box center [454, 66] width 30 height 11
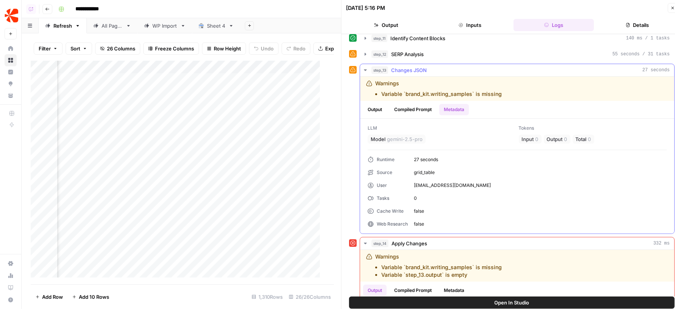
scroll to position [86, 0]
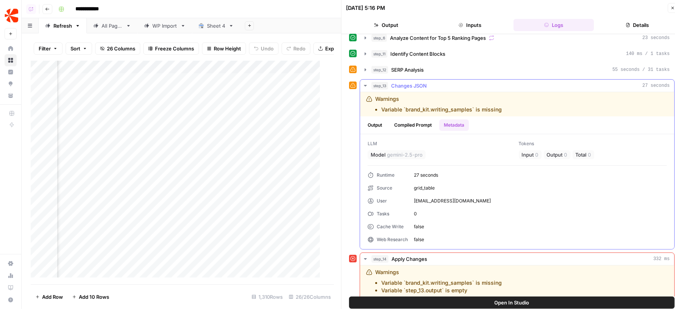
click at [381, 123] on button "Output" at bounding box center [375, 124] width 24 height 11
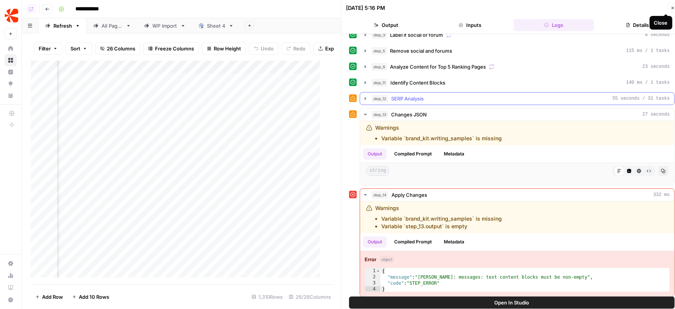
click at [544, 95] on div "step_12 SERP Analysis 55 seconds / 31 tasks" at bounding box center [521, 99] width 298 height 8
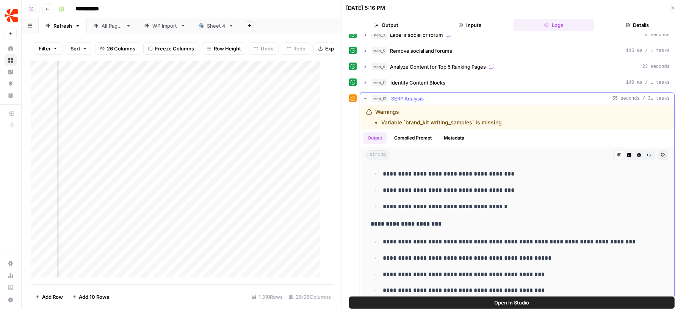
scroll to position [2381, 0]
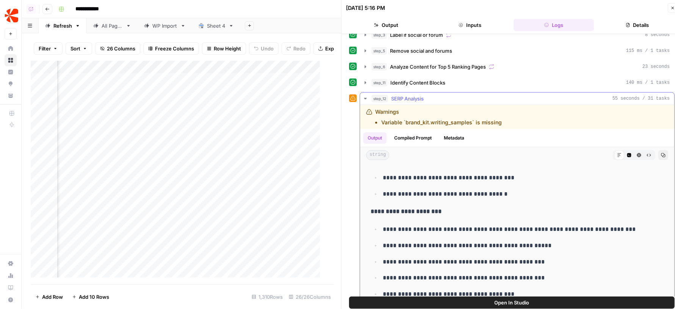
click at [510, 95] on div "step_12 SERP Analysis 55 seconds / 31 tasks" at bounding box center [521, 99] width 298 height 8
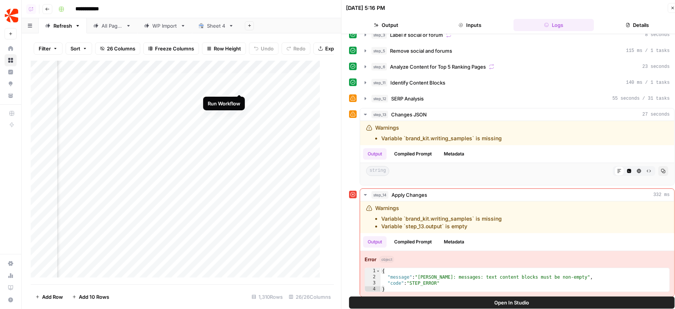
click at [238, 88] on div "Add Column" at bounding box center [179, 173] width 296 height 224
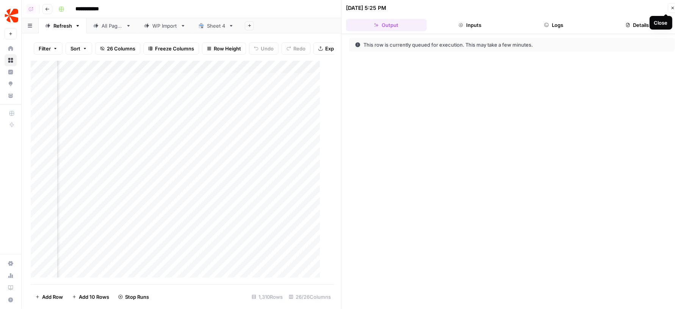
click at [673, 6] on icon "button" at bounding box center [673, 8] width 5 height 5
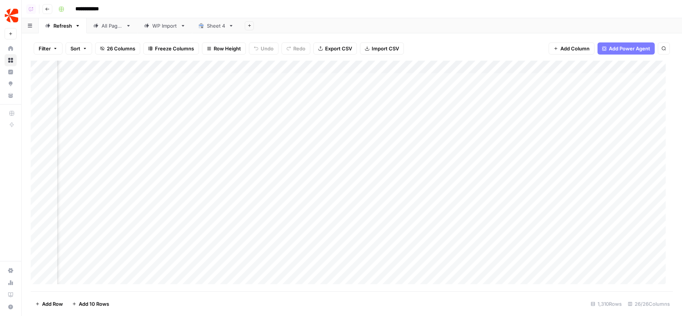
click at [229, 93] on div "Add Column" at bounding box center [352, 176] width 643 height 231
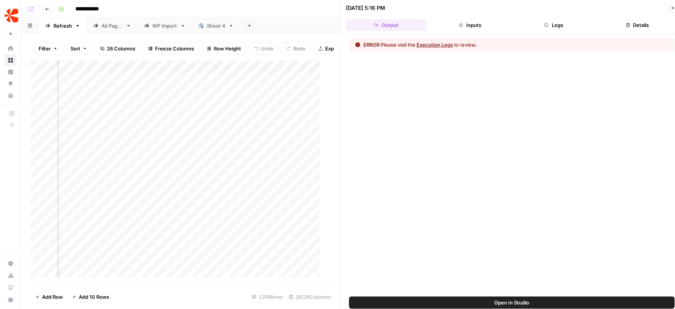
click at [567, 28] on button "Logs" at bounding box center [554, 25] width 81 height 12
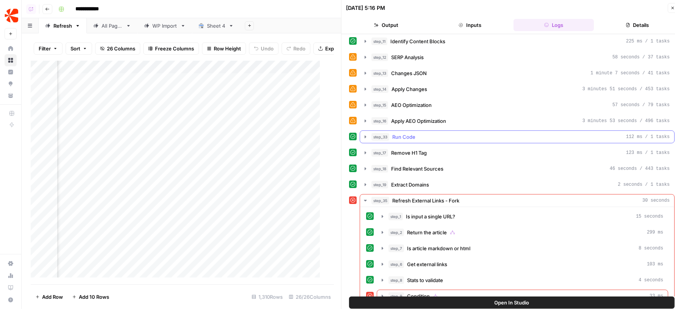
scroll to position [105, 0]
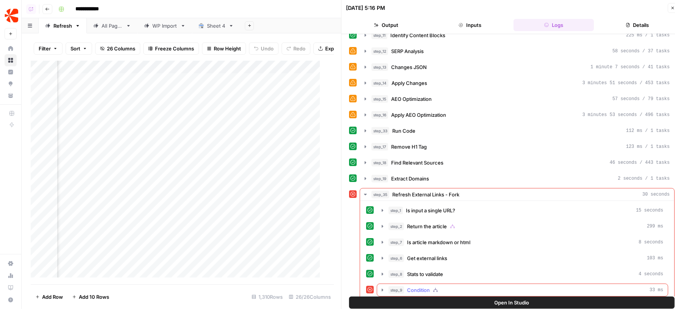
click at [450, 286] on div "step_9 Condition 33 ms" at bounding box center [526, 290] width 275 height 8
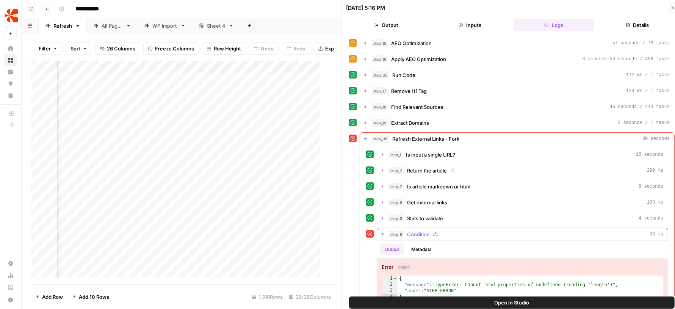
scroll to position [168, 0]
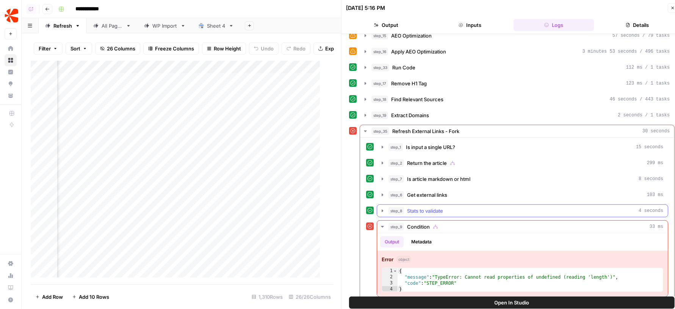
click at [455, 208] on button "step_8 Stats to validate 4 seconds" at bounding box center [522, 211] width 291 height 12
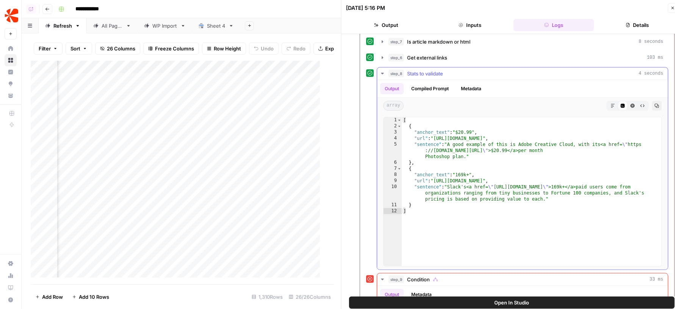
scroll to position [279, 0]
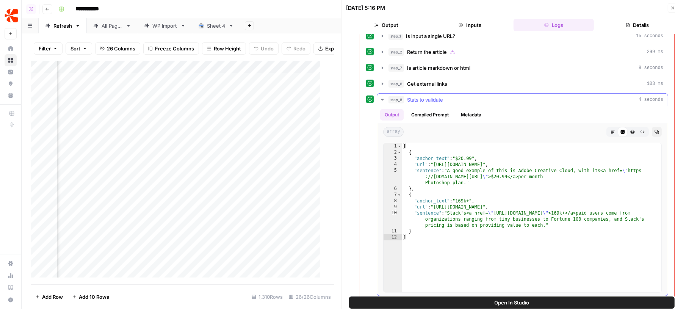
click at [450, 98] on button "step_8 Stats to validate 4 seconds" at bounding box center [522, 100] width 291 height 12
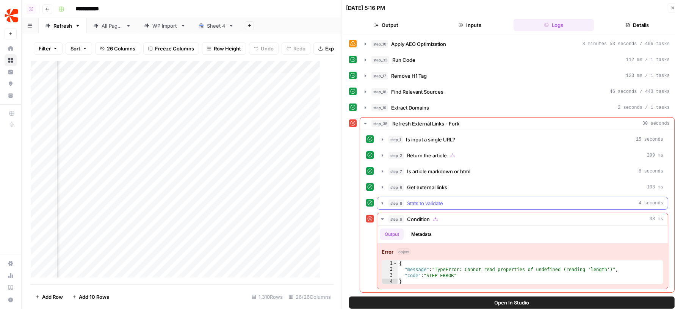
scroll to position [168, 0]
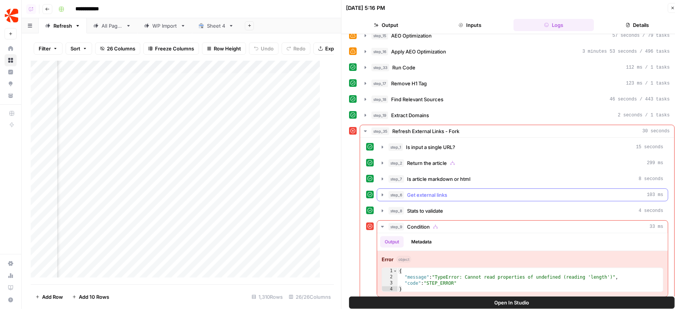
click at [455, 189] on button "step_6 Get external links 103 ms" at bounding box center [522, 195] width 291 height 12
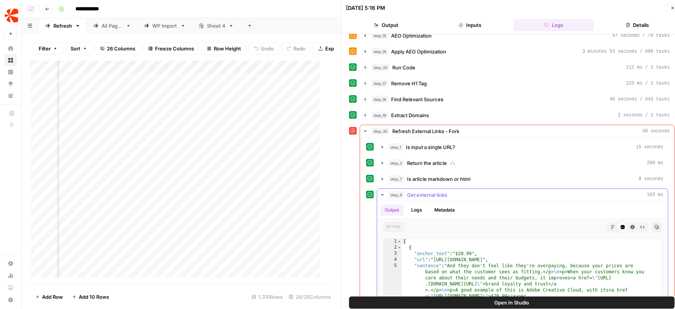
click at [455, 189] on button "step_6 Get external links 103 ms" at bounding box center [522, 195] width 291 height 12
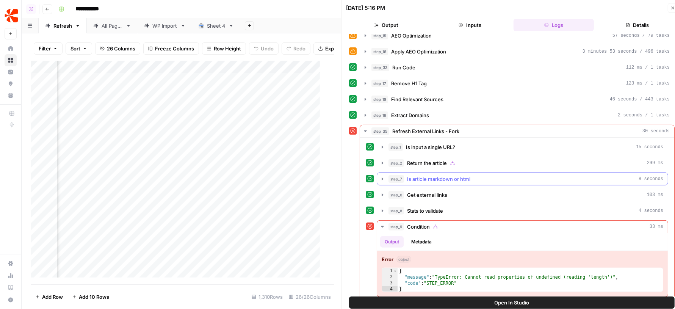
click at [450, 175] on span "Is article markdown or html" at bounding box center [438, 179] width 63 height 8
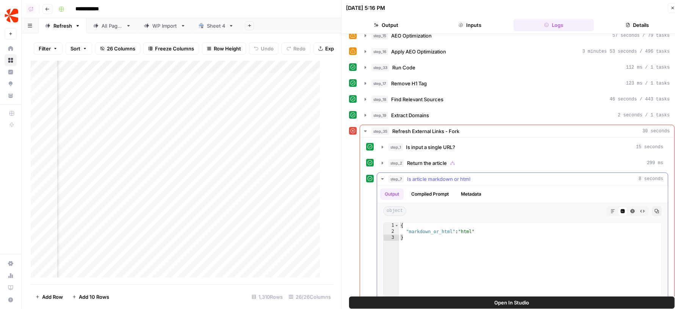
click at [450, 175] on span "Is article markdown or html" at bounding box center [438, 179] width 63 height 8
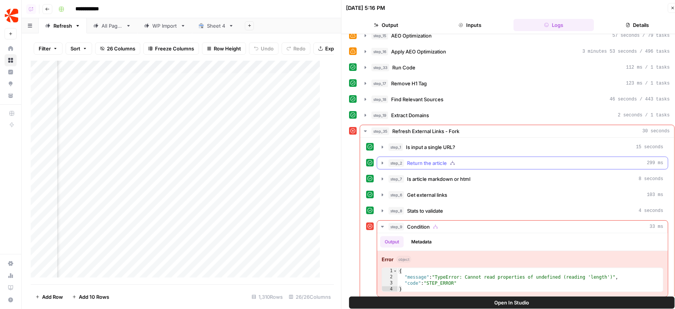
click at [442, 159] on span "Return the article" at bounding box center [427, 163] width 40 height 8
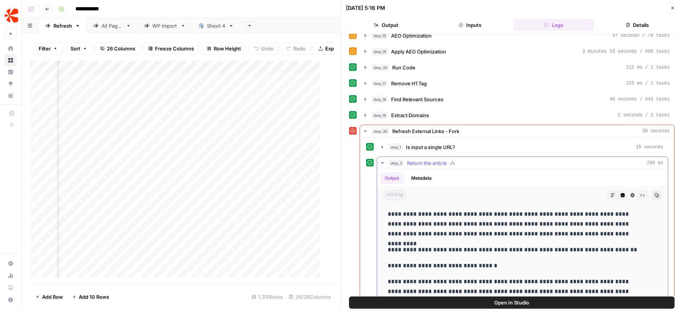
click at [442, 159] on span "Return the article" at bounding box center [427, 163] width 40 height 8
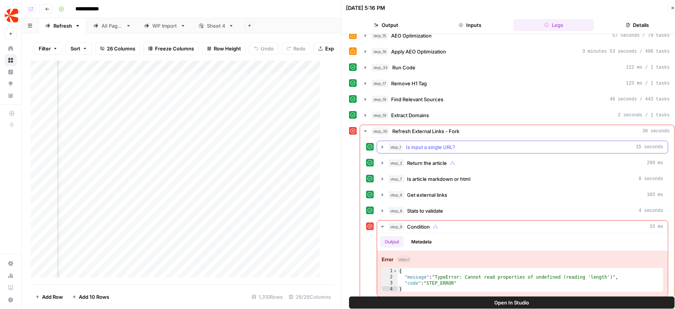
click at [435, 143] on span "Is input a single URL?" at bounding box center [430, 147] width 49 height 8
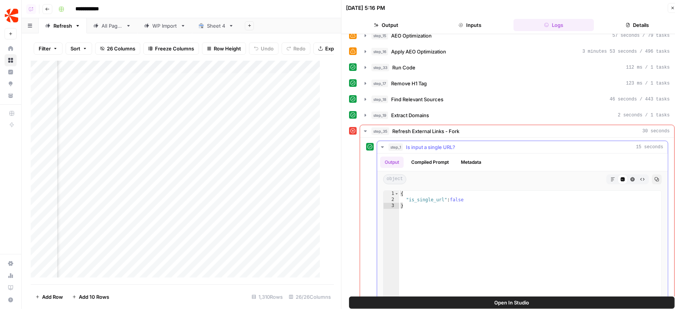
click at [435, 143] on span "Is input a single URL?" at bounding box center [430, 147] width 49 height 8
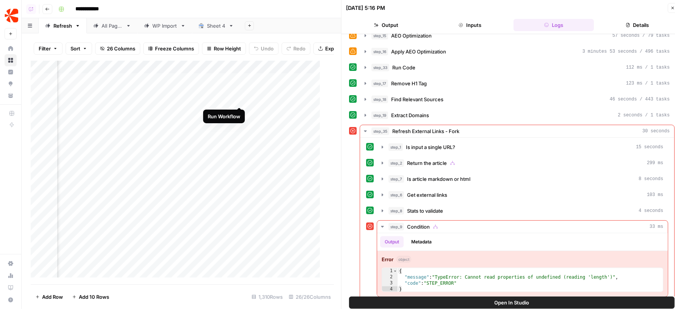
click at [241, 99] on div "Add Column" at bounding box center [179, 173] width 296 height 224
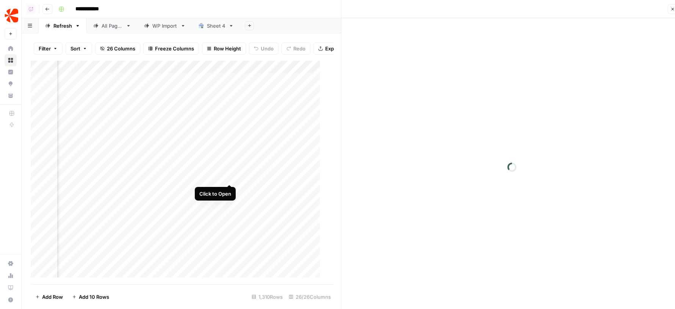
click at [231, 175] on div "Add Column" at bounding box center [179, 173] width 296 height 224
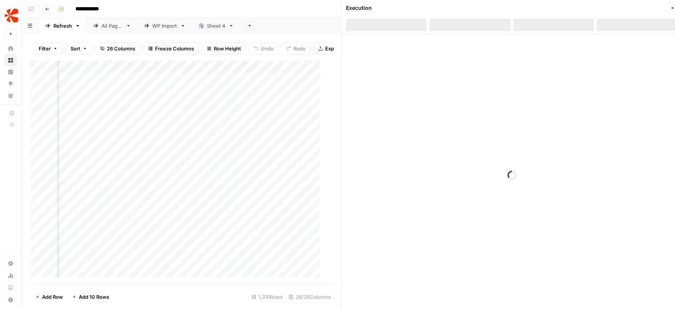
click at [207, 75] on div "Add Column" at bounding box center [179, 173] width 296 height 224
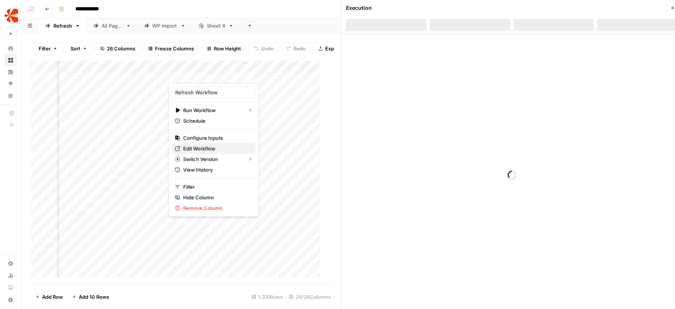
click at [197, 147] on span "Edit Workflow" at bounding box center [216, 149] width 66 height 8
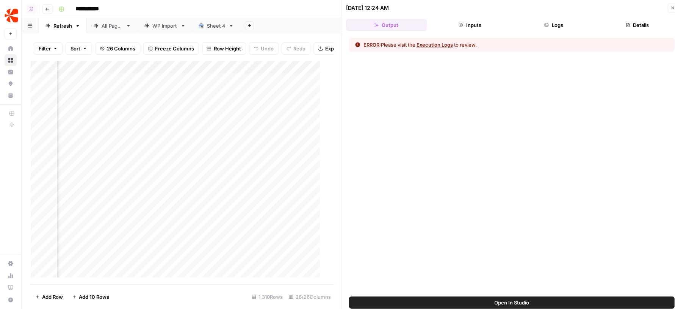
click at [671, 7] on icon "button" at bounding box center [673, 8] width 5 height 5
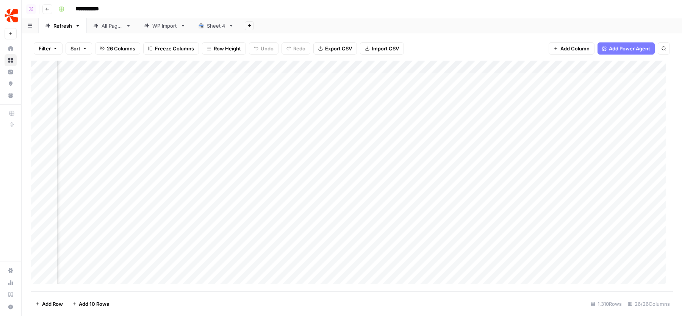
click at [437, 79] on div "Add Column" at bounding box center [352, 176] width 643 height 231
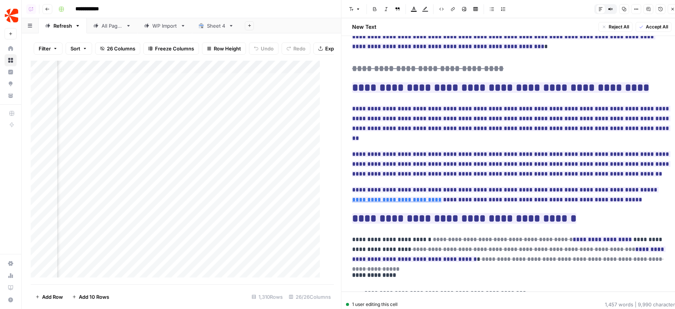
scroll to position [72, 0]
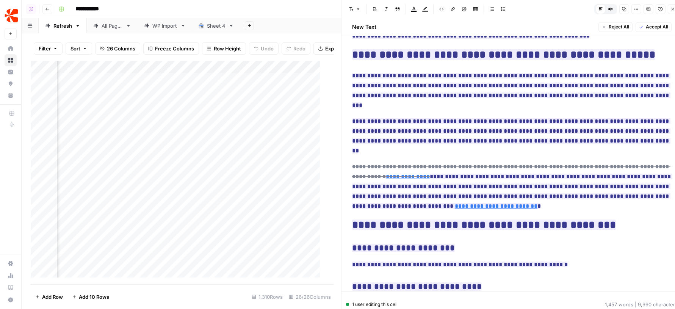
scroll to position [1794, 0]
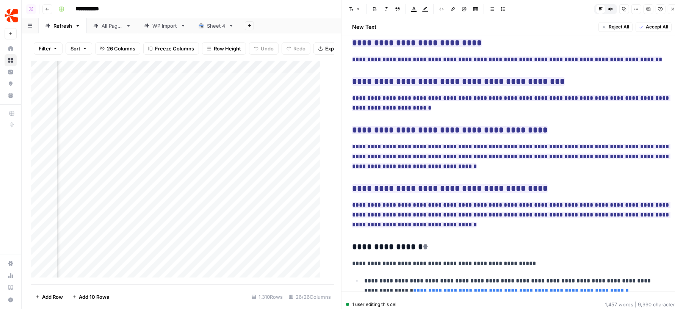
click at [669, 10] on button "Close" at bounding box center [673, 9] width 10 height 10
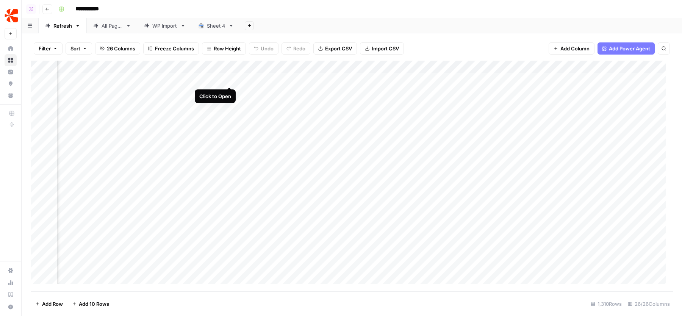
click at [230, 79] on div "Add Column" at bounding box center [352, 176] width 643 height 231
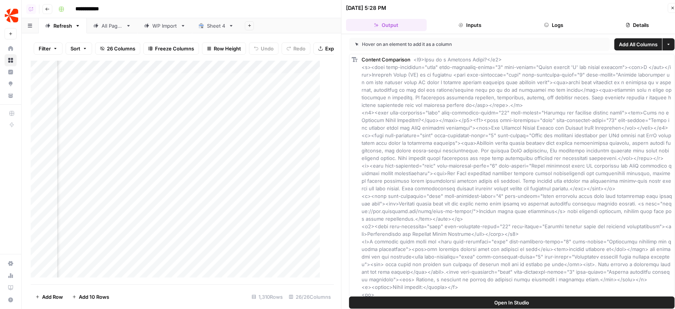
click at [557, 25] on button "Logs" at bounding box center [554, 25] width 81 height 12
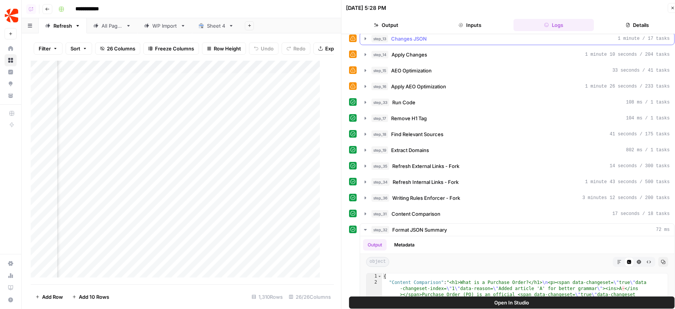
scroll to position [260, 0]
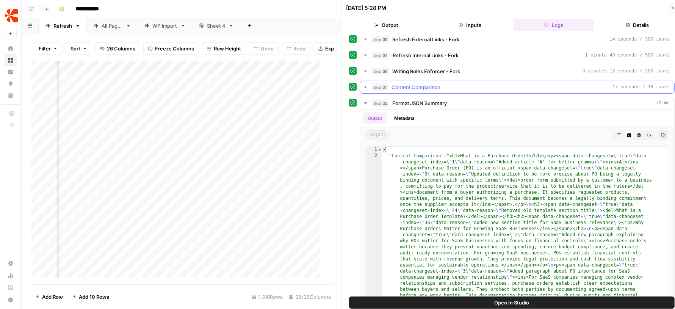
click at [443, 83] on div "step_31 Content Comparison 17 seconds / 18 tasks" at bounding box center [521, 87] width 298 height 8
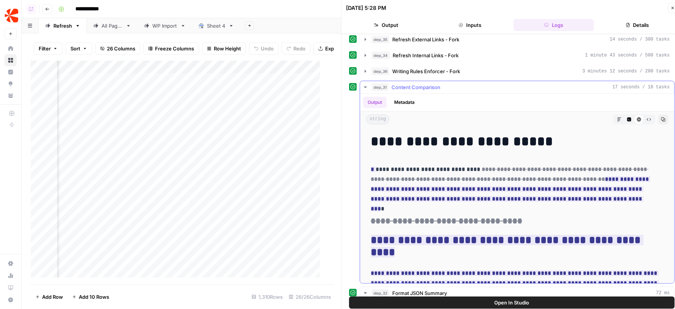
scroll to position [297, 0]
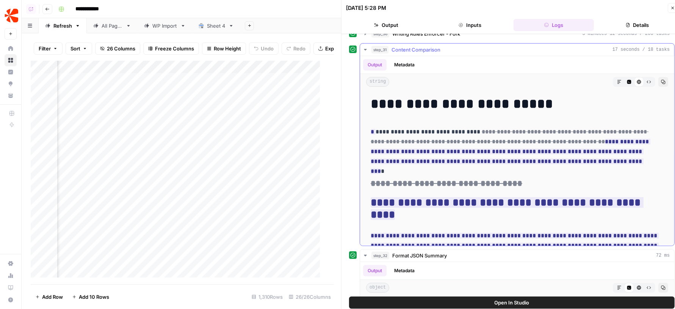
click at [627, 80] on icon "button" at bounding box center [629, 82] width 4 height 4
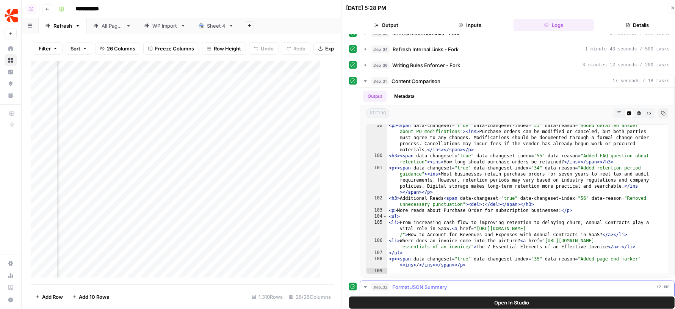
scroll to position [259, 0]
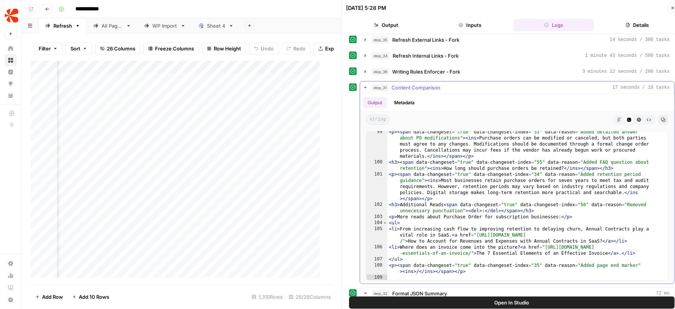
click at [441, 85] on div "step_31 Content Comparison 17 seconds / 18 tasks" at bounding box center [521, 88] width 298 height 8
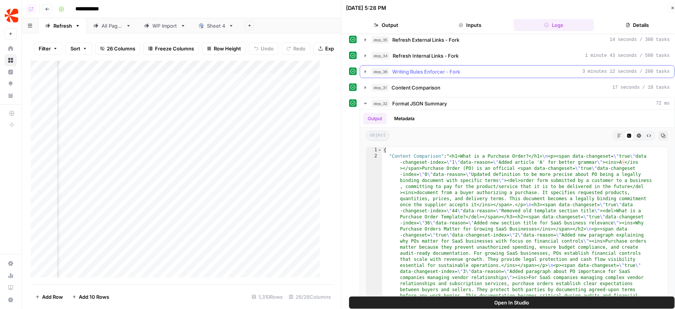
click at [469, 68] on div "step_36 Writing Rules Enforcer - Fork 3 minutes 12 seconds / 200 tasks" at bounding box center [521, 72] width 298 height 8
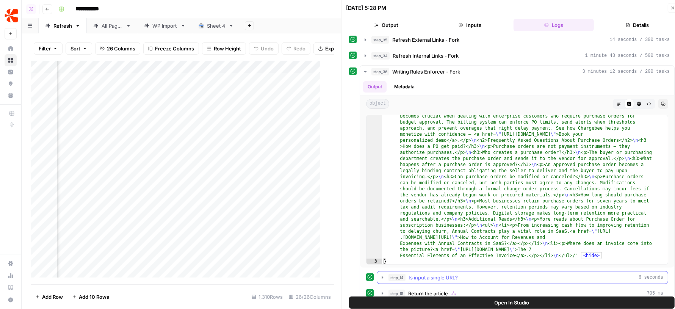
scroll to position [225, 0]
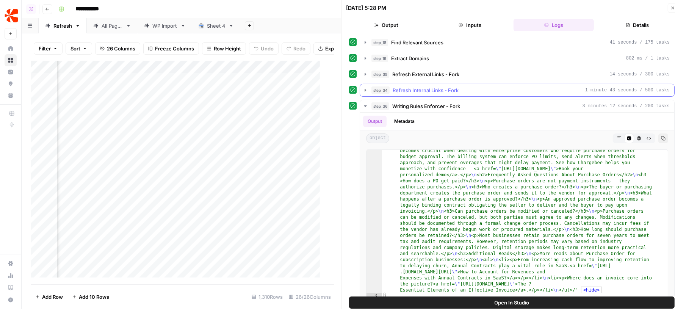
click at [480, 86] on div "step_34 Refresh Internal Links - Fork 1 minute 43 seconds / 500 tasks" at bounding box center [521, 90] width 298 height 8
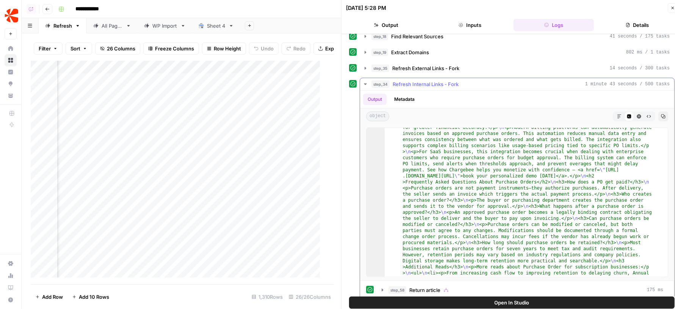
scroll to position [663, 0]
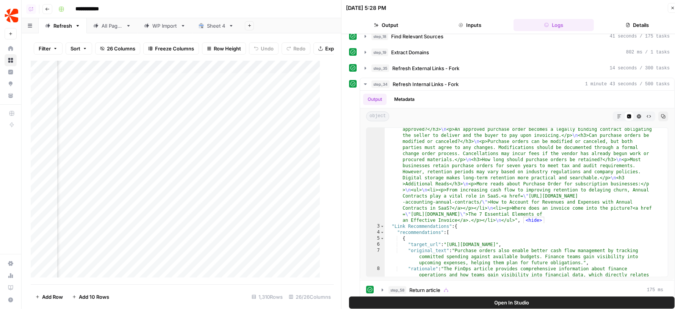
click at [672, 9] on icon "button" at bounding box center [673, 8] width 3 height 3
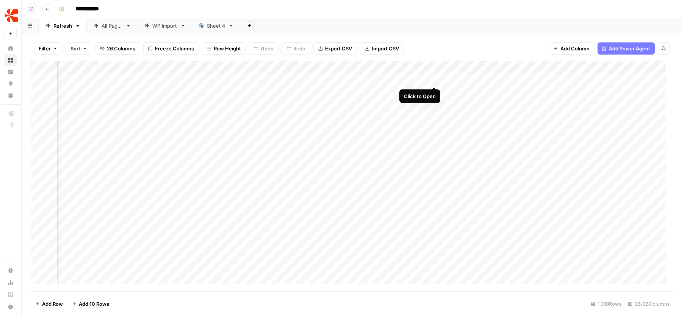
click at [436, 79] on div "Add Column" at bounding box center [352, 176] width 643 height 231
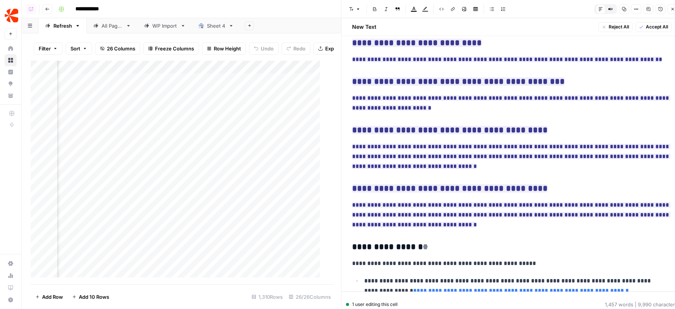
scroll to position [7, 0]
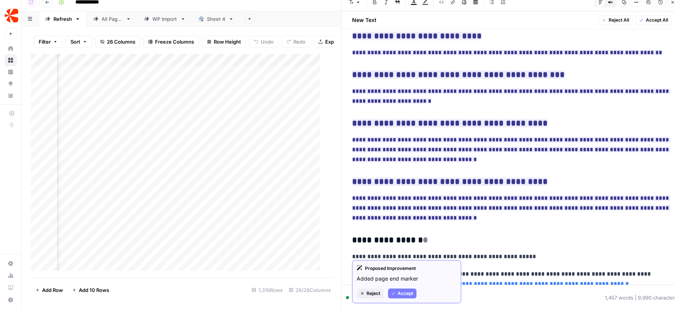
click at [363, 293] on icon "button" at bounding box center [362, 293] width 5 height 5
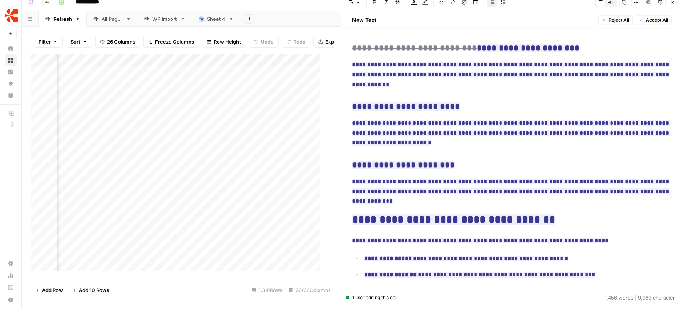
scroll to position [1336, 0]
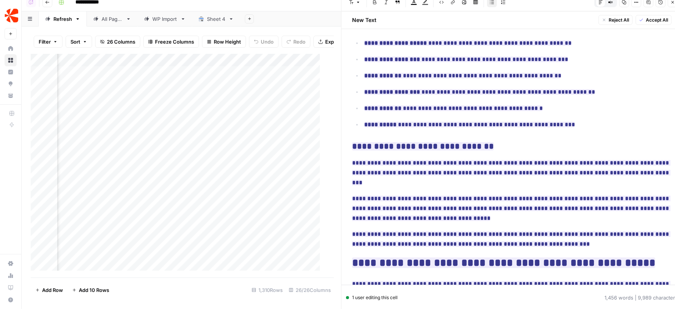
click at [383, 296] on div "1 user editing this cell" at bounding box center [372, 297] width 52 height 7
click at [648, 0] on icon "button" at bounding box center [649, 2] width 4 height 4
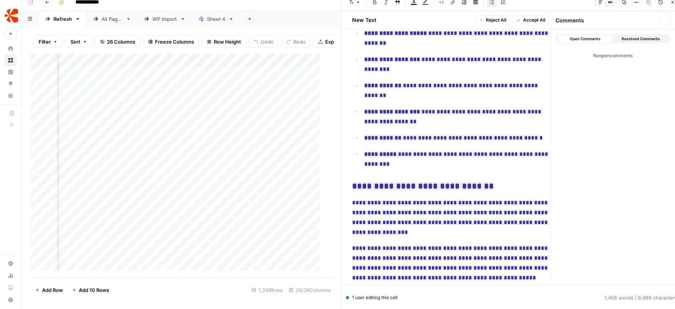
scroll to position [1791, 0]
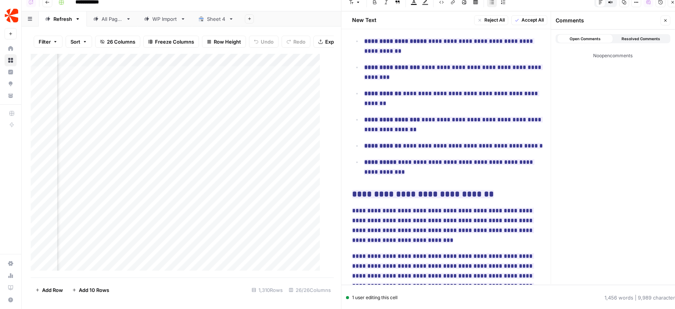
click at [648, 0] on icon "button" at bounding box center [649, 2] width 4 height 4
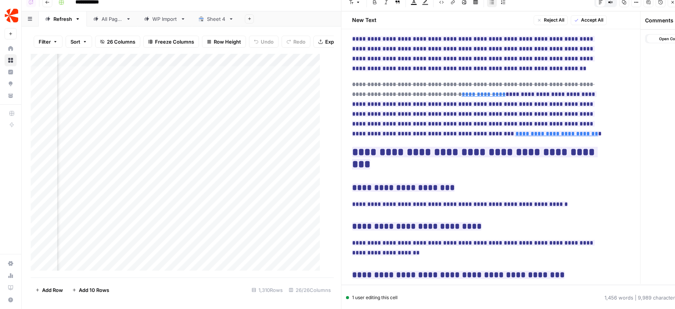
scroll to position [1336, 0]
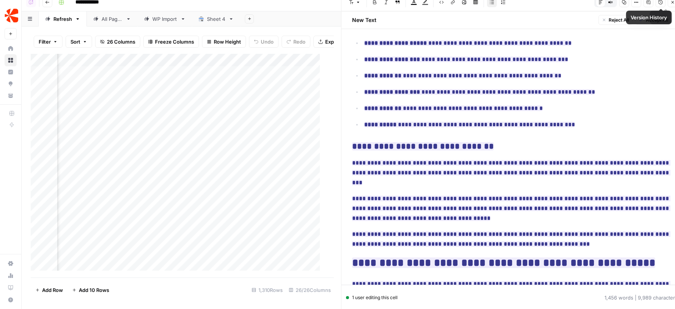
click at [673, 3] on icon "button" at bounding box center [673, 2] width 5 height 5
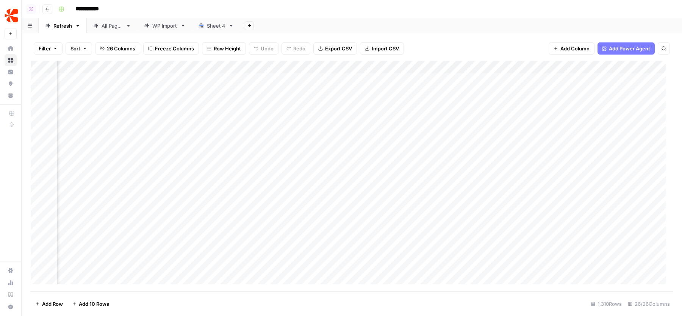
click at [512, 77] on div "Add Column" at bounding box center [352, 176] width 643 height 231
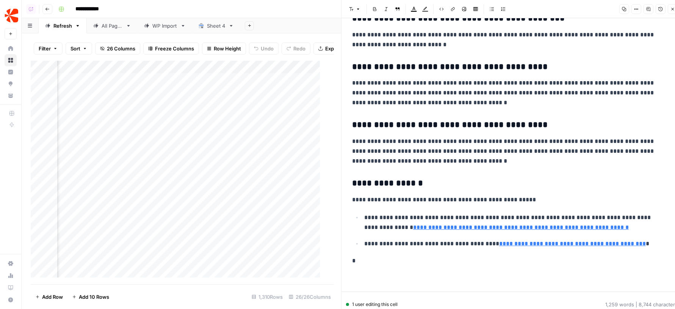
scroll to position [7, 0]
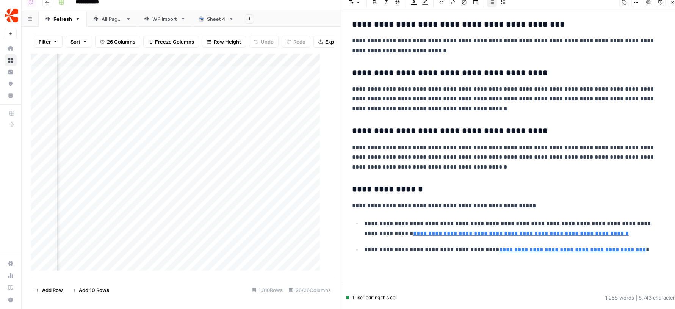
scroll to position [1635, 0]
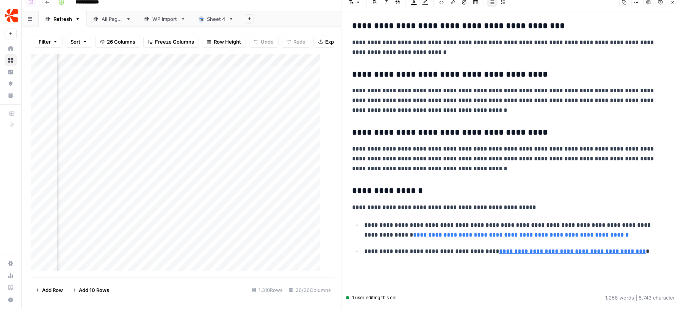
click at [674, 3] on icon "button" at bounding box center [673, 2] width 5 height 5
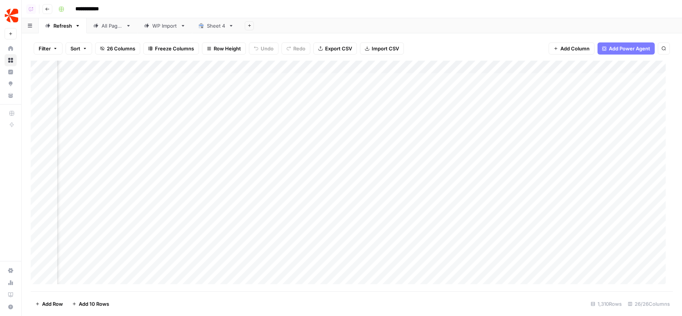
click at [491, 29] on div "Add Sheet" at bounding box center [461, 25] width 442 height 15
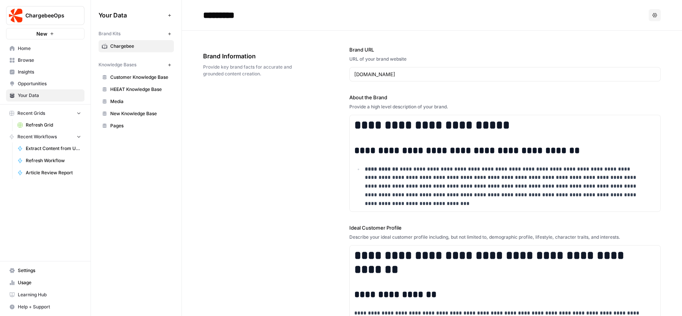
scroll to position [67, 0]
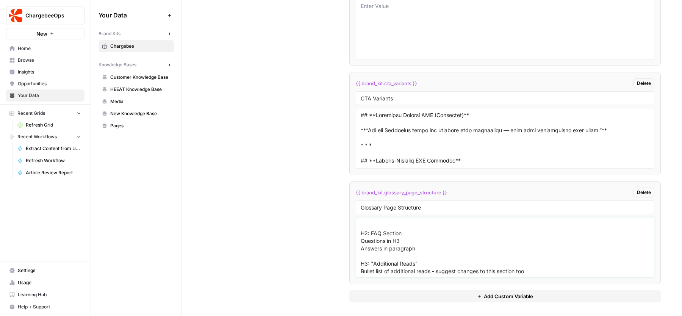
click at [459, 255] on textarea "H1: Glossary Page Title (Usually framed as a question) Brief answer to H1 title…" at bounding box center [505, 248] width 289 height 54
drag, startPoint x: 533, startPoint y: 274, endPoint x: 355, endPoint y: 263, distance: 178.1
click at [356, 263] on div "H1: Glossary Page Title (Usually framed as a question) Brief answer to H1 title…" at bounding box center [505, 247] width 299 height 61
click at [444, 262] on textarea "H1: Glossary Page Title (Usually framed as a question) Brief answer to H1 title…" at bounding box center [505, 248] width 289 height 54
drag, startPoint x: 416, startPoint y: 247, endPoint x: 356, endPoint y: 234, distance: 61.3
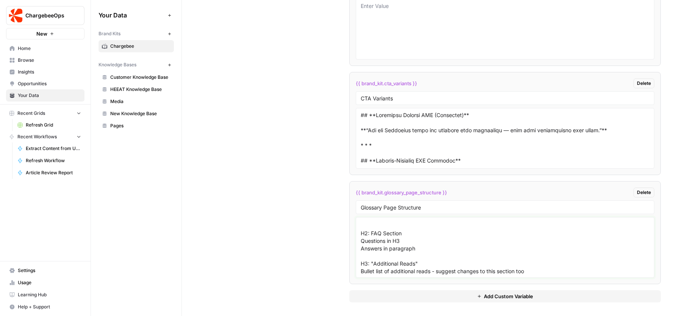
click at [356, 234] on div "H1: Glossary Page Title (Usually framed as a question) Brief answer to H1 title…" at bounding box center [505, 247] width 299 height 61
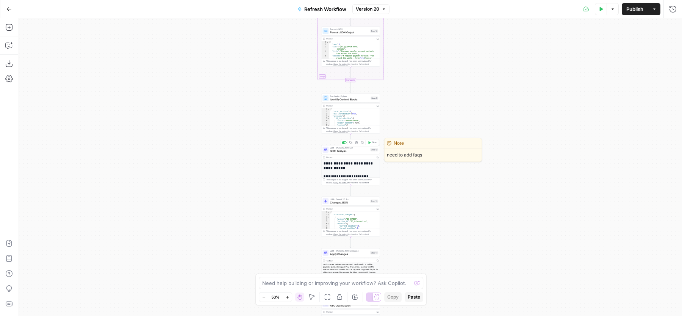
click at [341, 152] on span "SERP Analysis" at bounding box center [349, 151] width 39 height 4
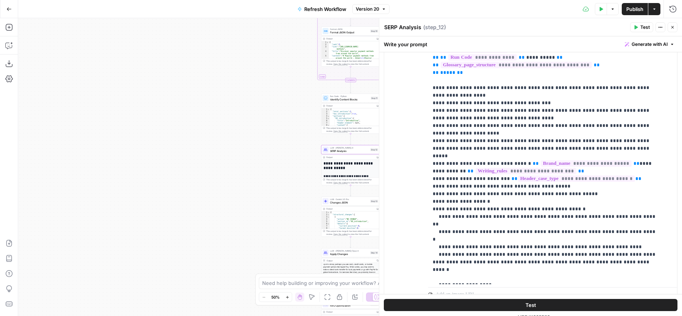
scroll to position [213, 0]
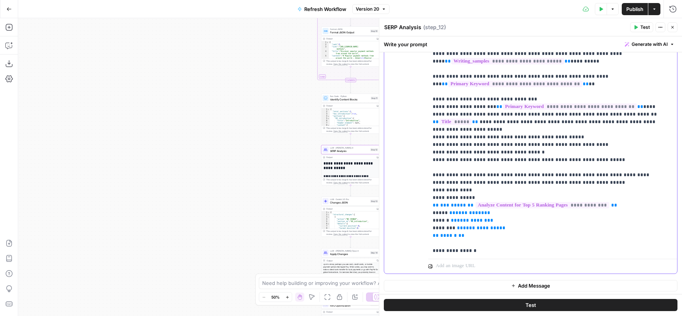
scroll to position [0, 0]
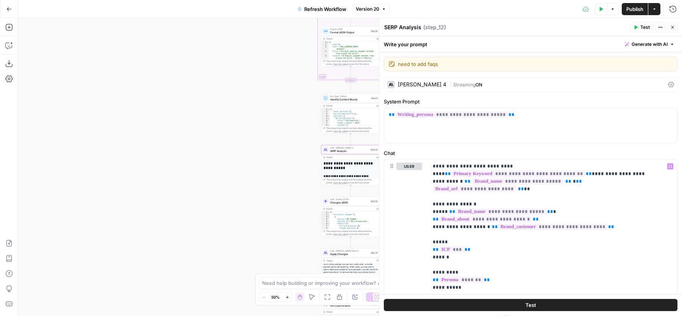
click at [517, 152] on label "Chat" at bounding box center [531, 153] width 294 height 8
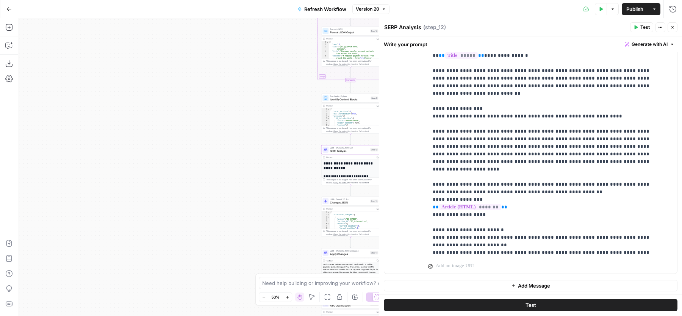
scroll to position [819, 0]
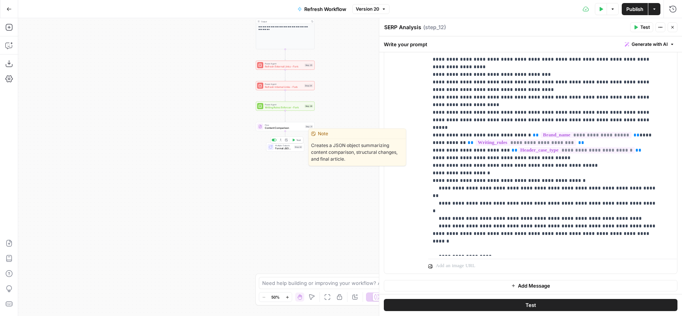
click at [271, 147] on icon at bounding box center [270, 147] width 3 height 3
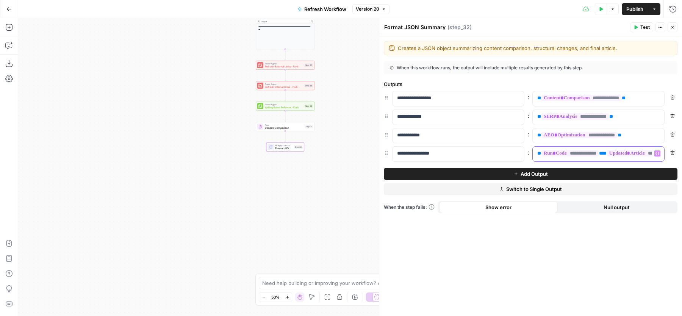
scroll to position [0, 93]
drag, startPoint x: 610, startPoint y: 151, endPoint x: 682, endPoint y: 151, distance: 71.7
click at [682, 151] on div "**********" at bounding box center [530, 176] width 303 height 280
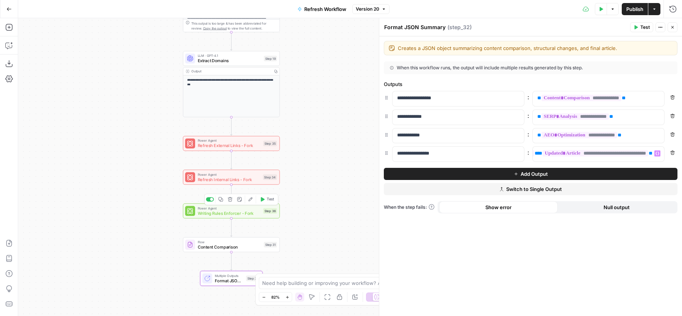
scroll to position [0, 81]
click at [260, 214] on span "Writing Rules Enforcer - Fork" at bounding box center [229, 213] width 63 height 6
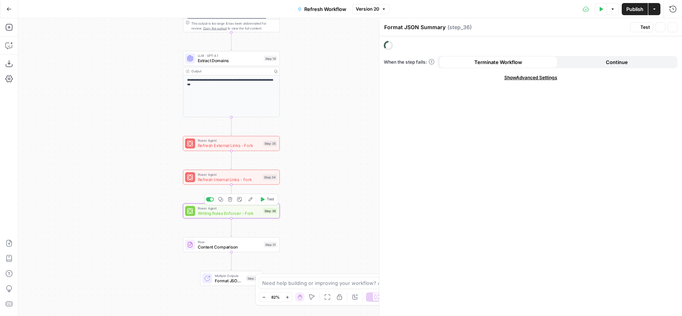
type textarea "Writing Rules Enforcer - Fork"
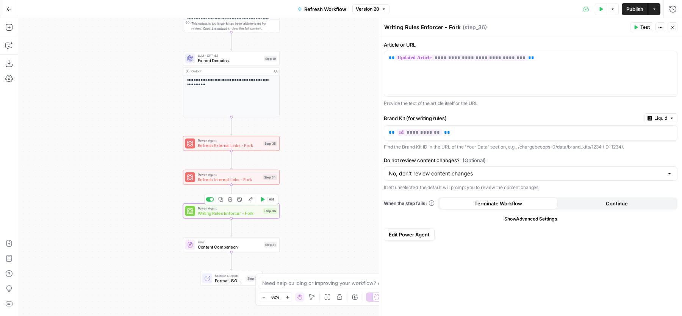
click at [209, 215] on span "Writing Rules Enforcer - Fork" at bounding box center [229, 213] width 63 height 6
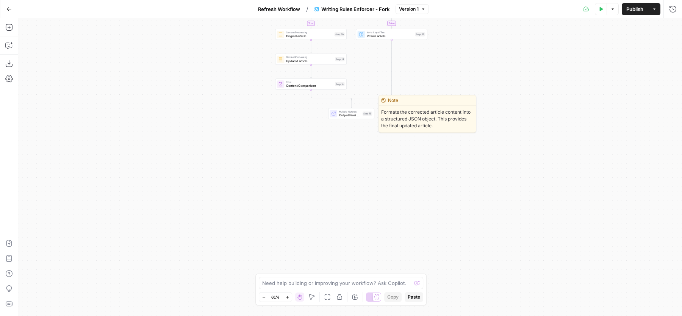
click at [340, 116] on span "Output Final Content" at bounding box center [350, 115] width 22 height 5
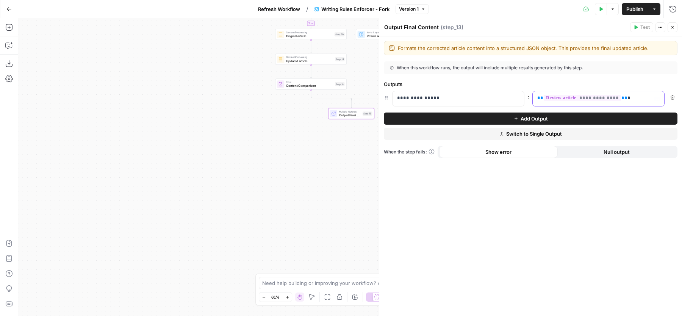
click at [647, 100] on p "**********" at bounding box center [599, 98] width 123 height 8
click at [671, 28] on icon "button" at bounding box center [673, 27] width 5 height 5
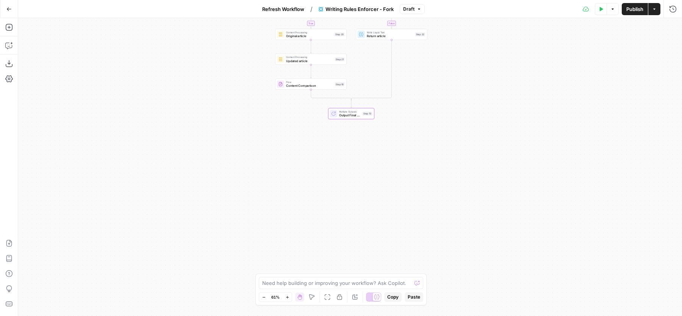
click at [632, 8] on span "Publish" at bounding box center [635, 9] width 17 height 8
click at [265, 8] on span "Refresh Workflow" at bounding box center [279, 9] width 42 height 8
